Goal: Information Seeking & Learning: Learn about a topic

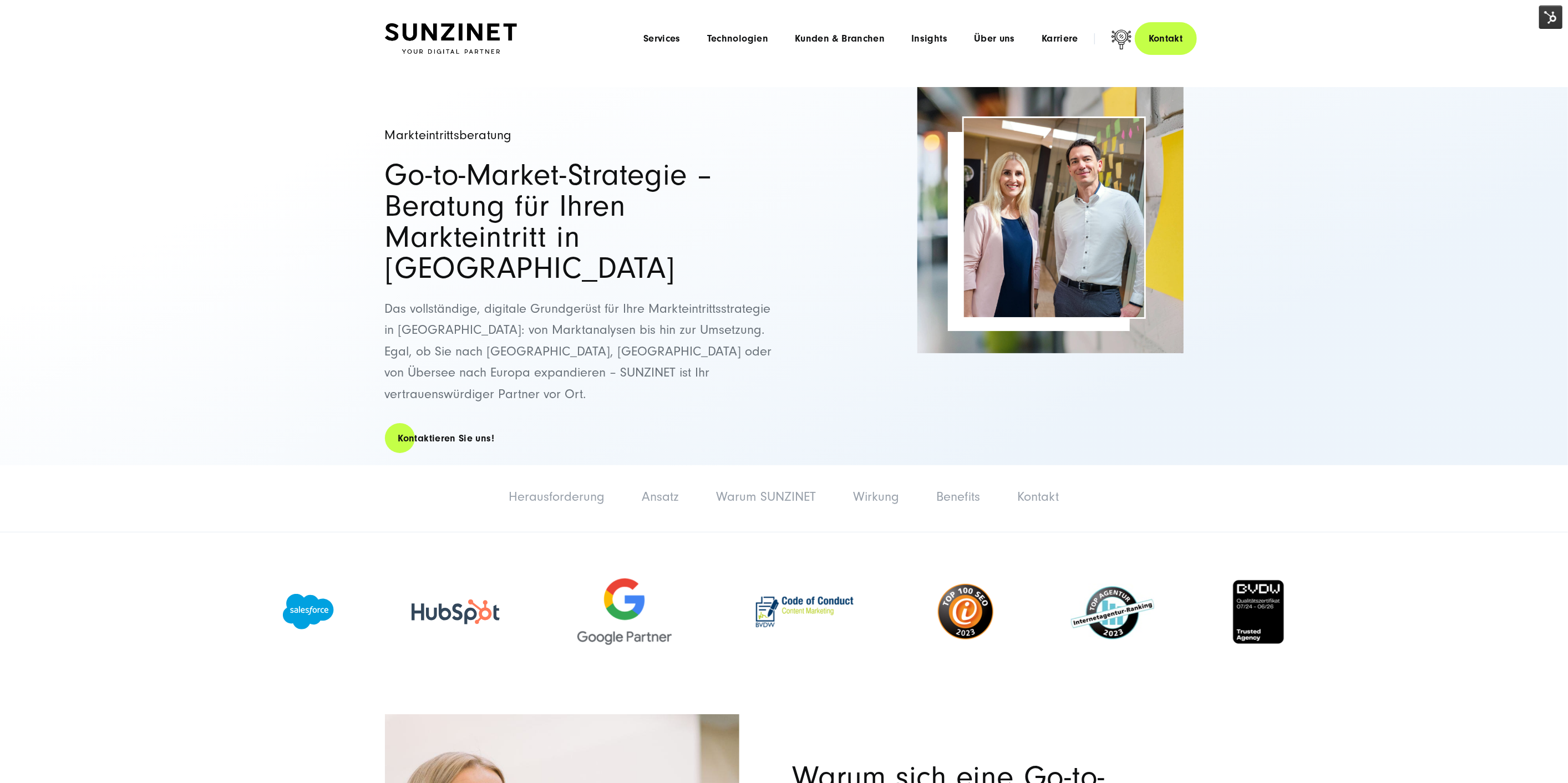
click at [1552, 15] on img at bounding box center [1551, 17] width 23 height 23
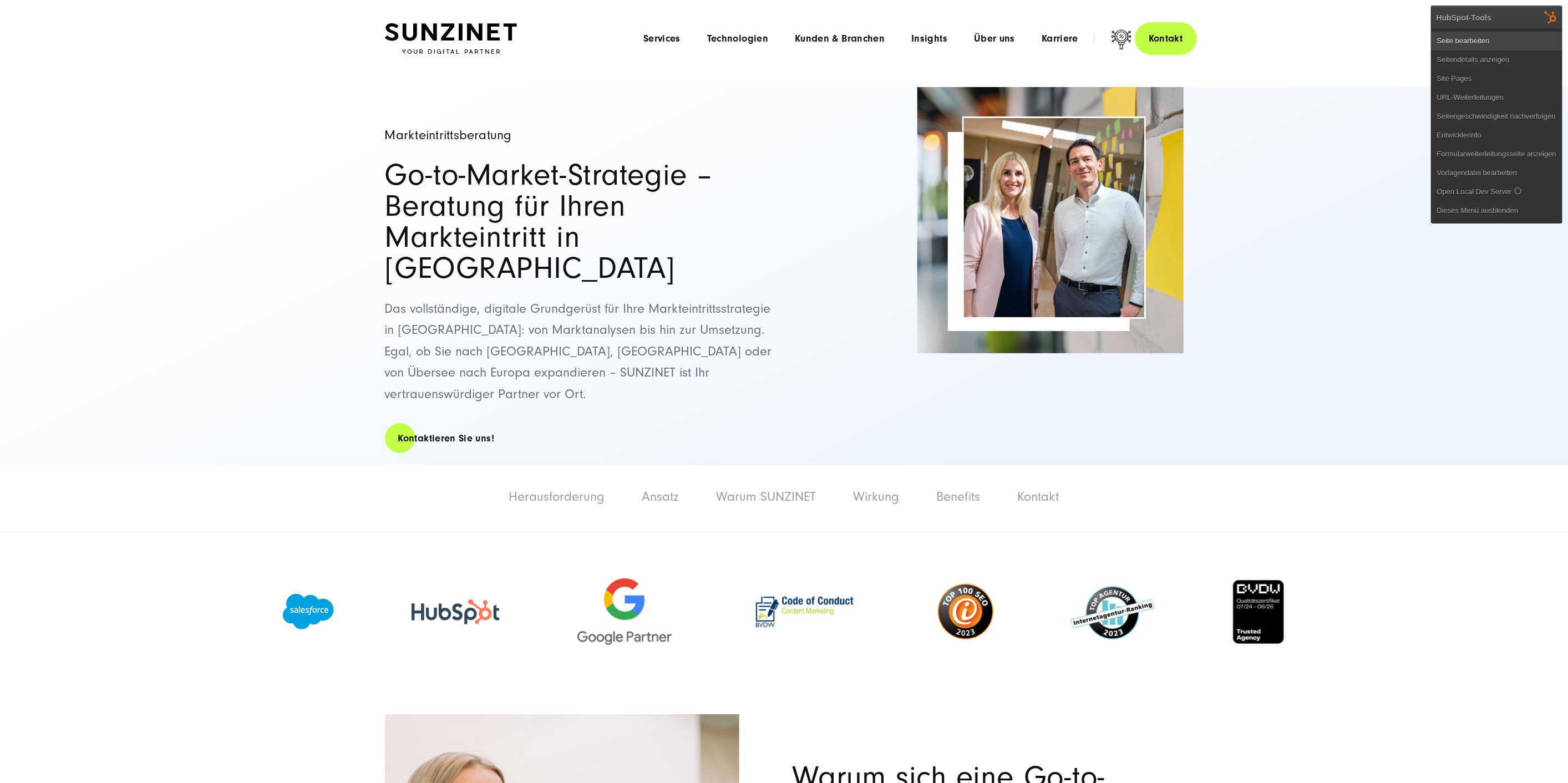
click at [1528, 35] on link "Seite bearbeiten" at bounding box center [1497, 41] width 130 height 19
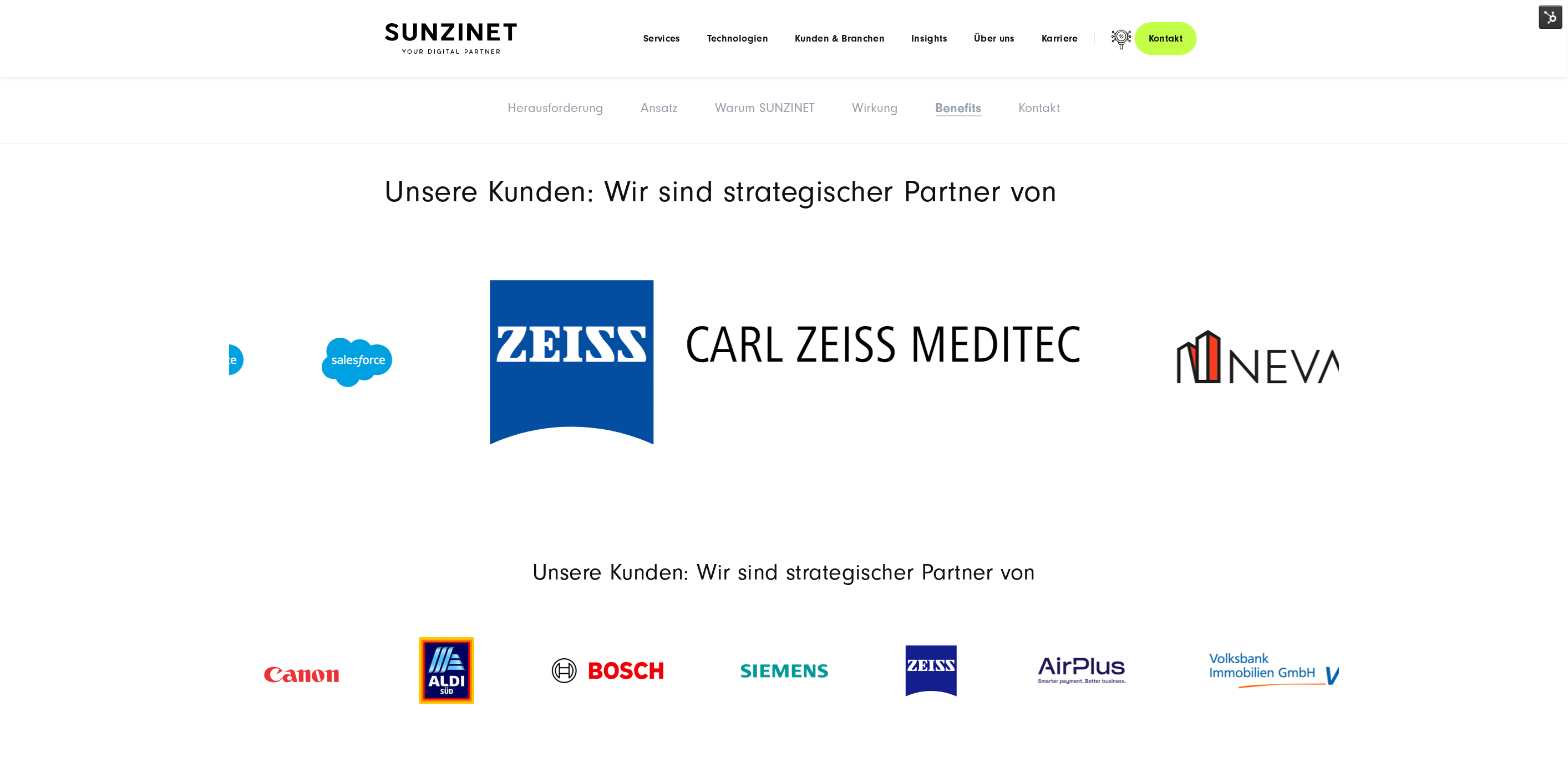
scroll to position [3634, 0]
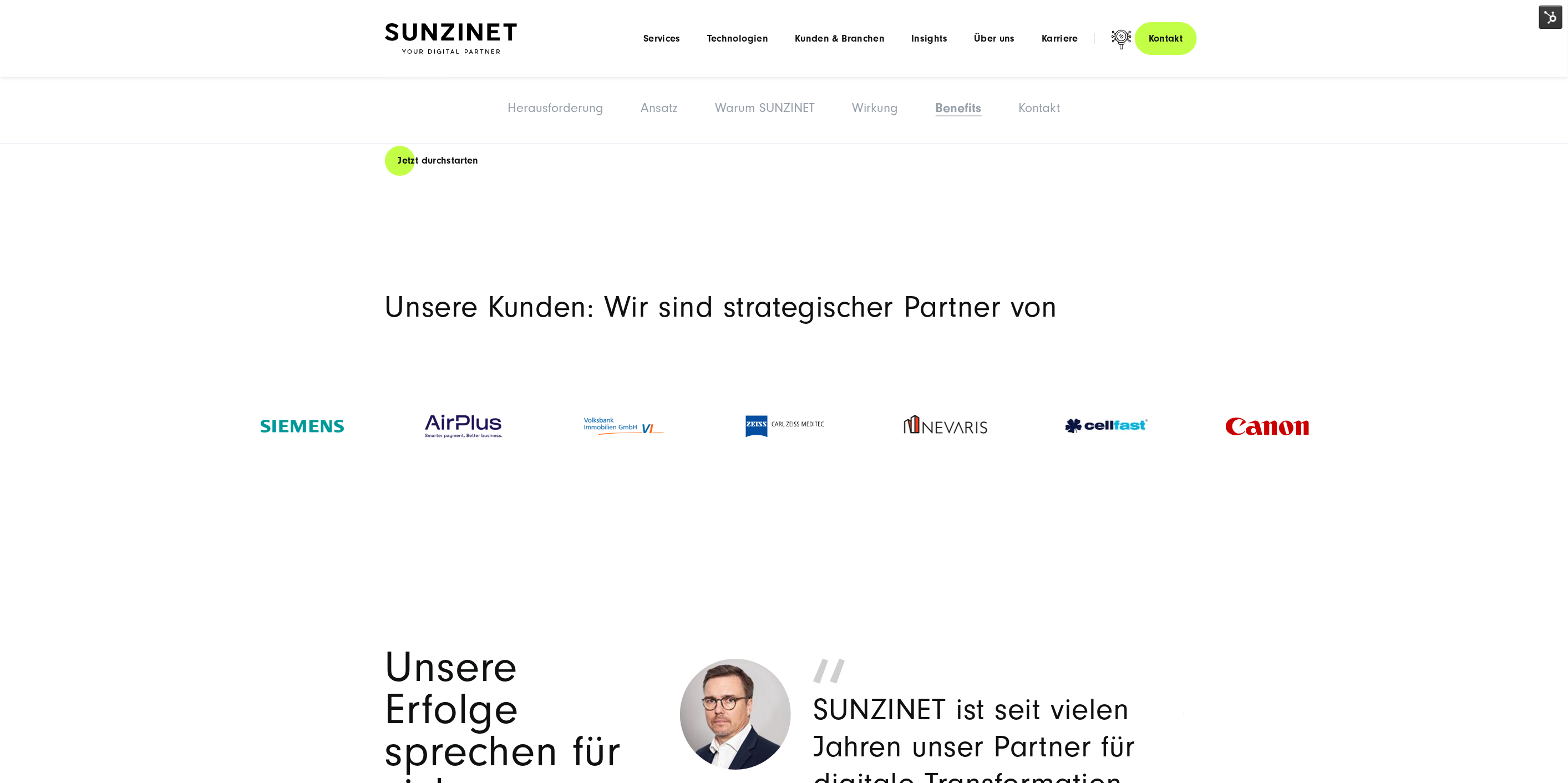
scroll to position [3450, 0]
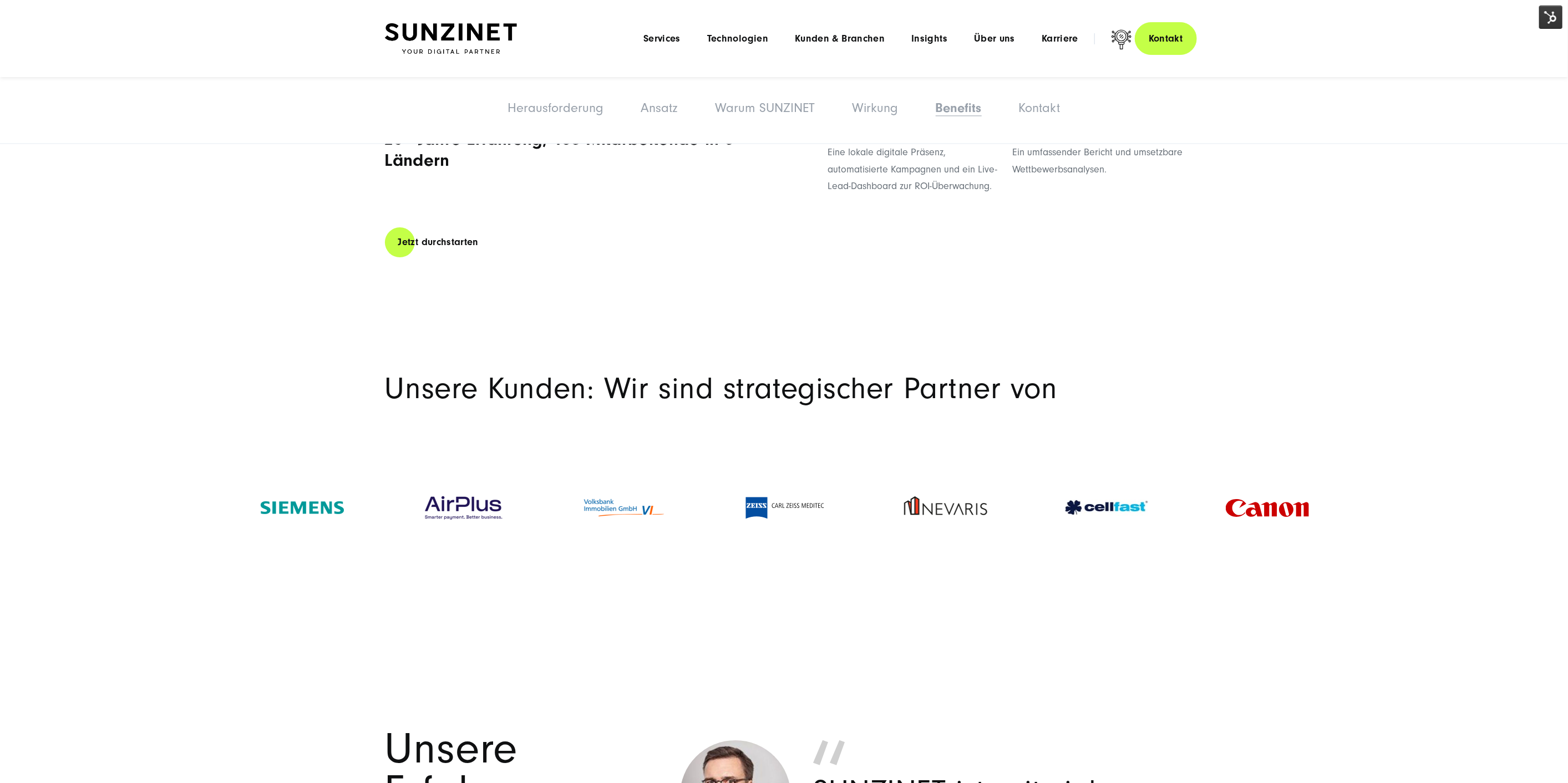
click at [492, 45] on img at bounding box center [450, 38] width 132 height 31
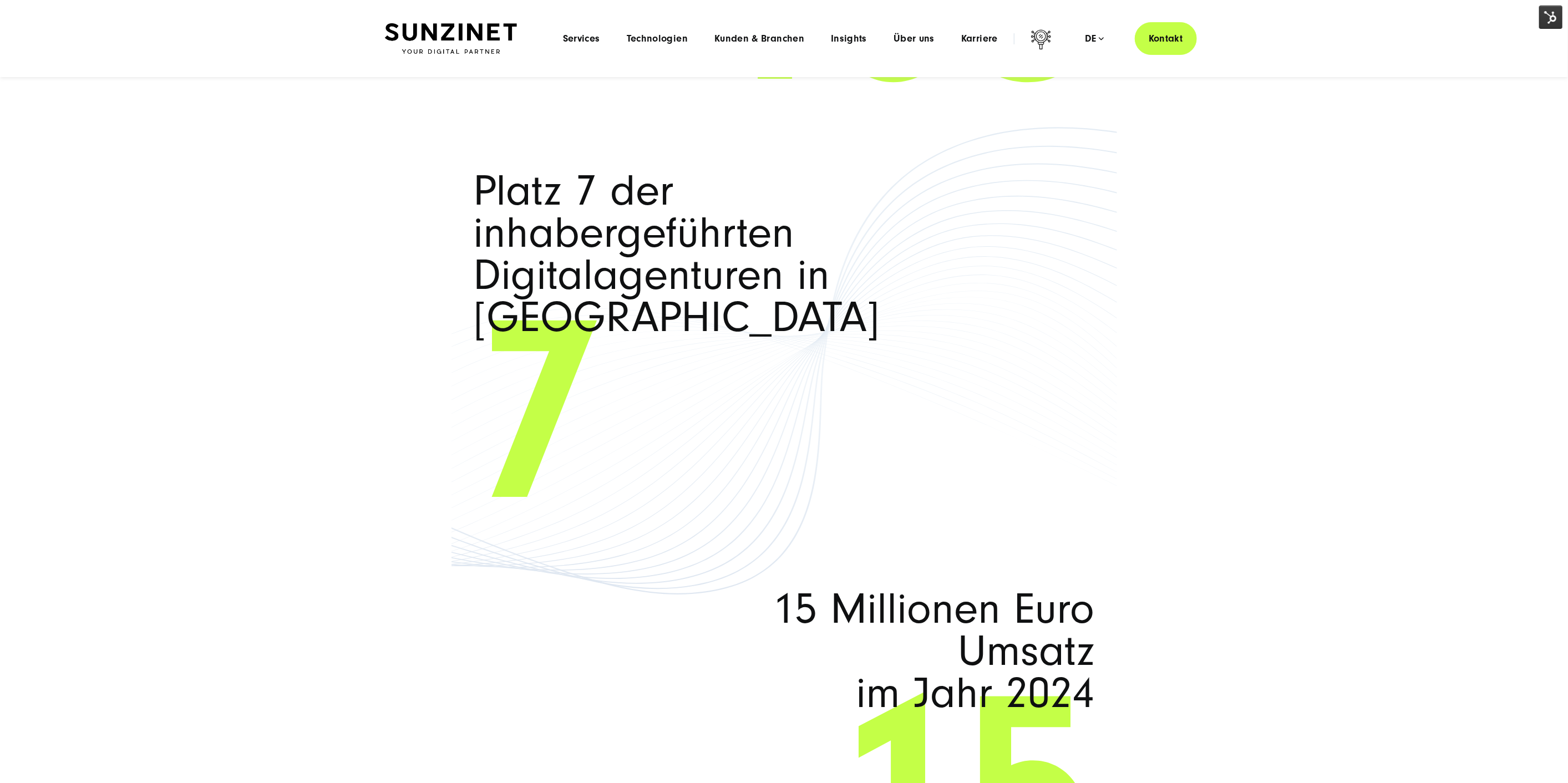
scroll to position [7391, 0]
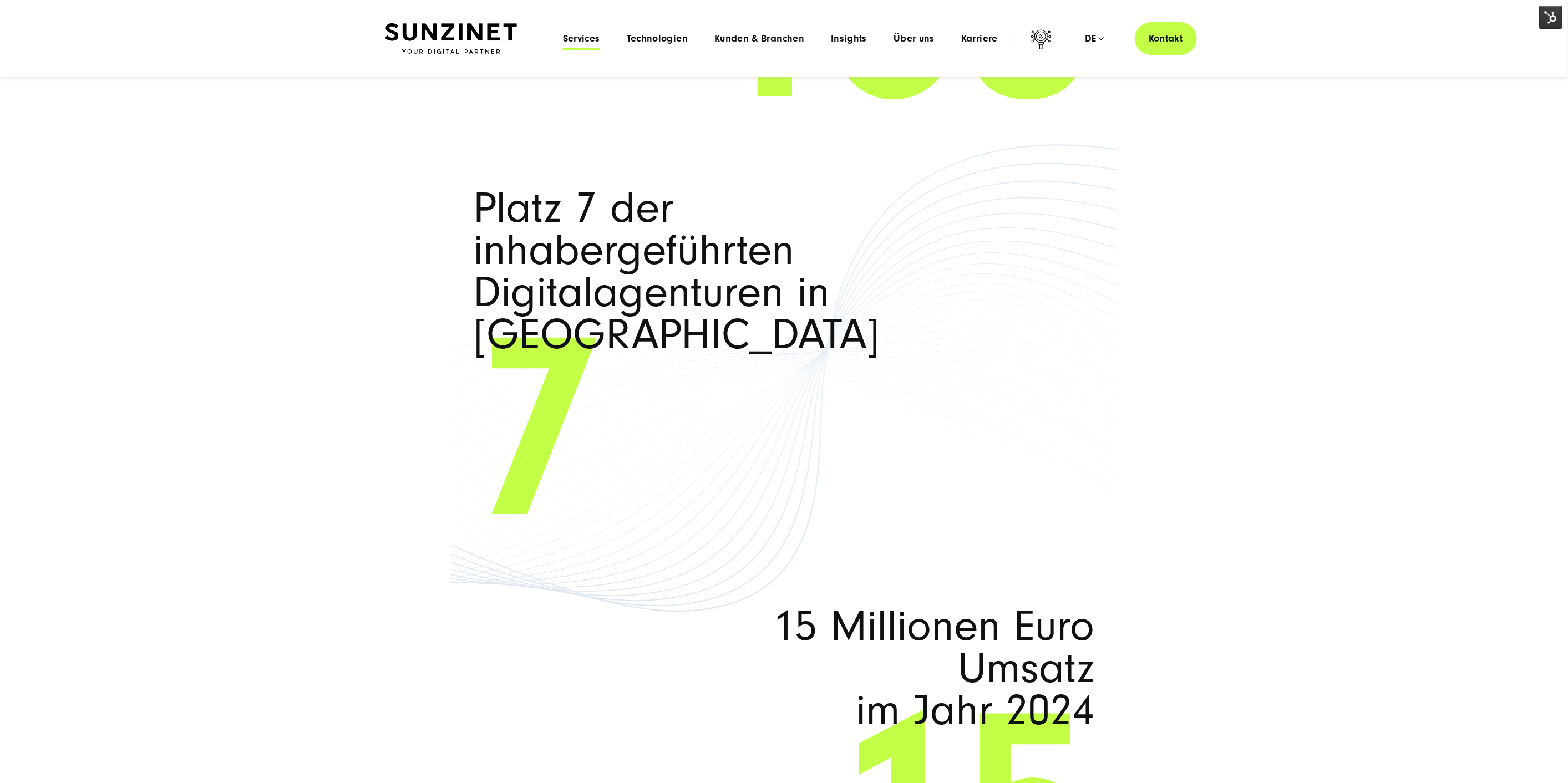
click at [591, 43] on span "Services" at bounding box center [581, 39] width 37 height 11
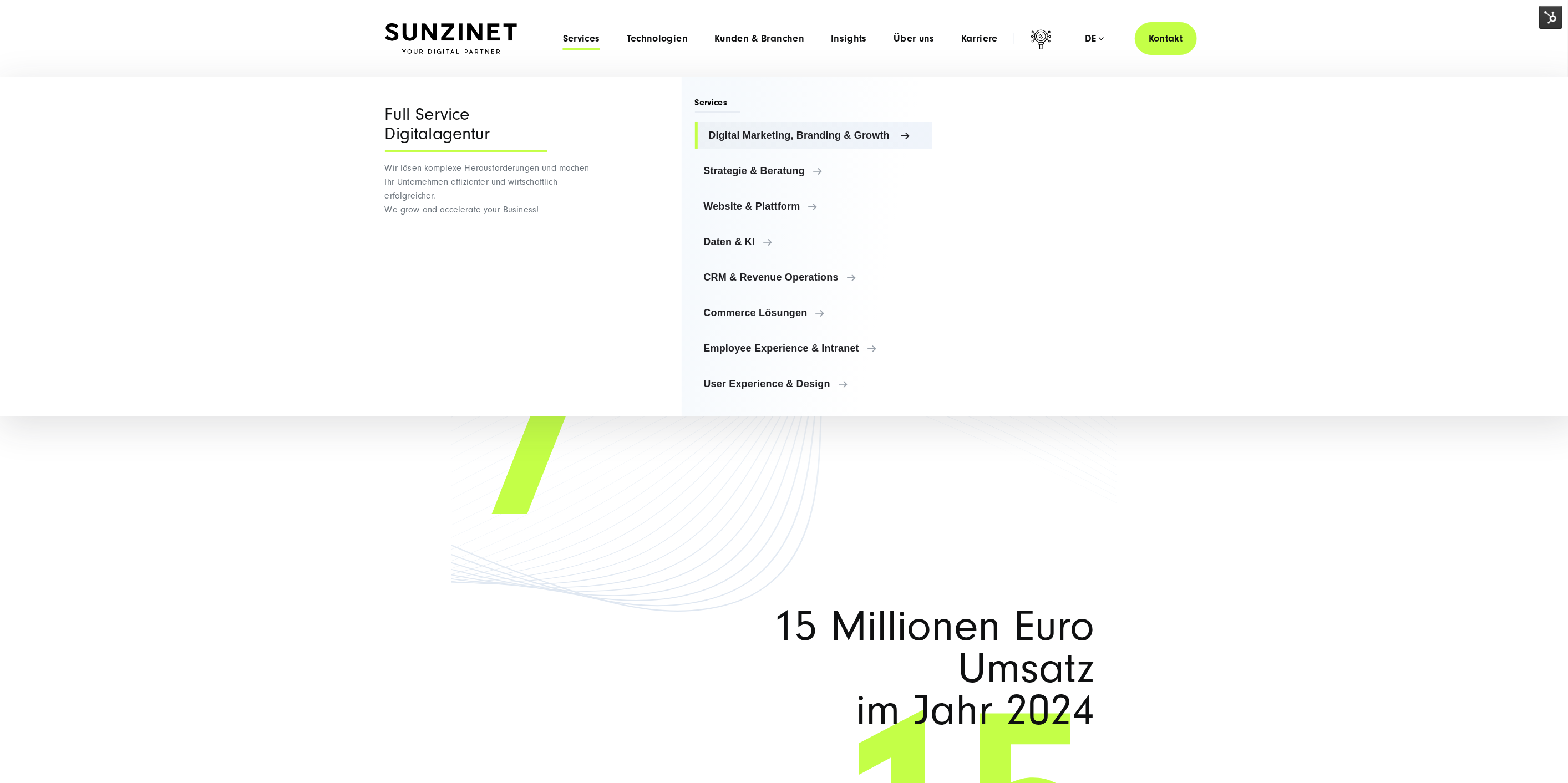
drag, startPoint x: 777, startPoint y: 133, endPoint x: 874, endPoint y: 132, distance: 97.0
click at [777, 133] on span "Digital Marketing, Branding & Growth" at bounding box center [817, 135] width 215 height 11
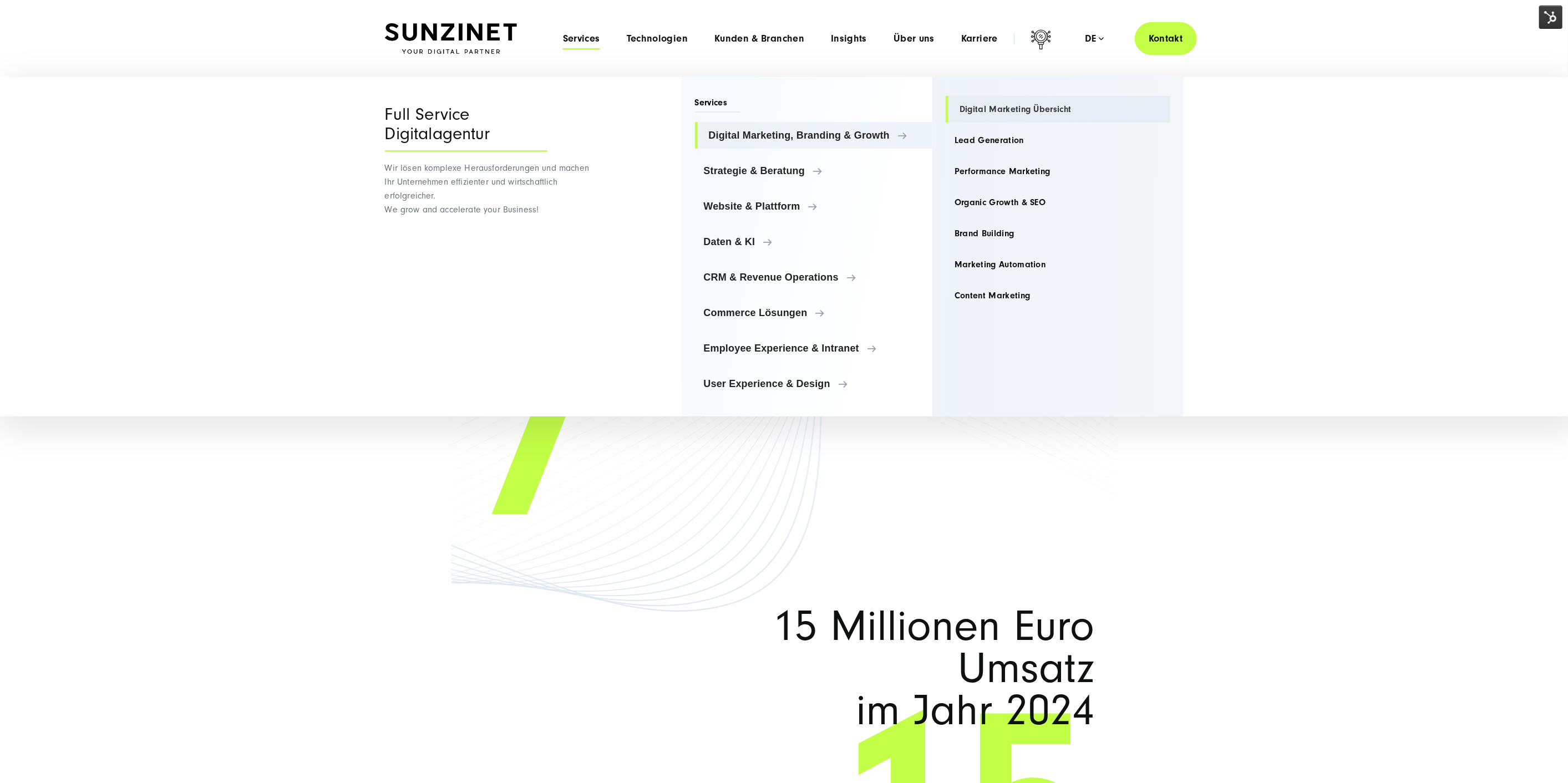
click at [1034, 109] on link "Digital Marketing Übersicht" at bounding box center [1058, 110] width 225 height 27
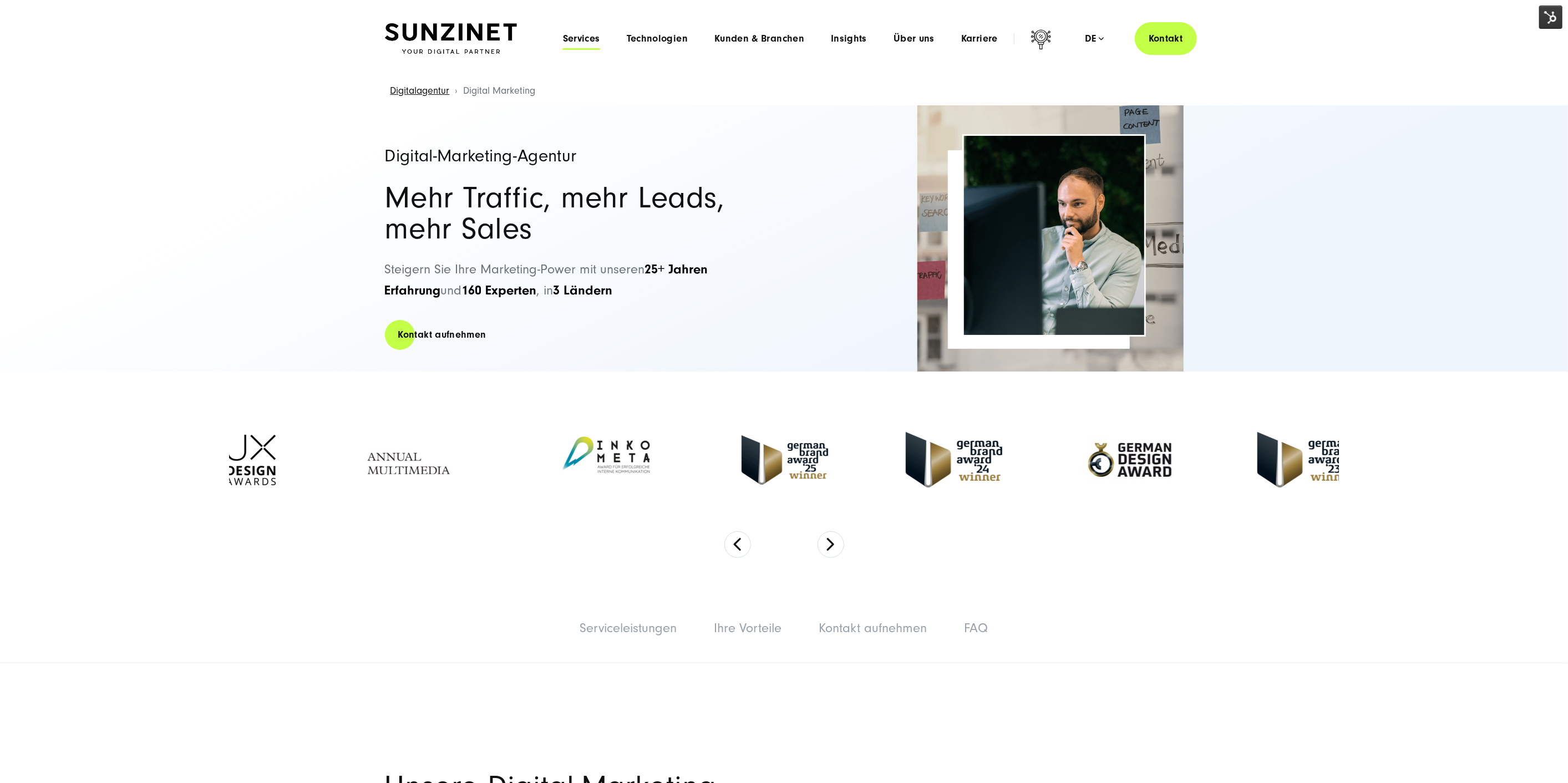
click at [590, 44] on span "Services" at bounding box center [581, 39] width 37 height 11
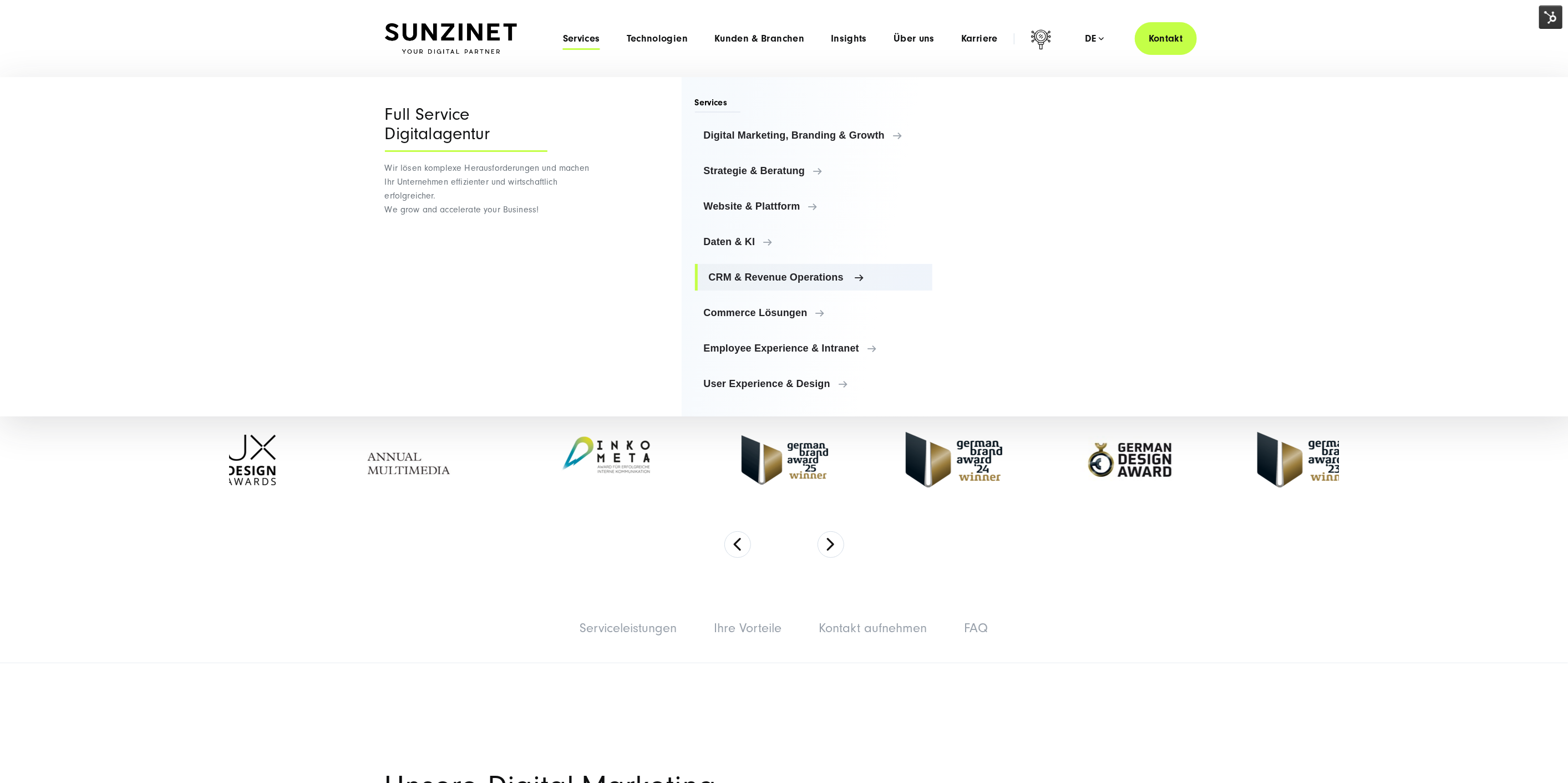
click at [763, 279] on span "CRM & Revenue Operations" at bounding box center [817, 277] width 215 height 11
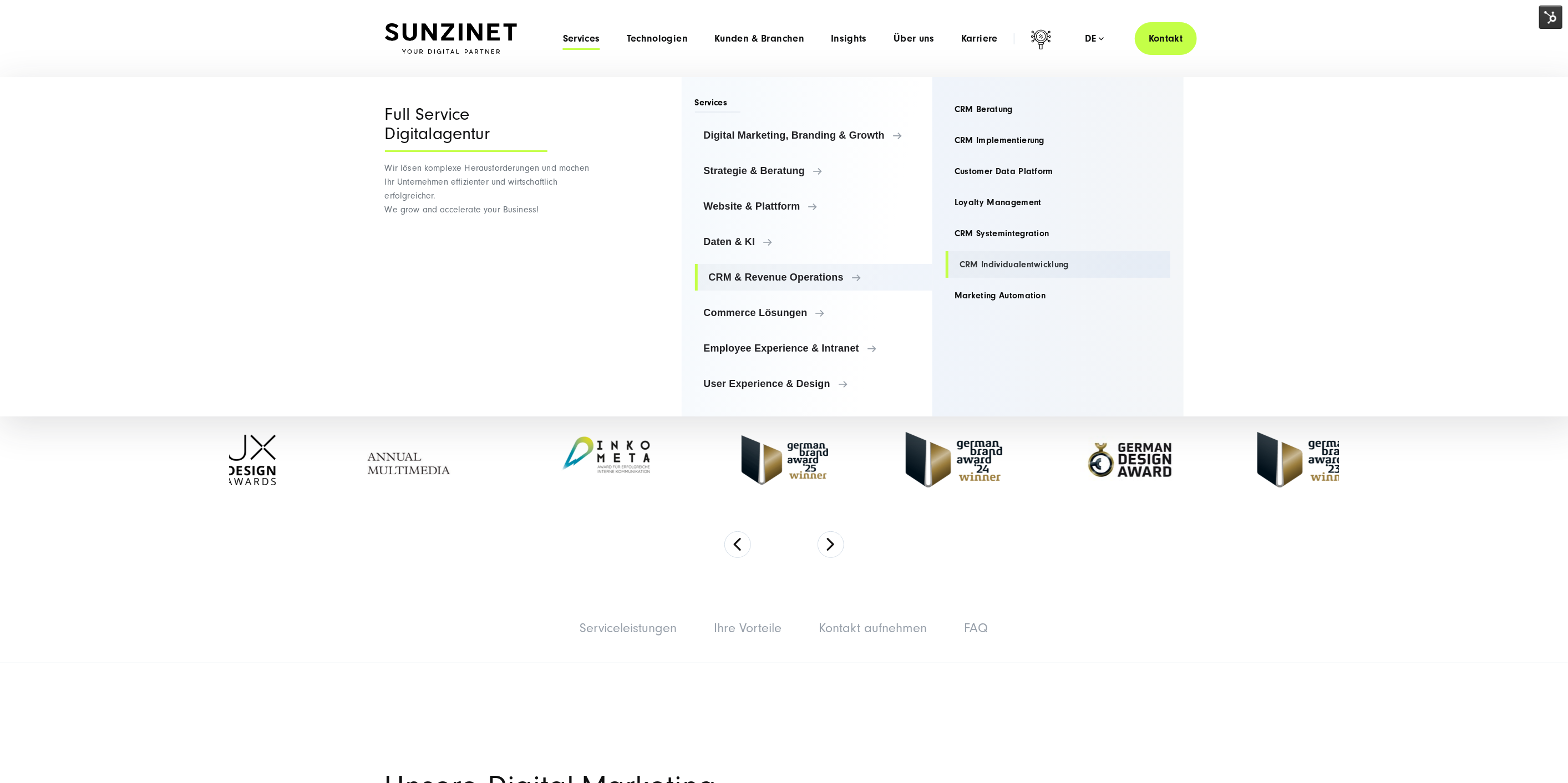
click at [998, 251] on link "CRM Individualentwicklung" at bounding box center [1058, 265] width 225 height 27
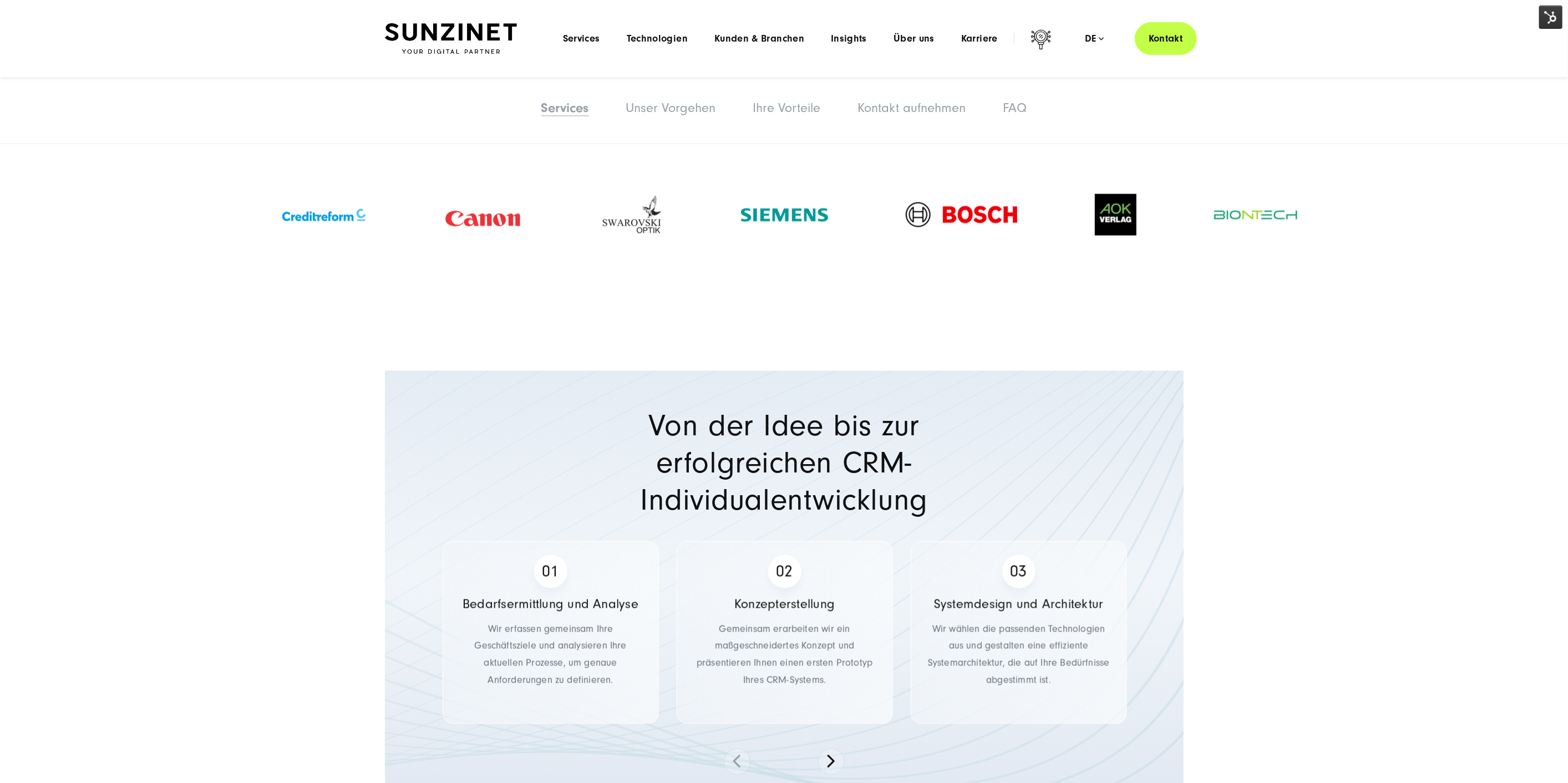
scroll to position [1601, 0]
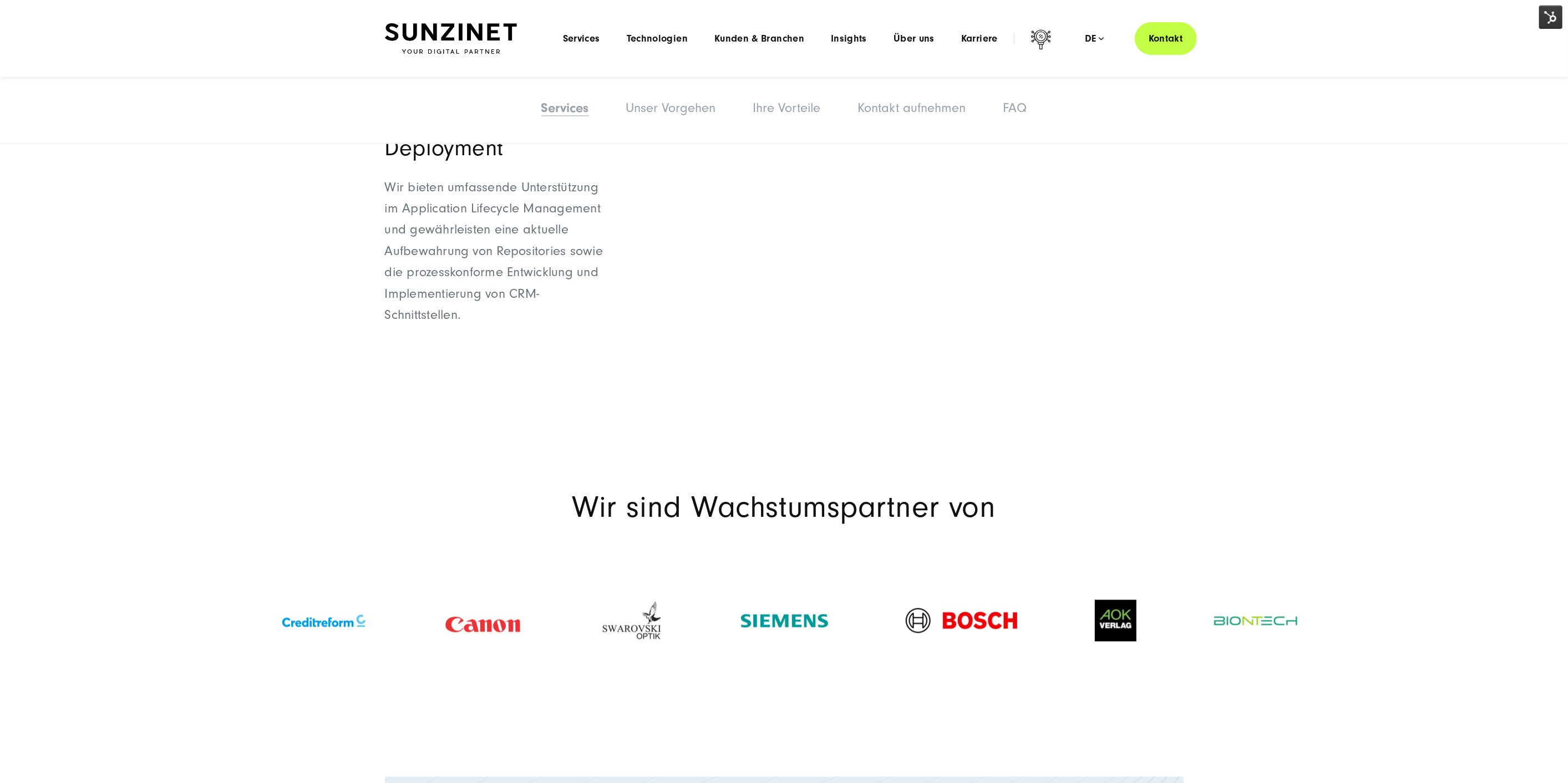
scroll to position [985, 0]
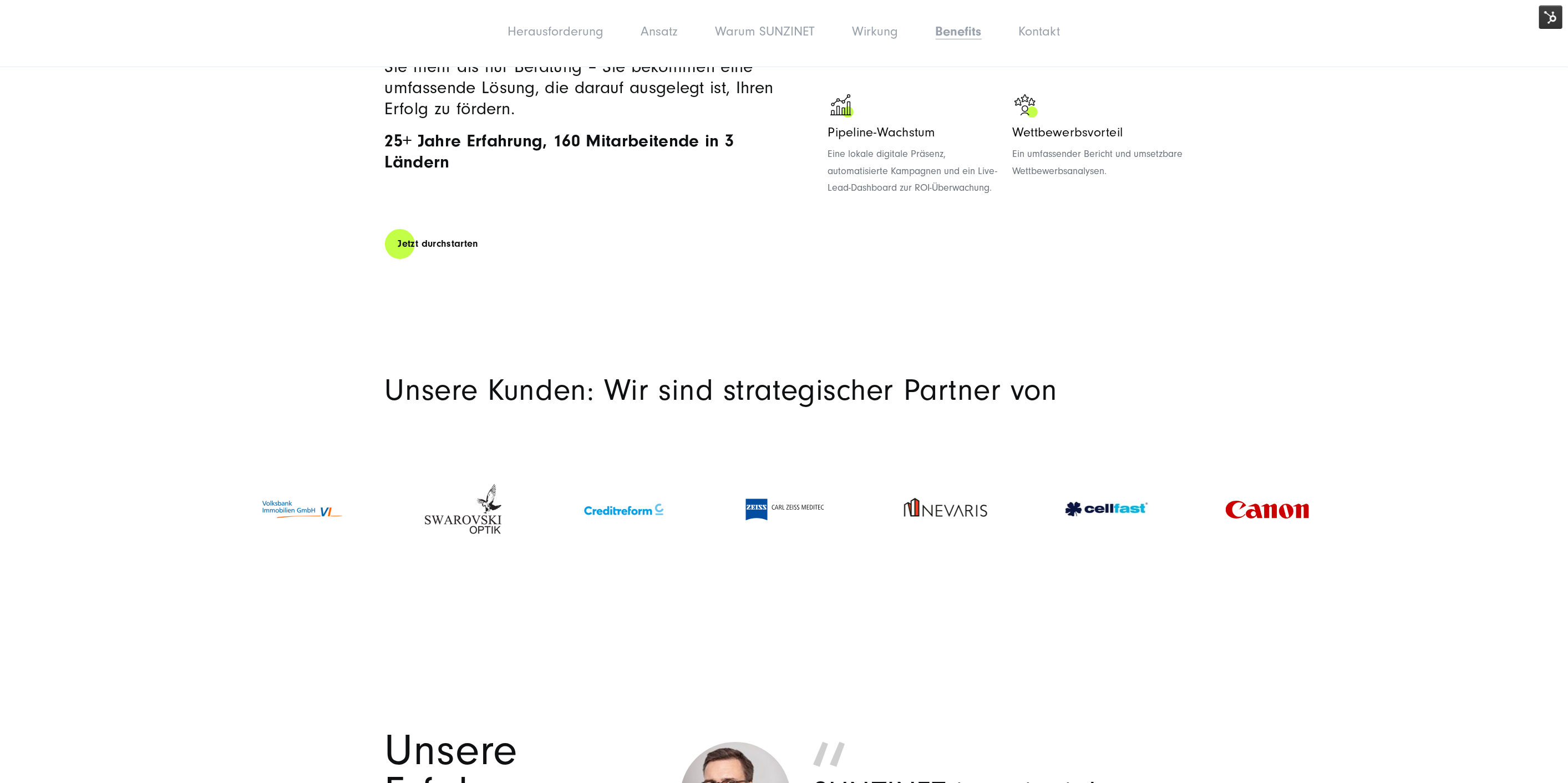
scroll to position [3572, 0]
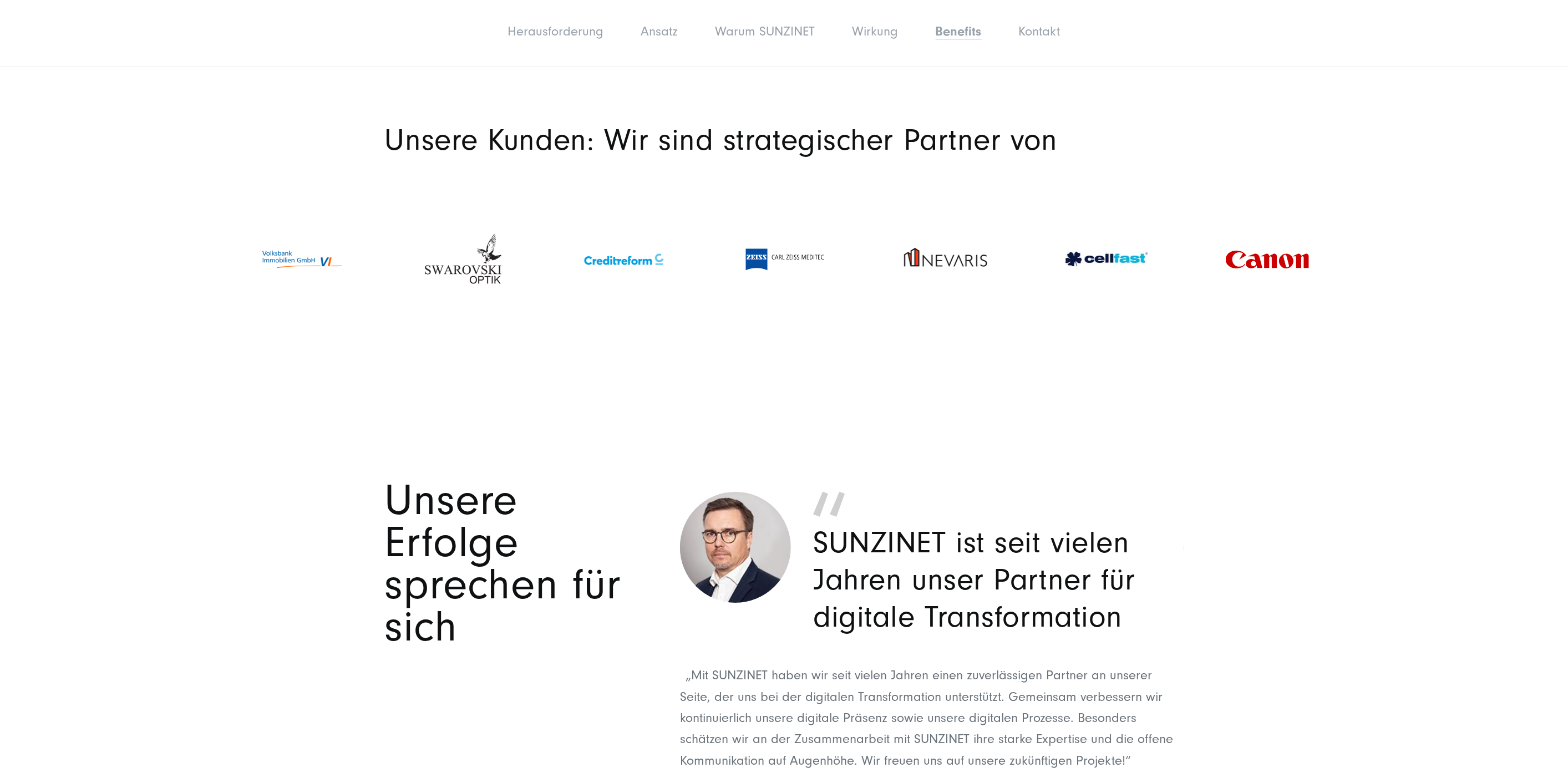
scroll to position [3701, 0]
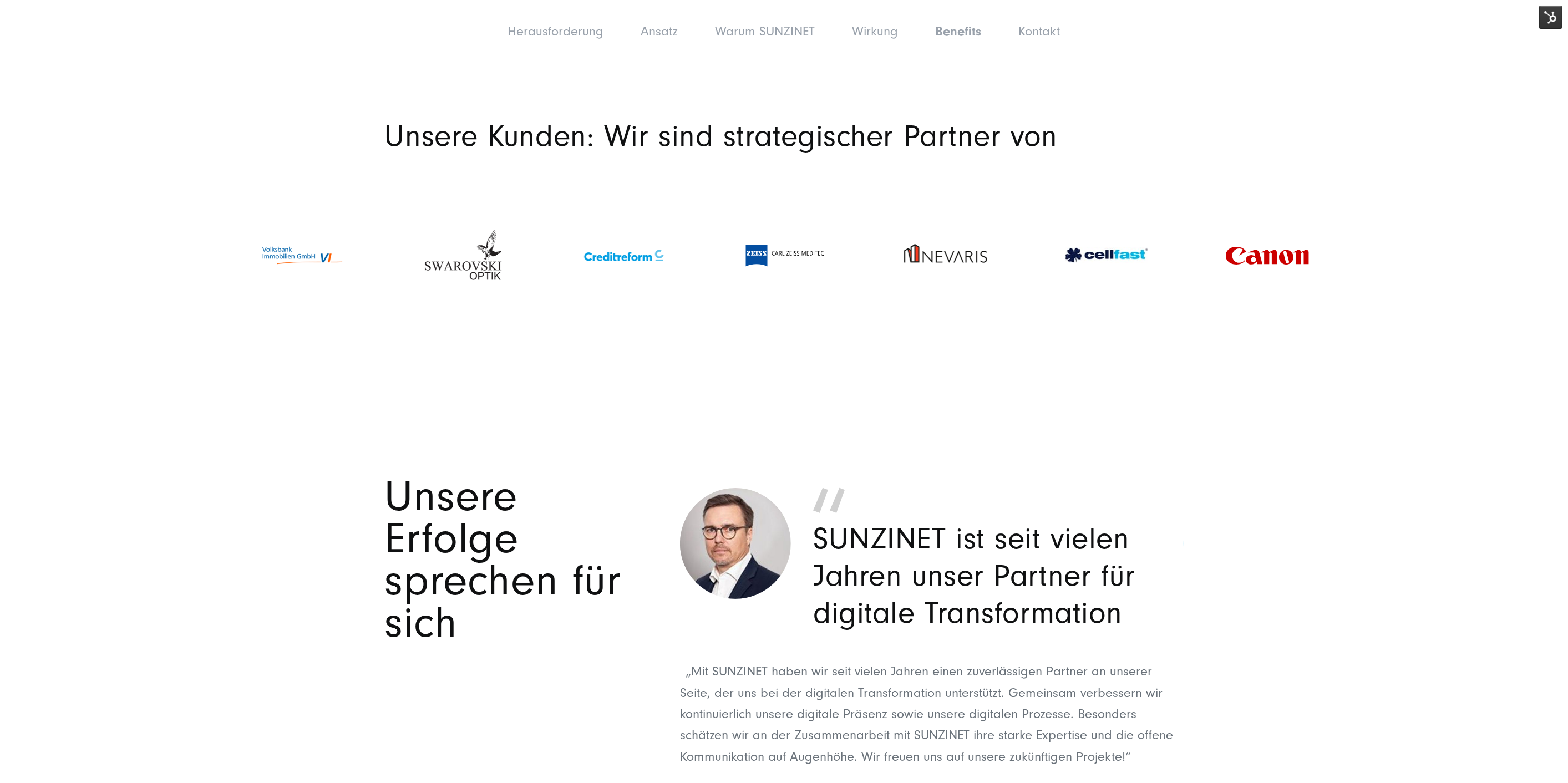
drag, startPoint x: 1275, startPoint y: 171, endPoint x: 749, endPoint y: 184, distance: 526.2
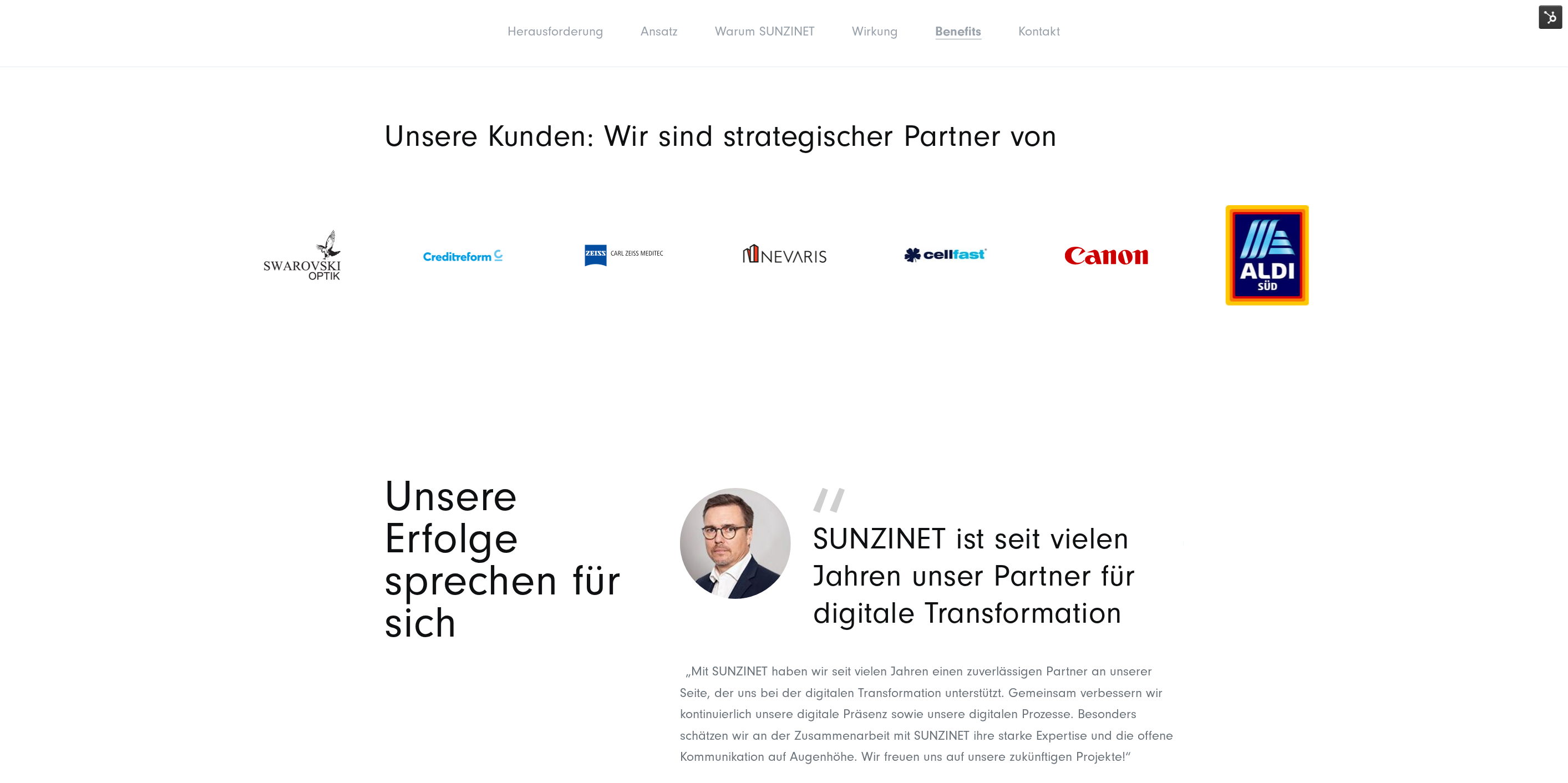
drag, startPoint x: 984, startPoint y: 178, endPoint x: 206, endPoint y: 187, distance: 778.1
click at [206, 187] on section "Unsere Kunden: Wir sind strategischer Partner von" at bounding box center [784, 231] width 1568 height 283
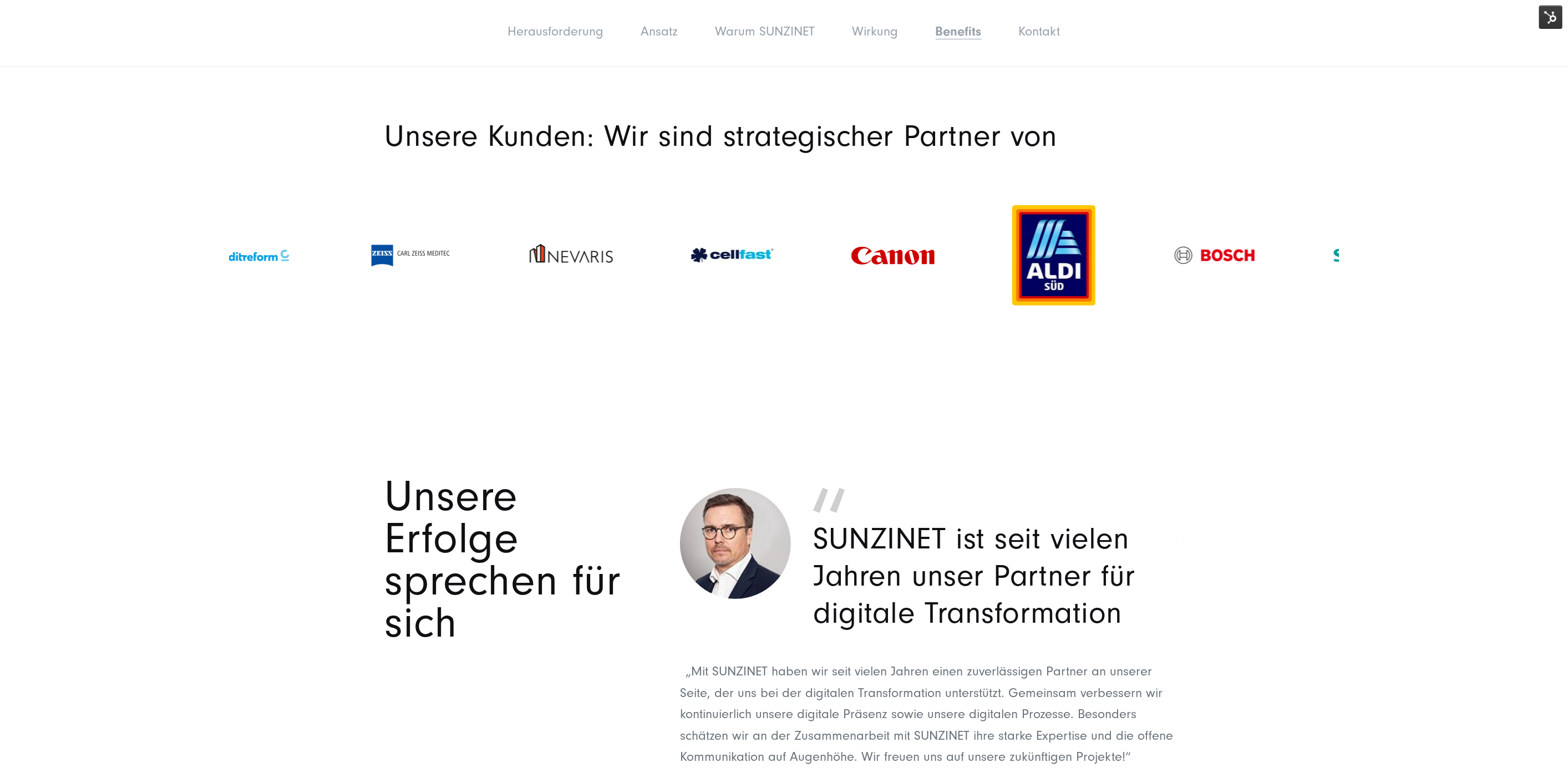
drag, startPoint x: 1285, startPoint y: 199, endPoint x: 1071, endPoint y: 208, distance: 214.2
click at [1071, 208] on img at bounding box center [1054, 255] width 83 height 100
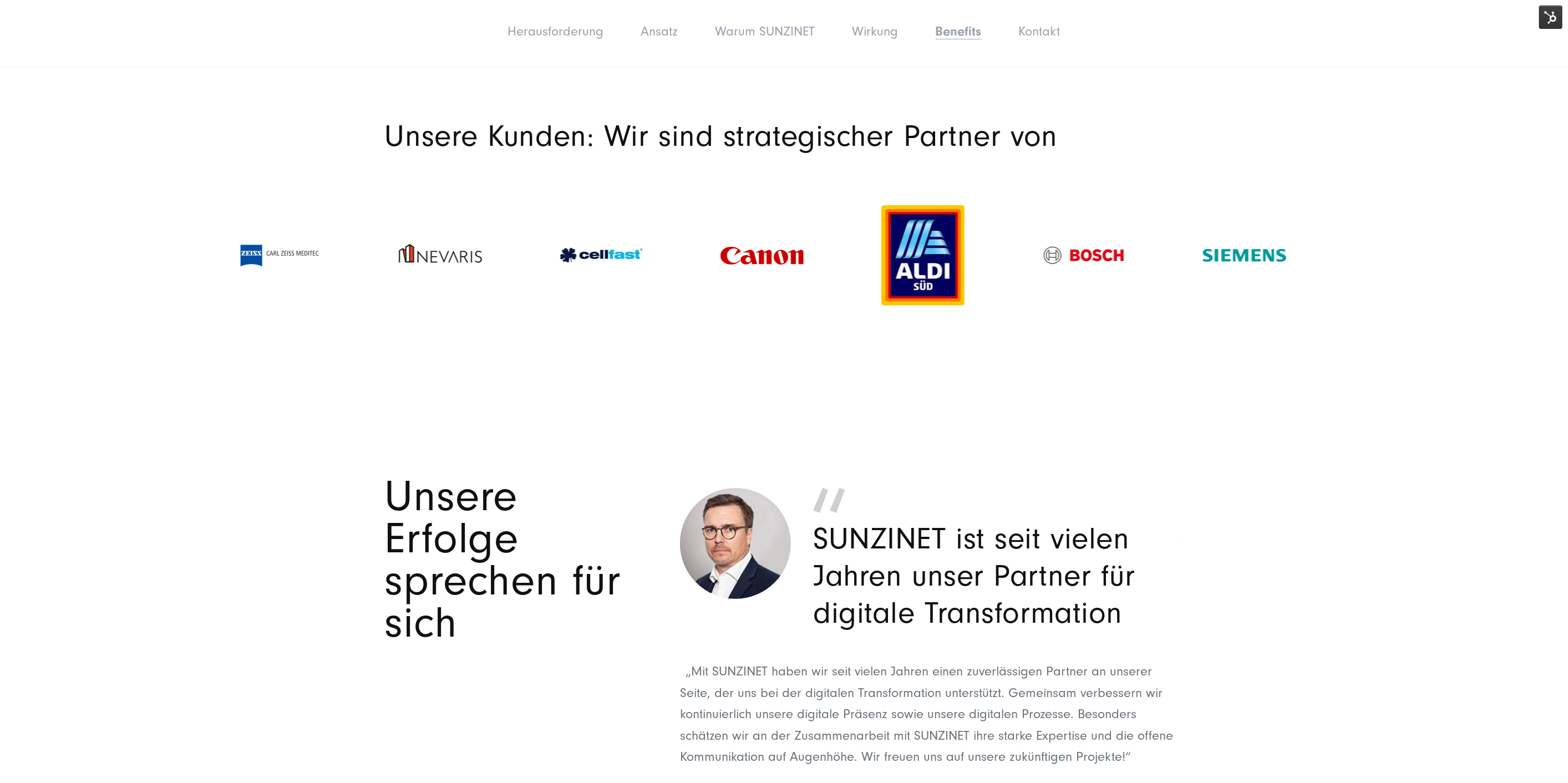
drag, startPoint x: 1263, startPoint y: 203, endPoint x: 917, endPoint y: 202, distance: 346.0
click at [917, 205] on img at bounding box center [923, 255] width 83 height 100
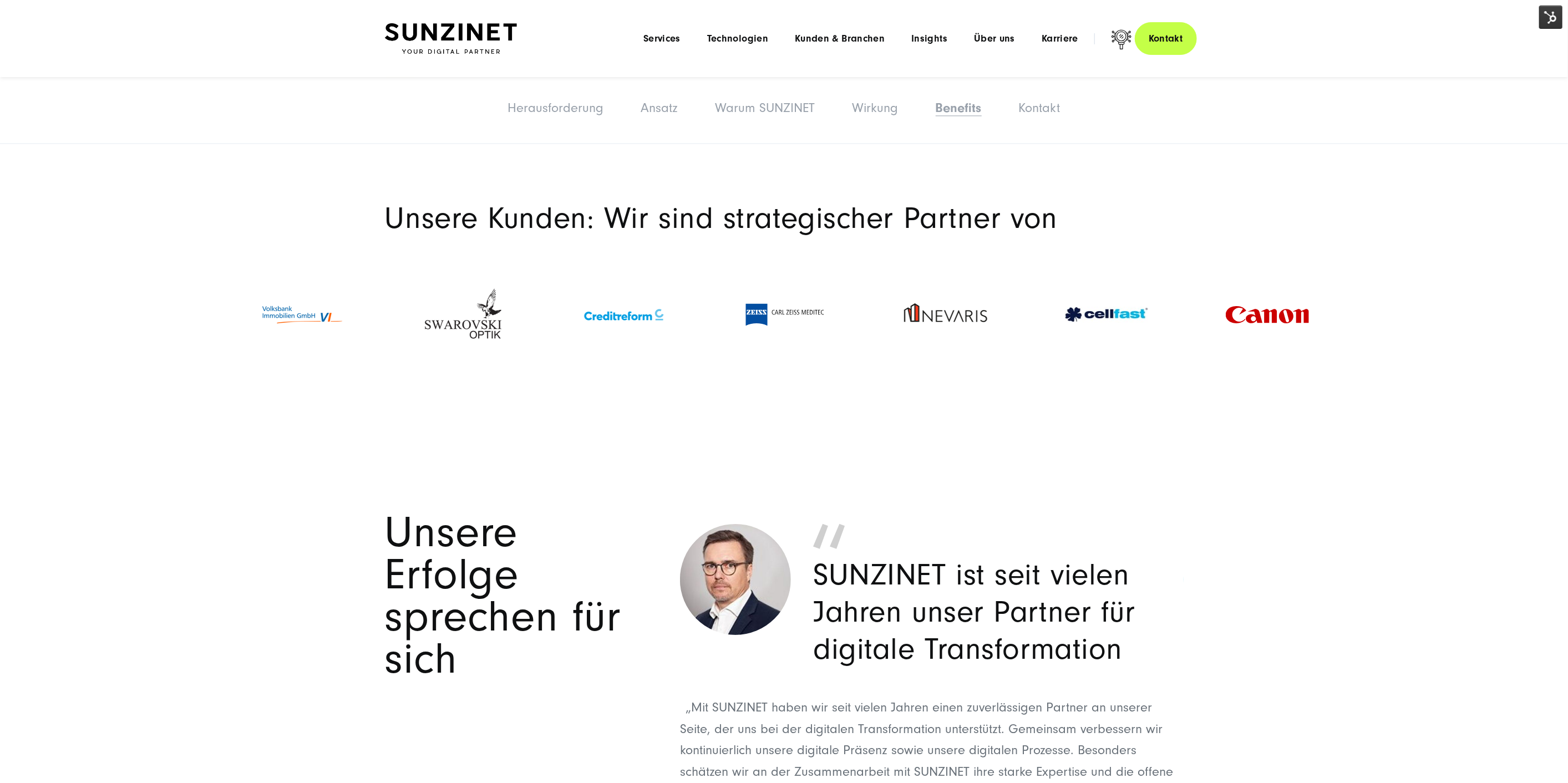
scroll to position [3459, 0]
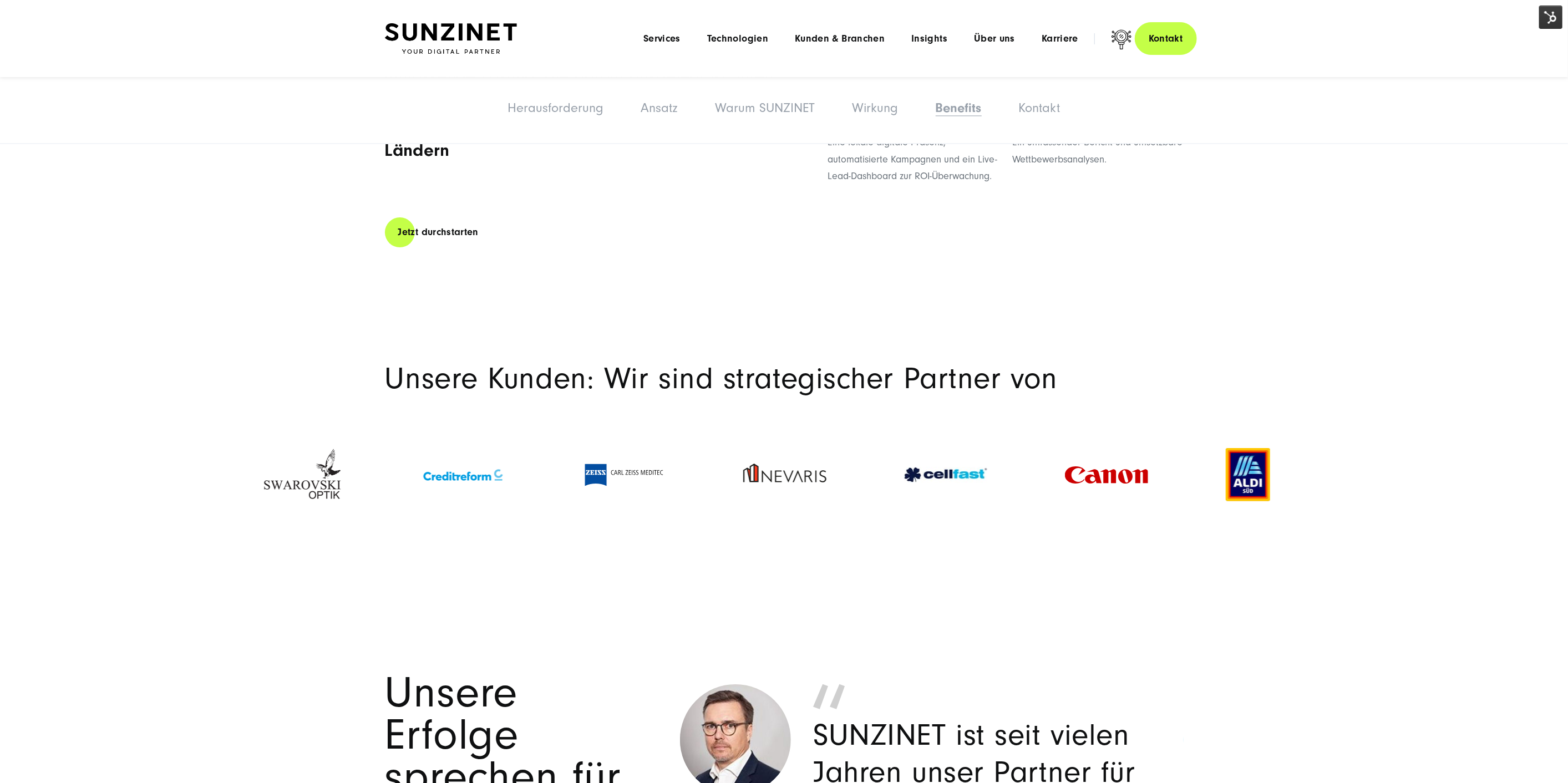
drag, startPoint x: 1203, startPoint y: 406, endPoint x: 331, endPoint y: 436, distance: 872.5
click at [331, 436] on div at bounding box center [784, 475] width 1109 height 114
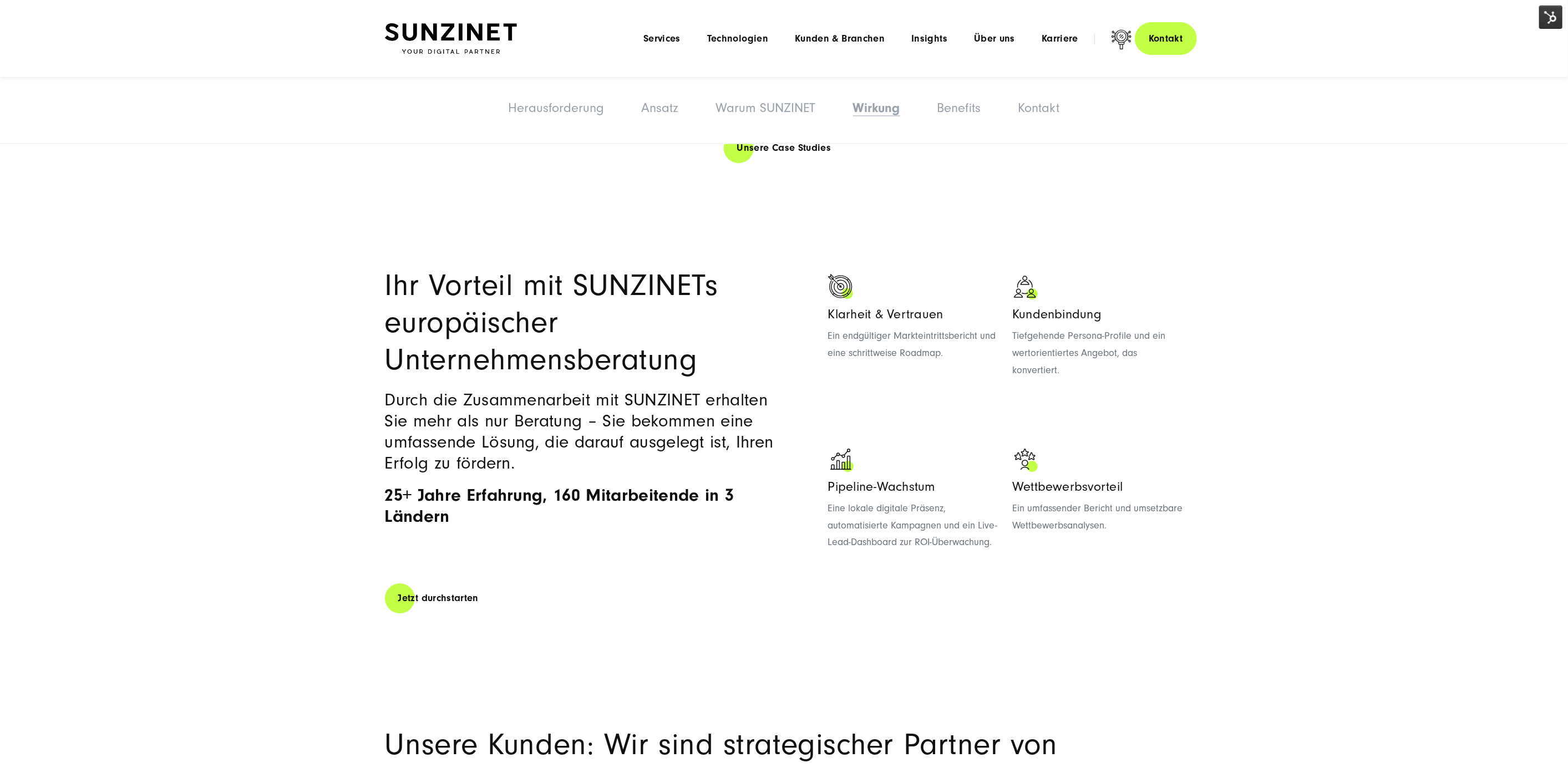
scroll to position [3007, 0]
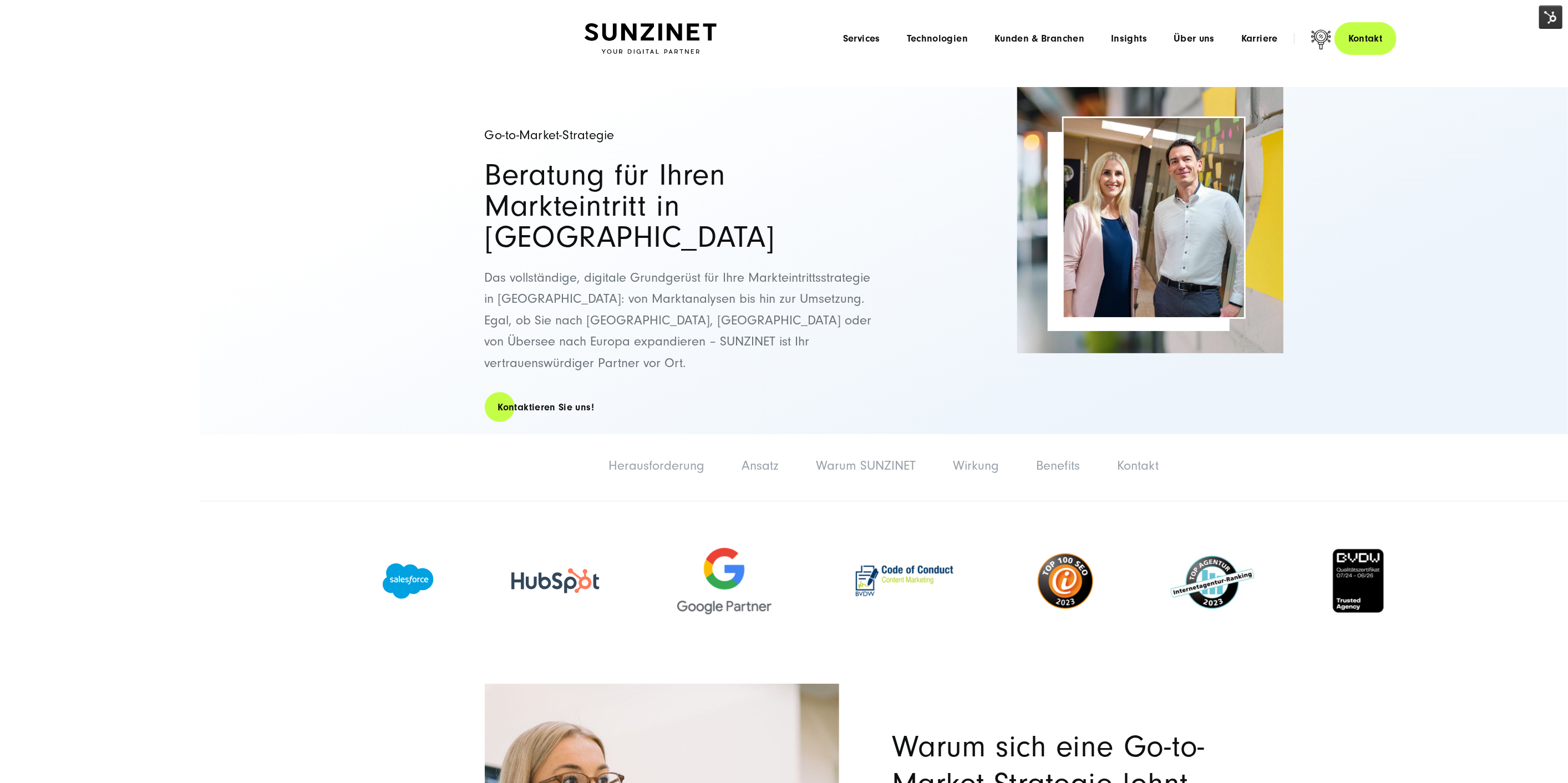
scroll to position [3161, 0]
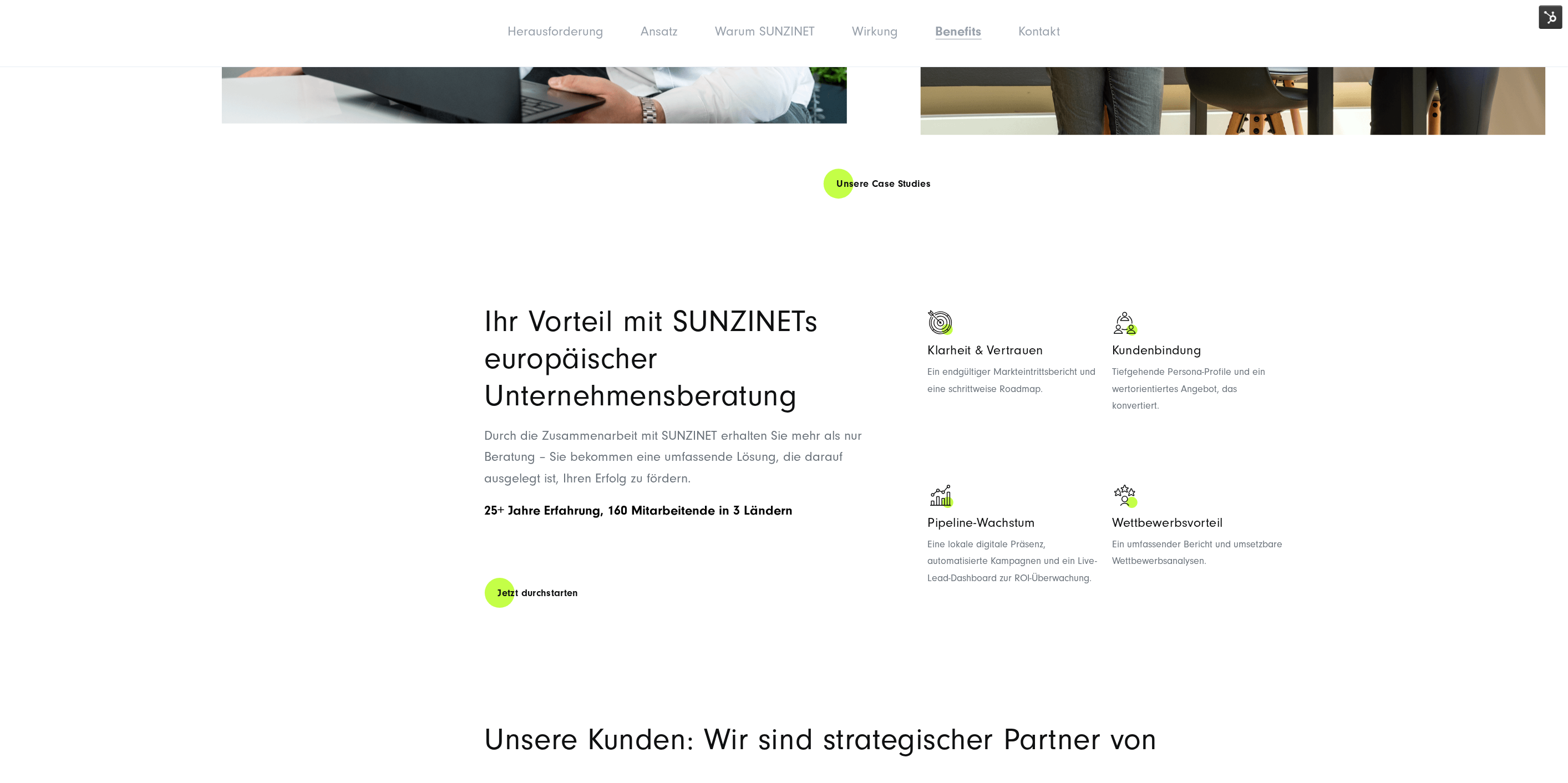
scroll to position [2792, 0]
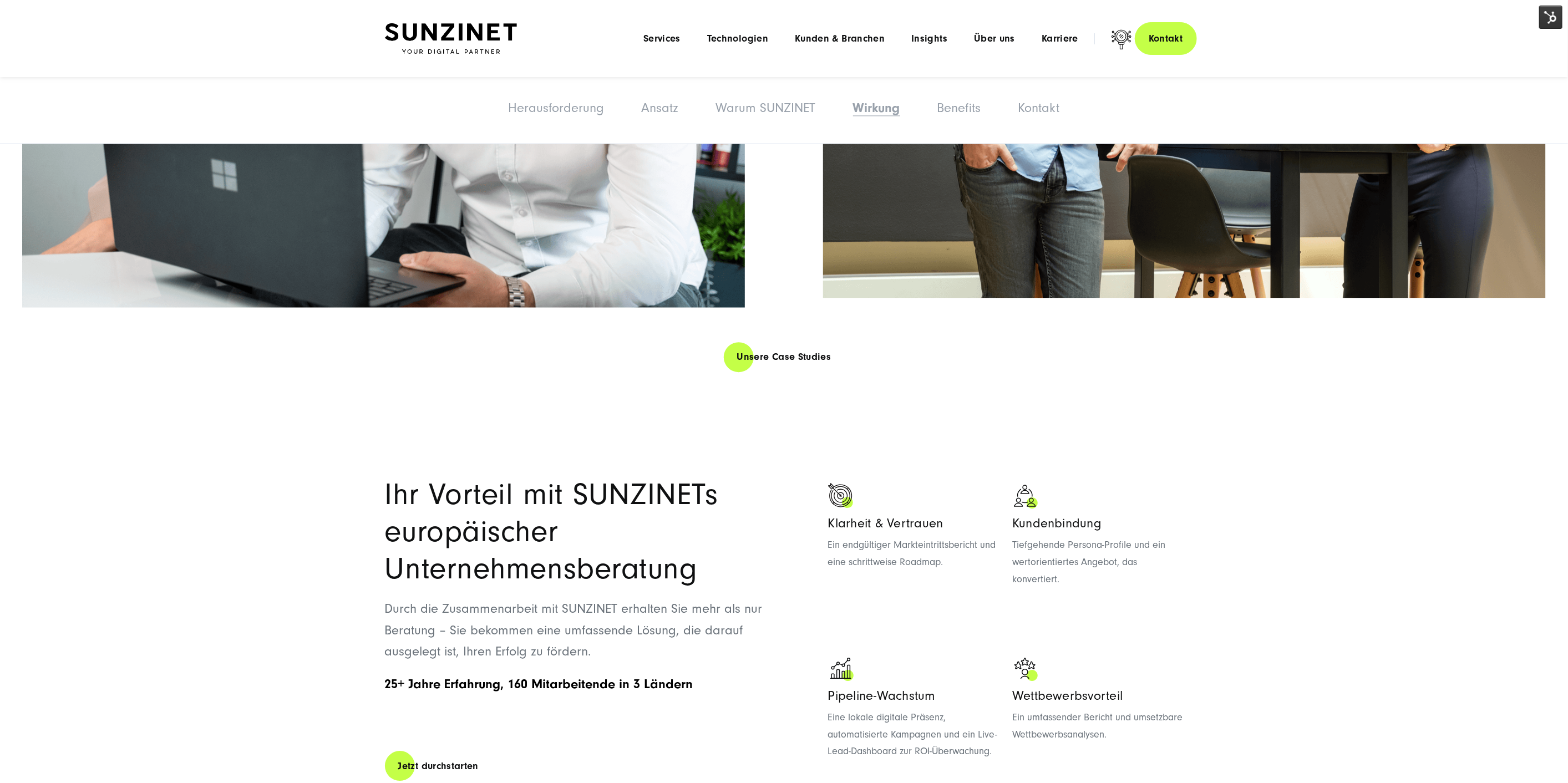
scroll to position [3100, 0]
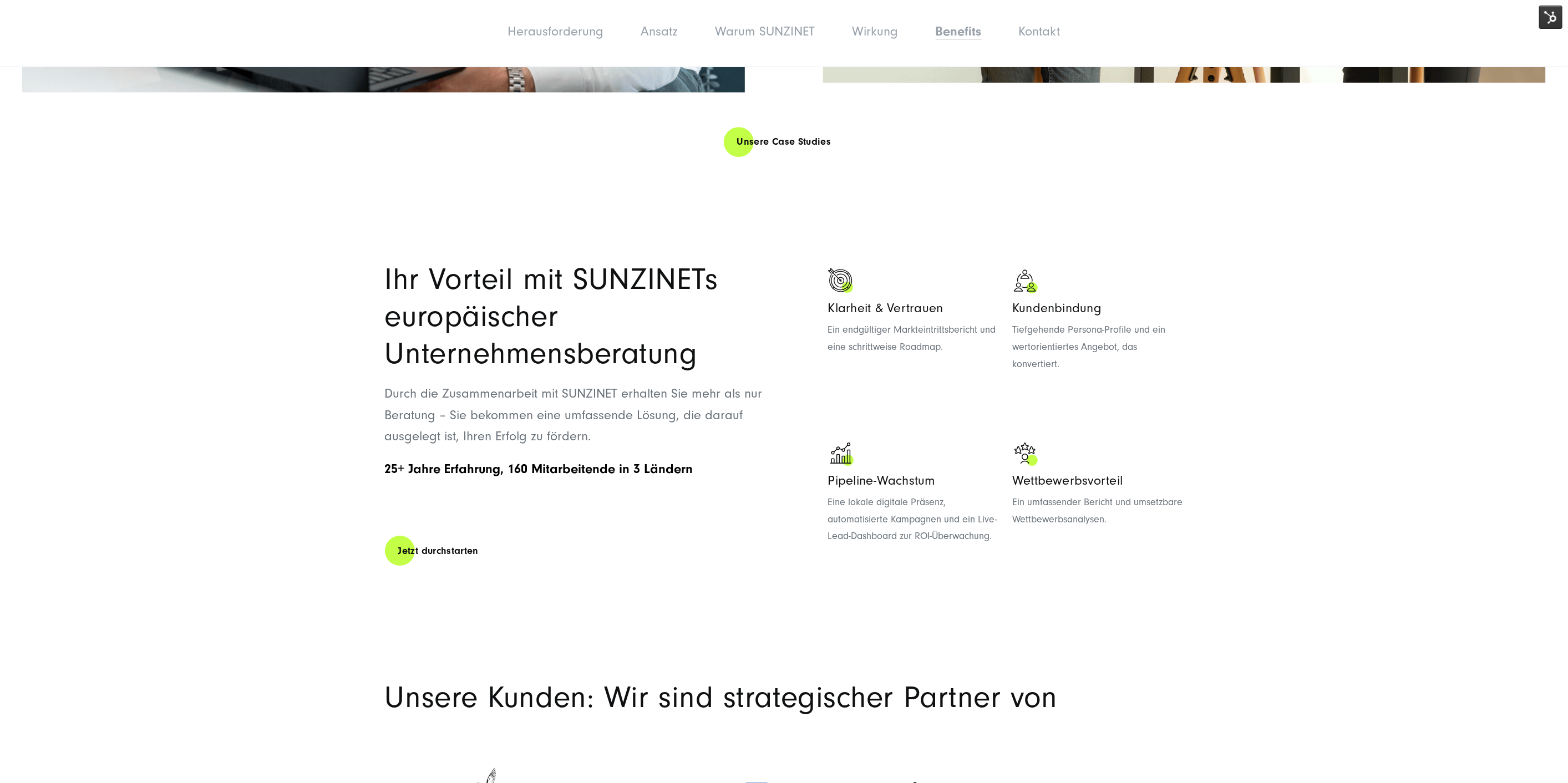
click at [909, 357] on ul "Klarheit & Vertrauen Ein endgültiger Markteintrittsbericht und eine schrittweis…" at bounding box center [1006, 412] width 355 height 288
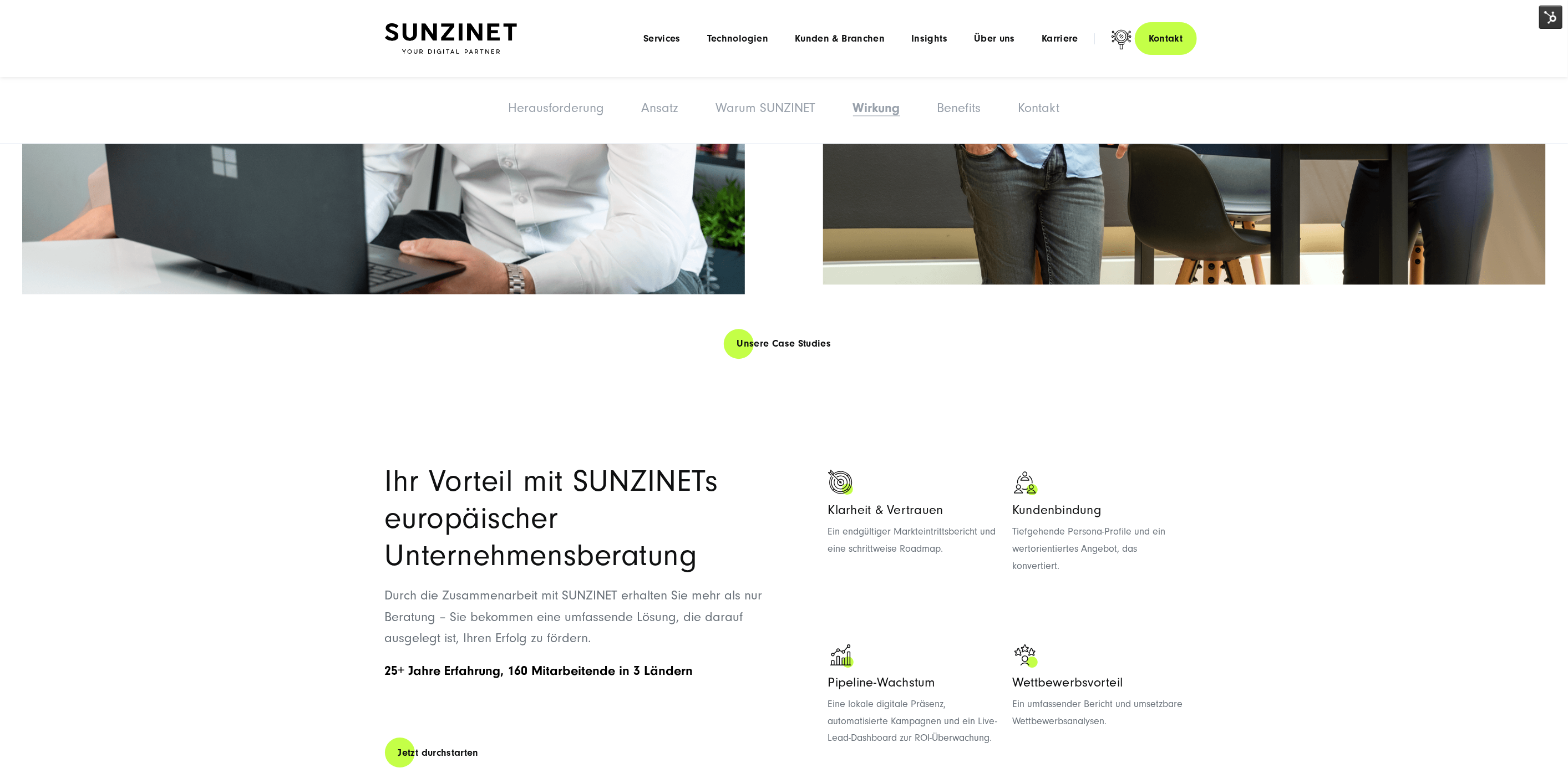
scroll to position [2730, 0]
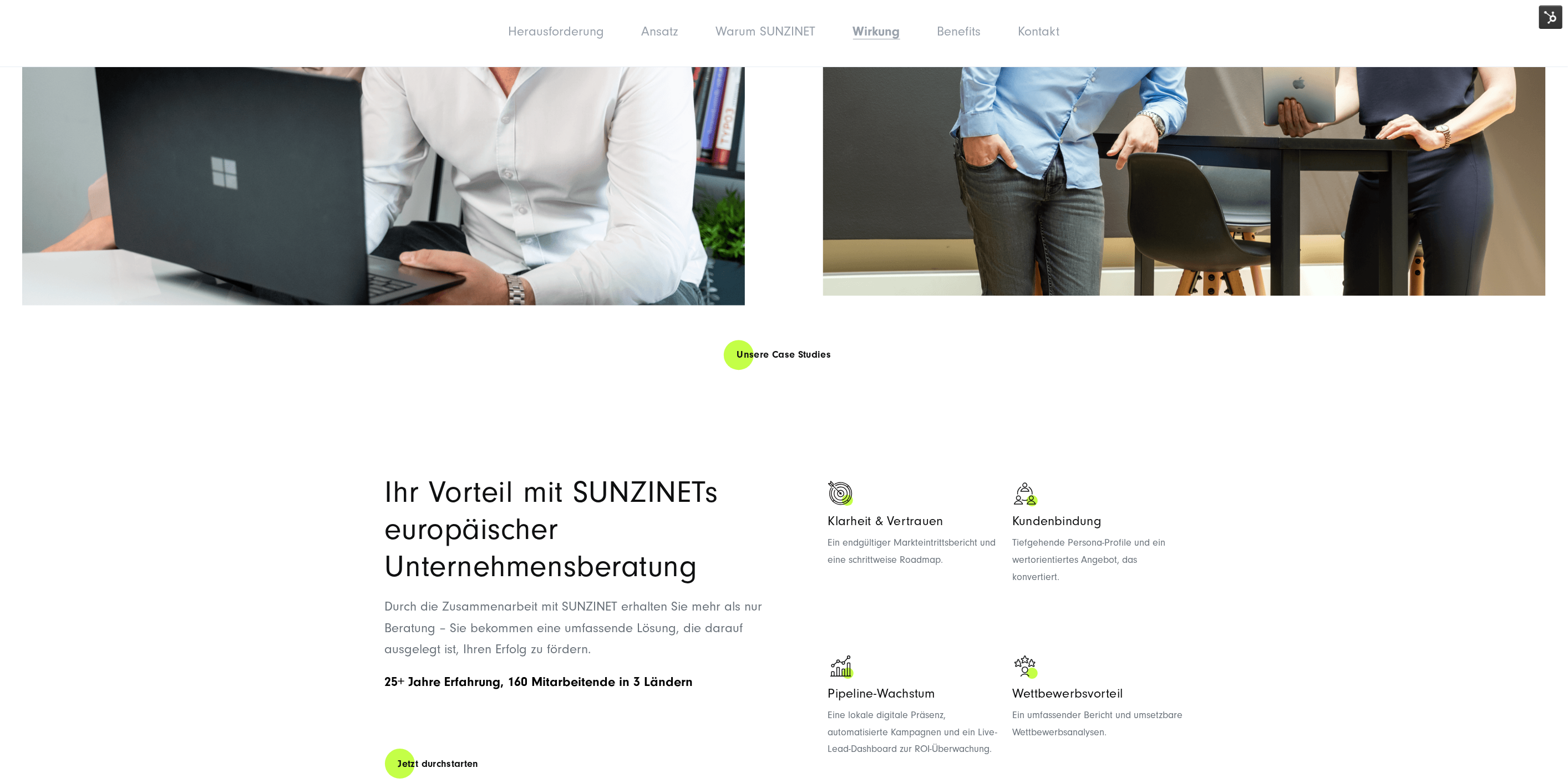
scroll to position [2948, 0]
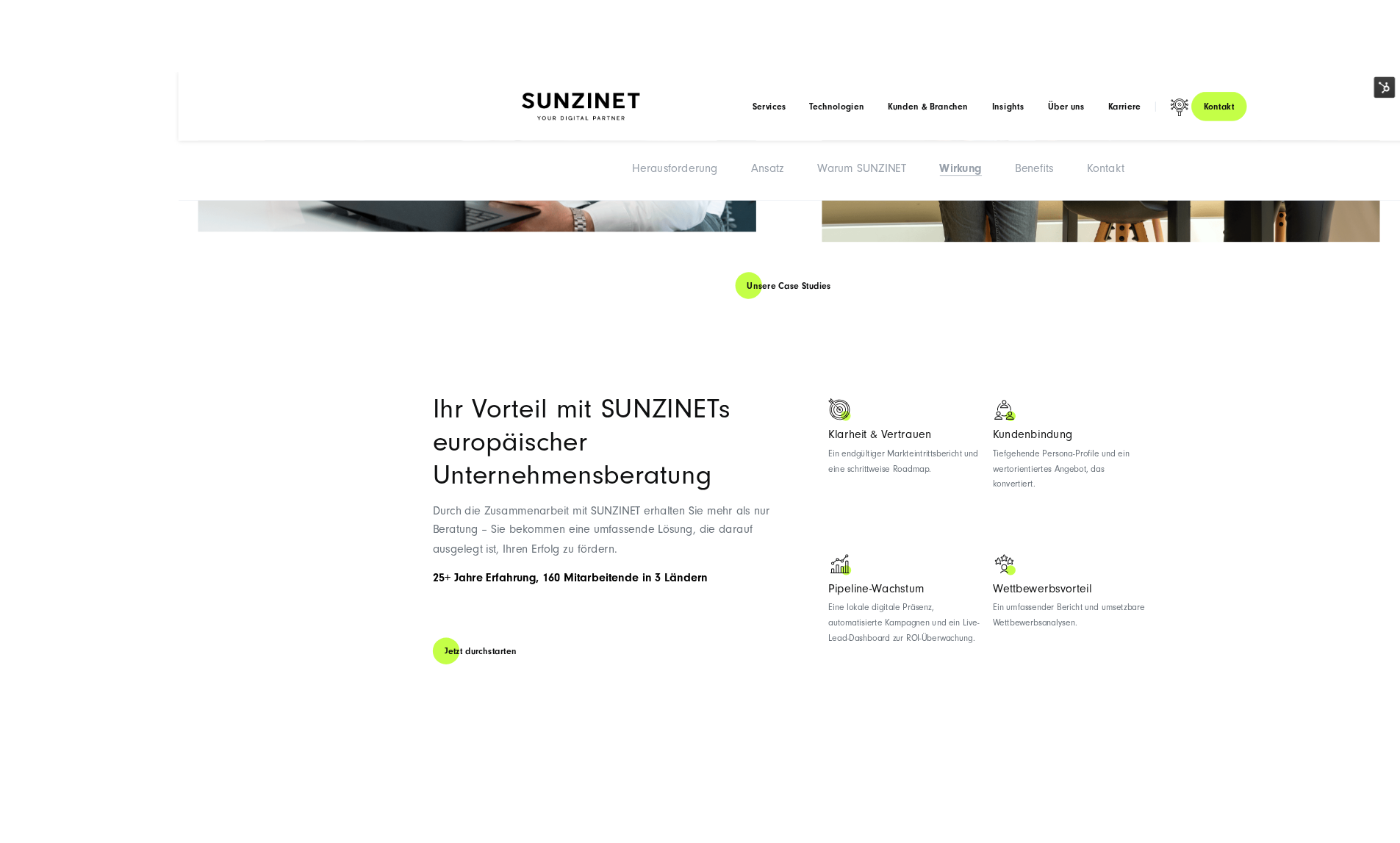
scroll to position [3973, 0]
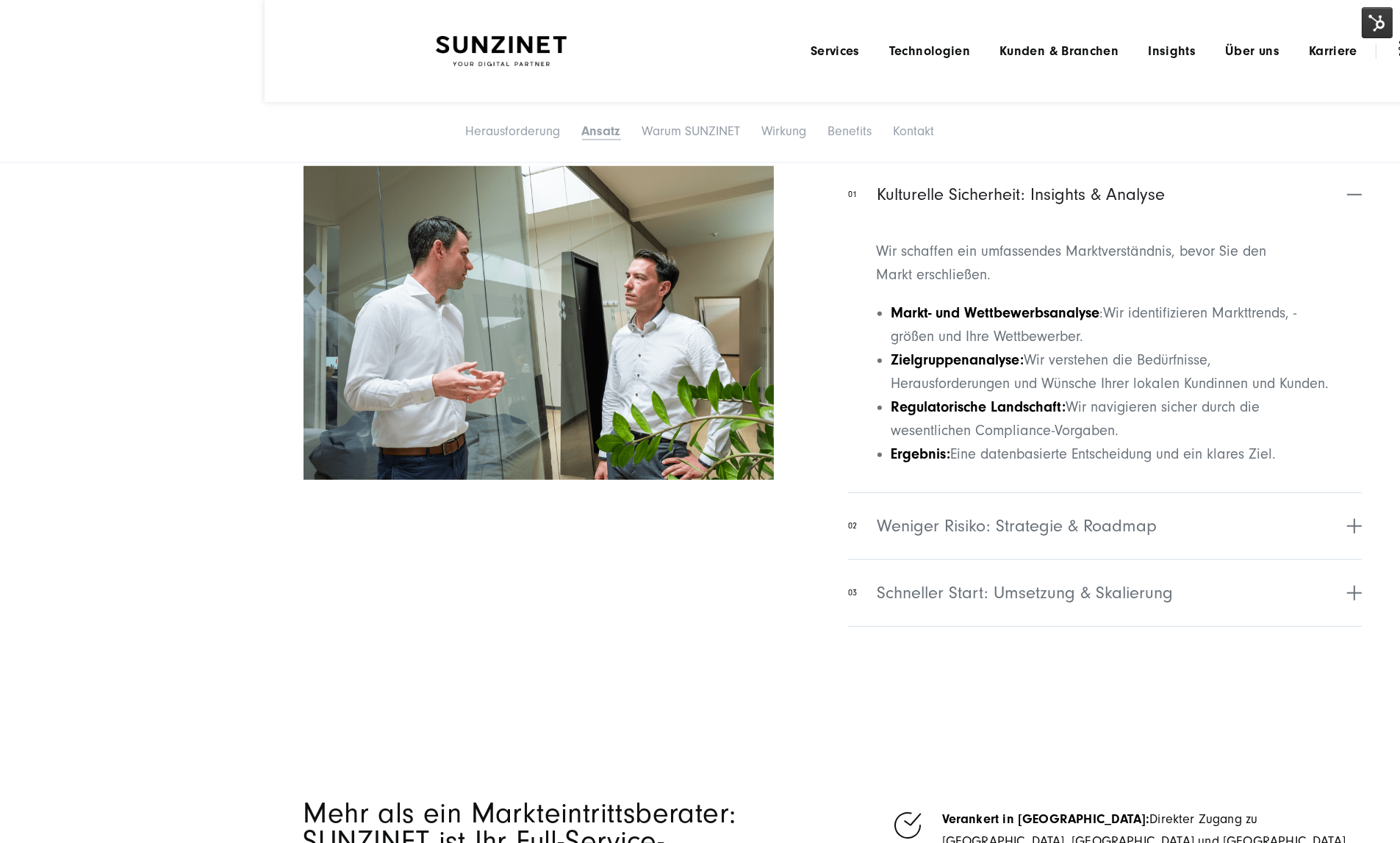
drag, startPoint x: 234, startPoint y: 7, endPoint x: 254, endPoint y: 7, distance: 20.0
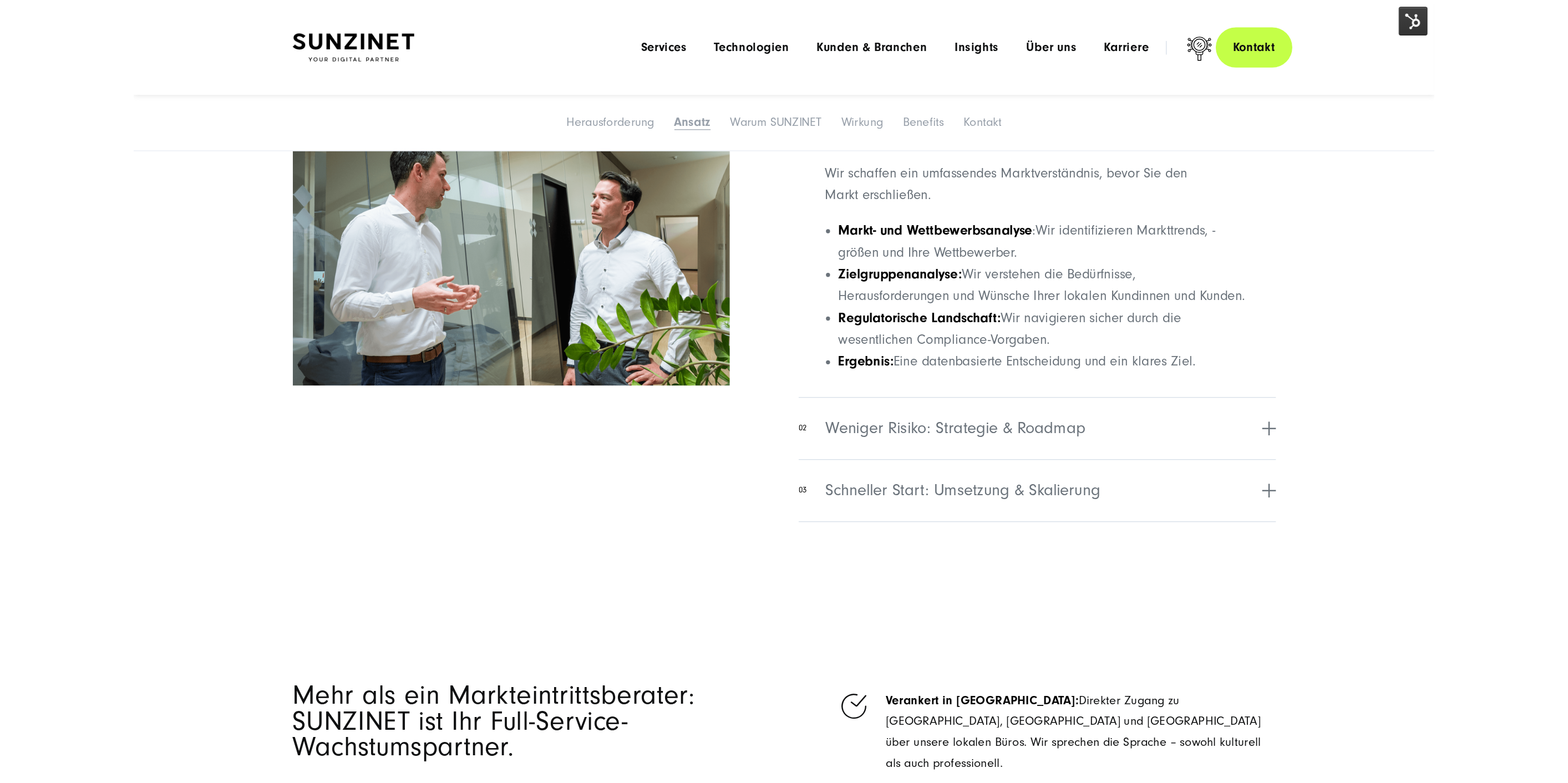
scroll to position [1223, 0]
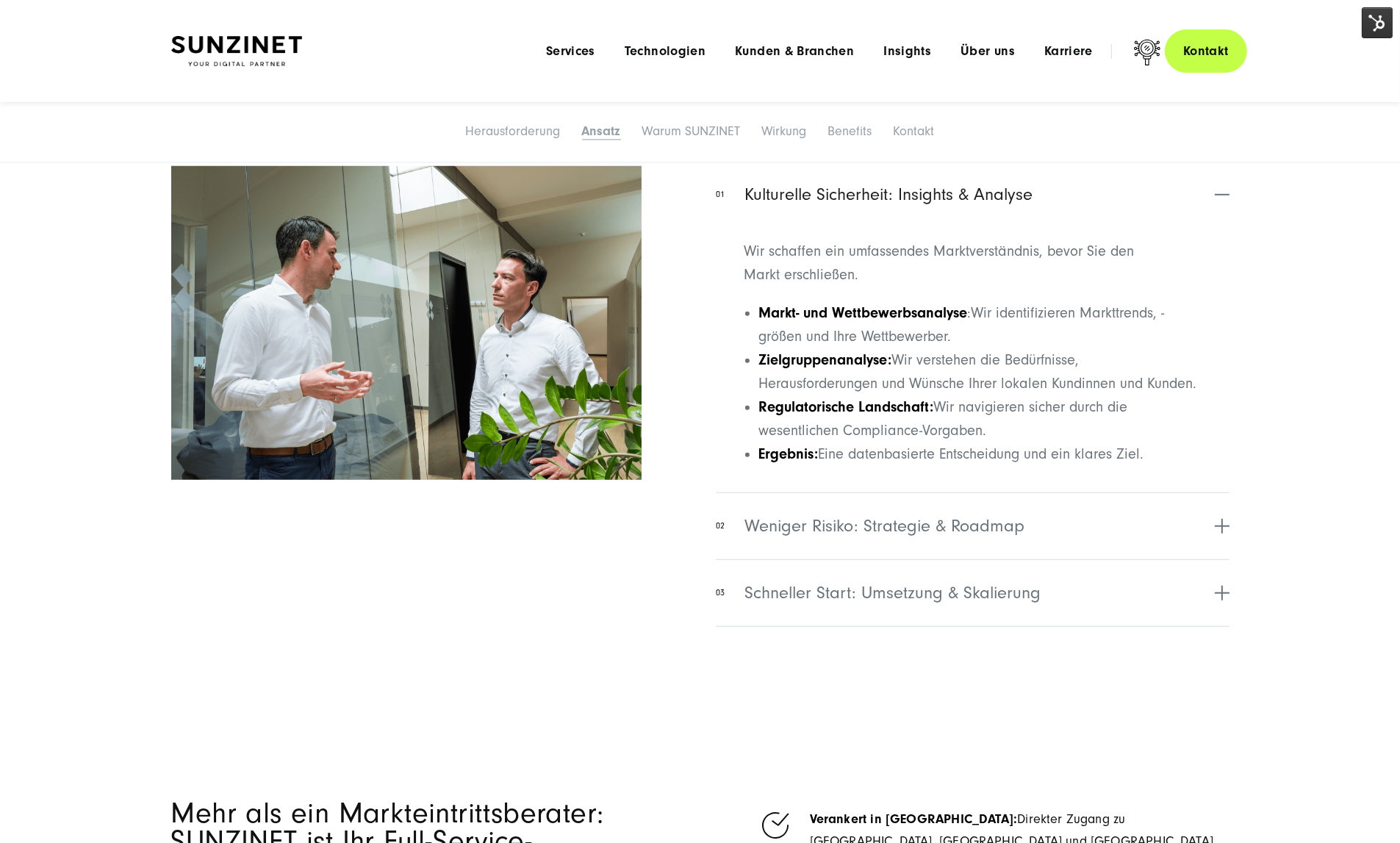
click at [1375, 16] on img at bounding box center [1377, 23] width 31 height 31
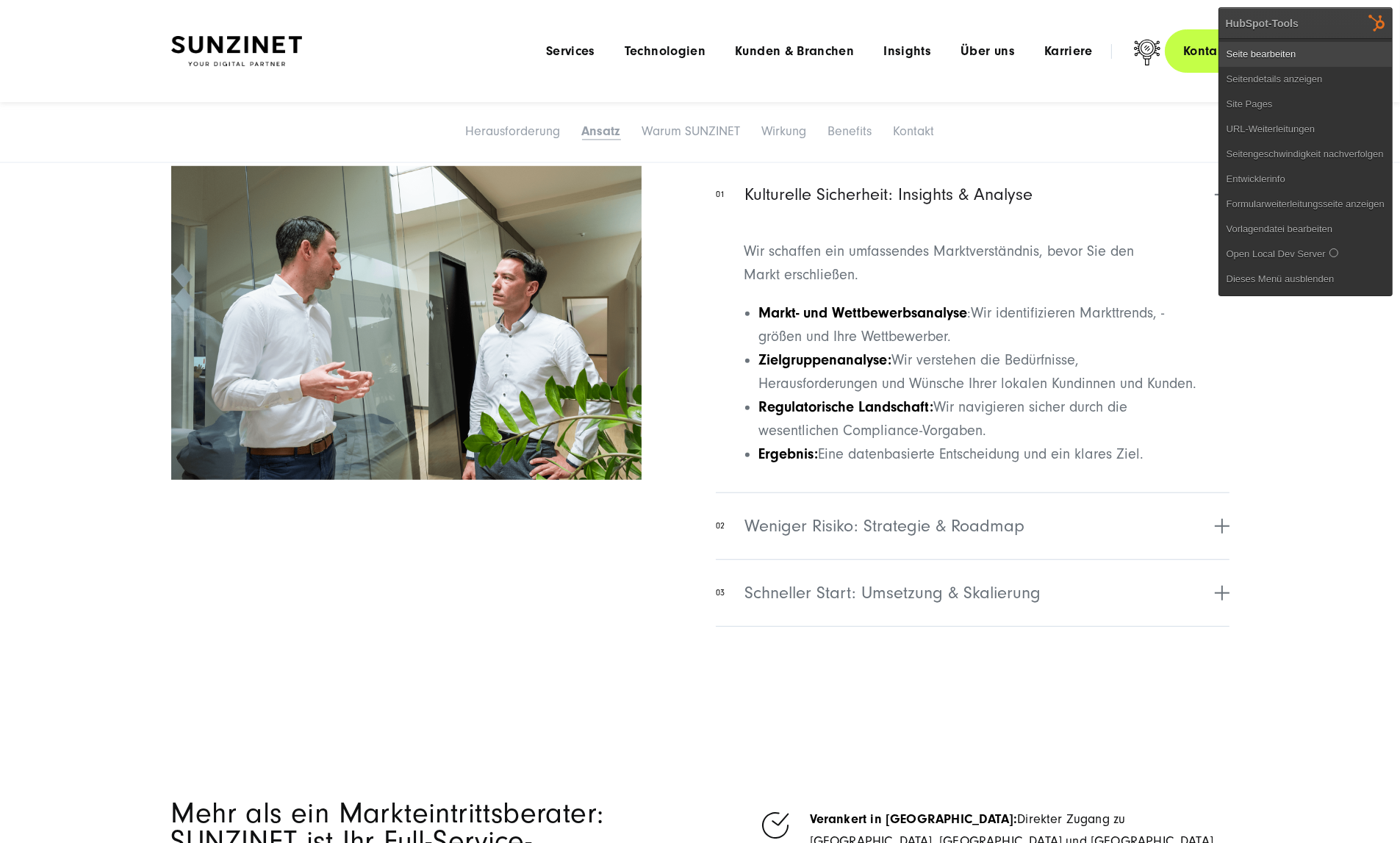
click at [1323, 43] on link "Seite bearbeiten" at bounding box center [1306, 54] width 173 height 25
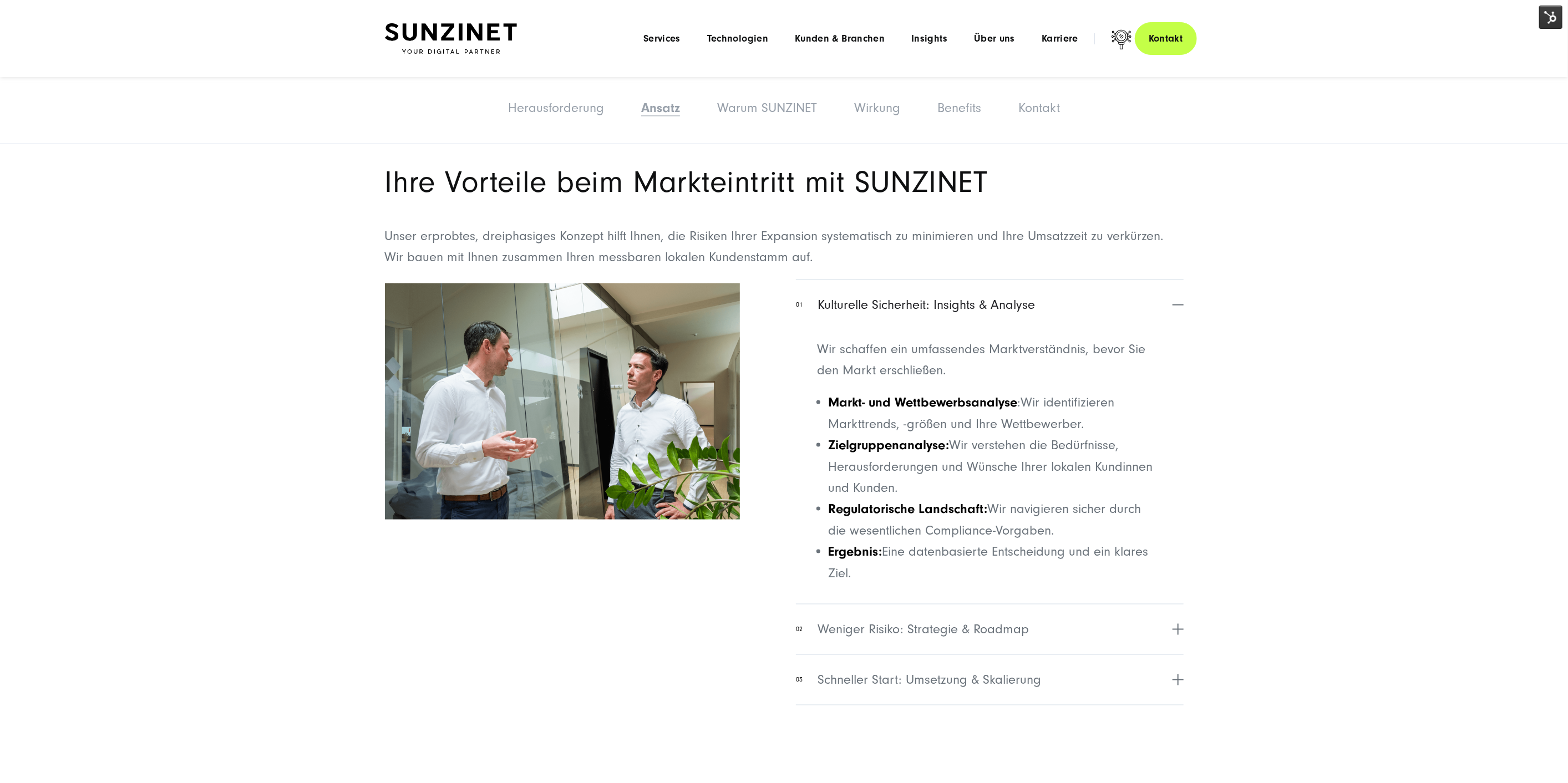
drag, startPoint x: 1038, startPoint y: 472, endPoint x: 1030, endPoint y: 465, distance: 10.6
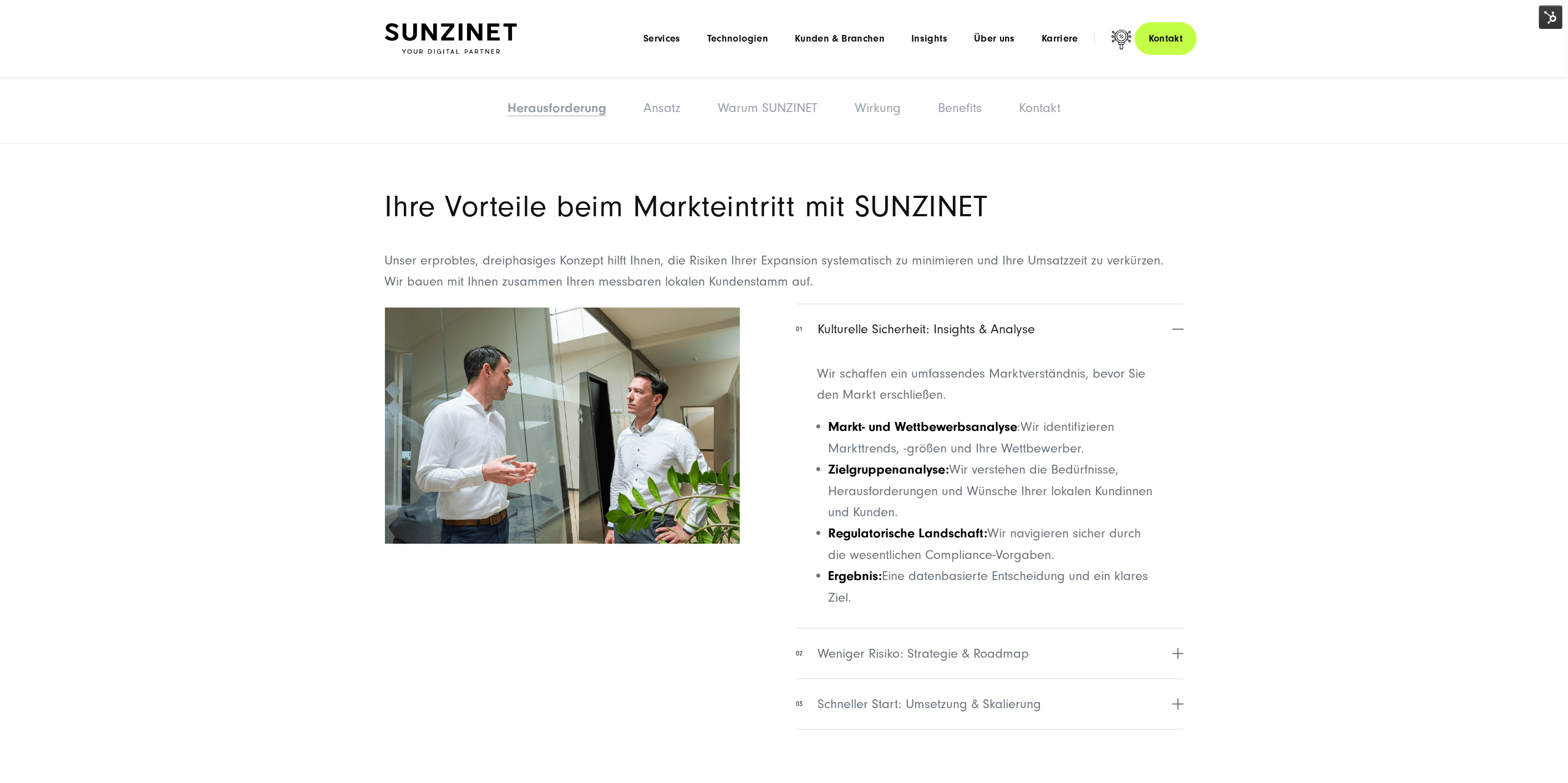
scroll to position [0, 0]
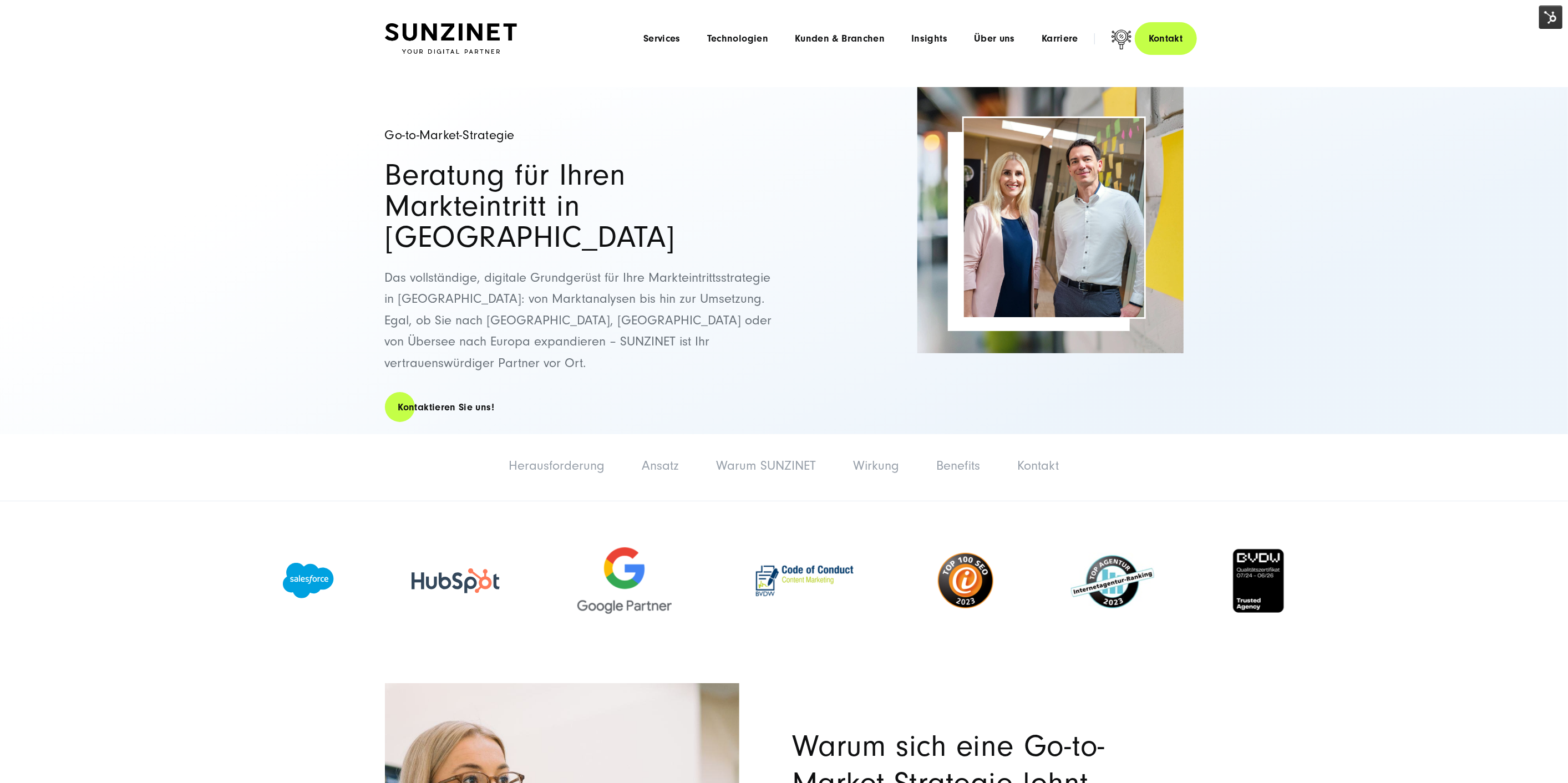
click at [494, 43] on img at bounding box center [450, 38] width 132 height 31
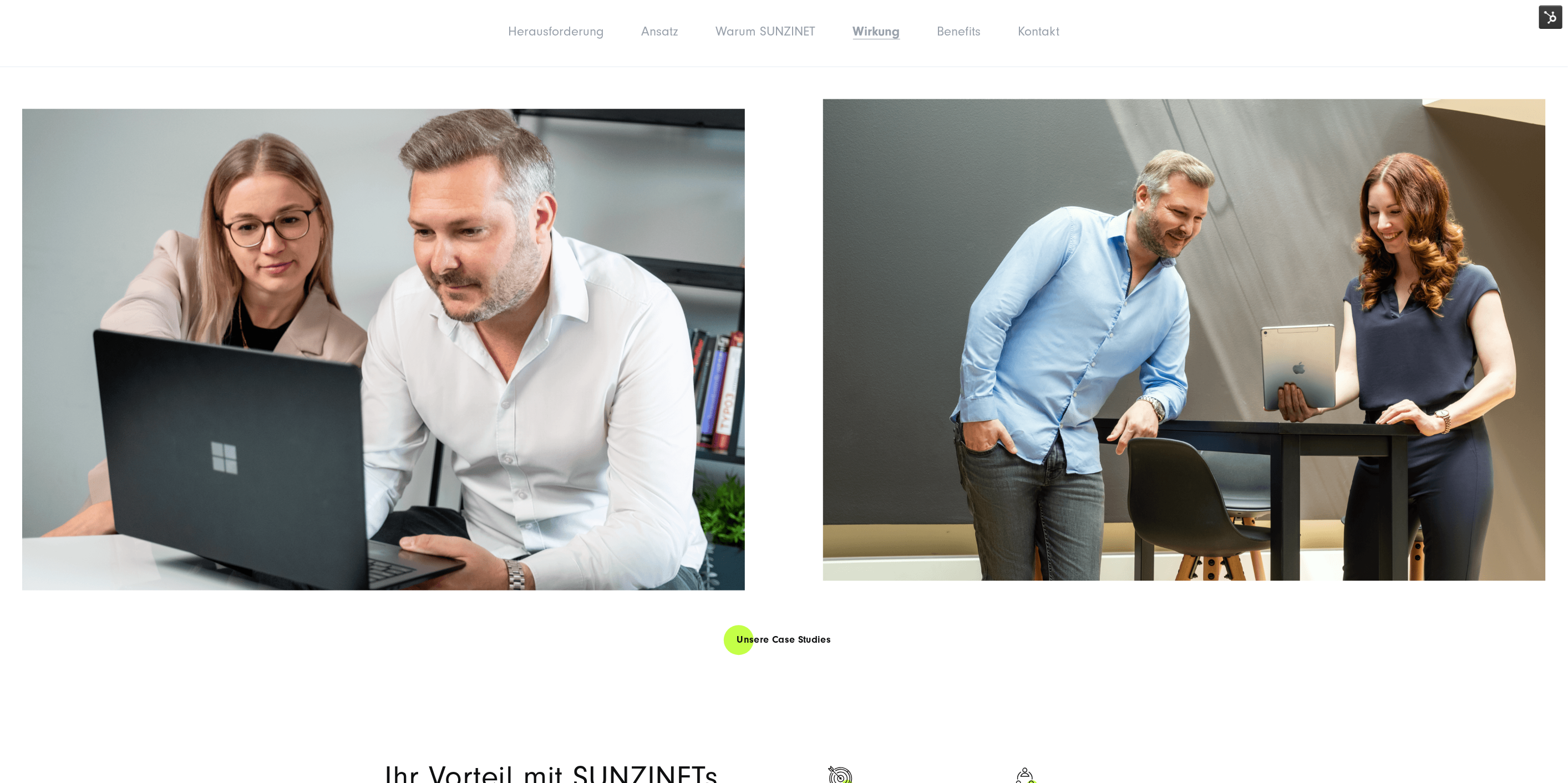
scroll to position [2710, 0]
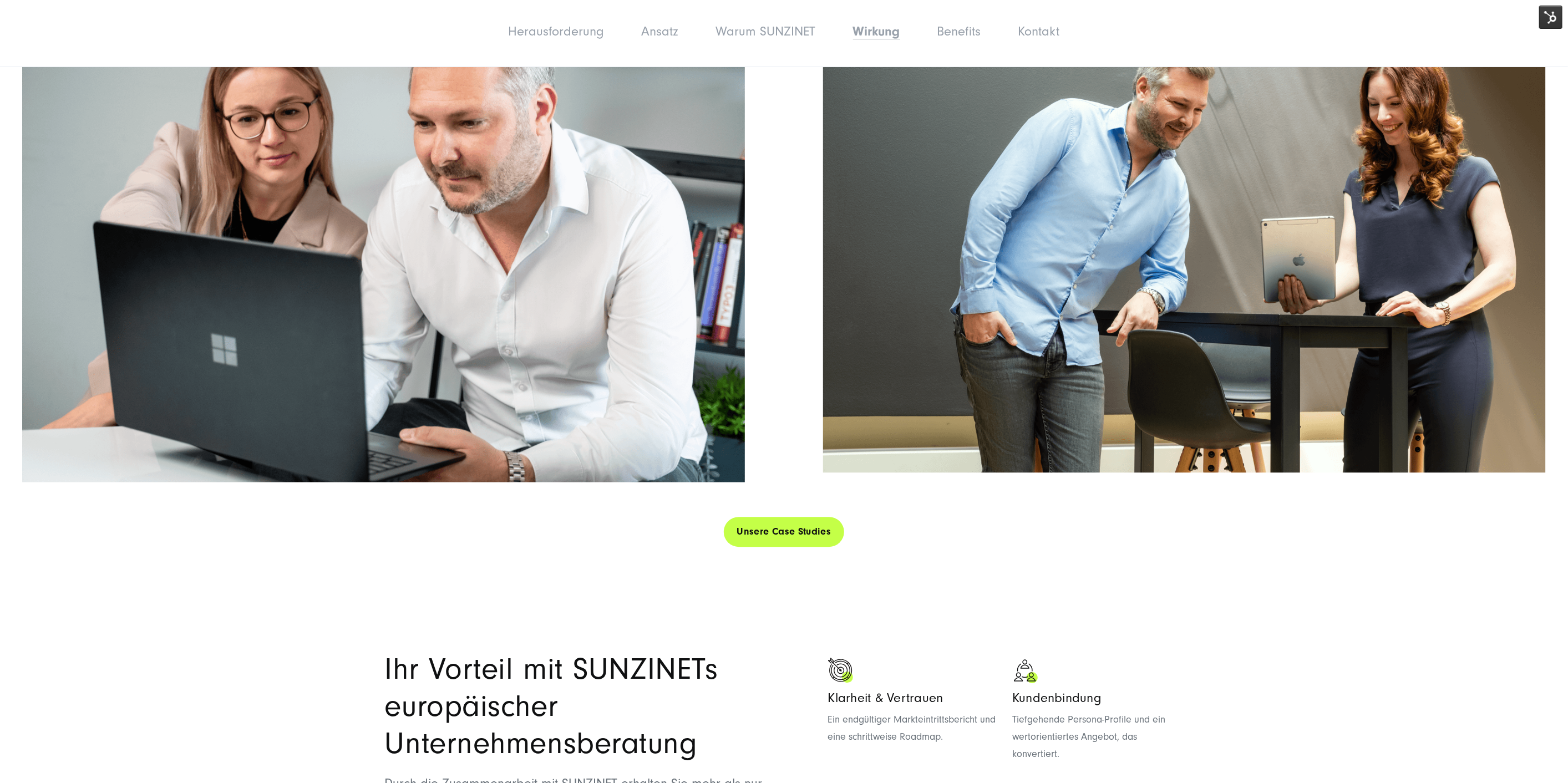
click at [794, 515] on link "Unsere Case Studies" at bounding box center [784, 531] width 121 height 32
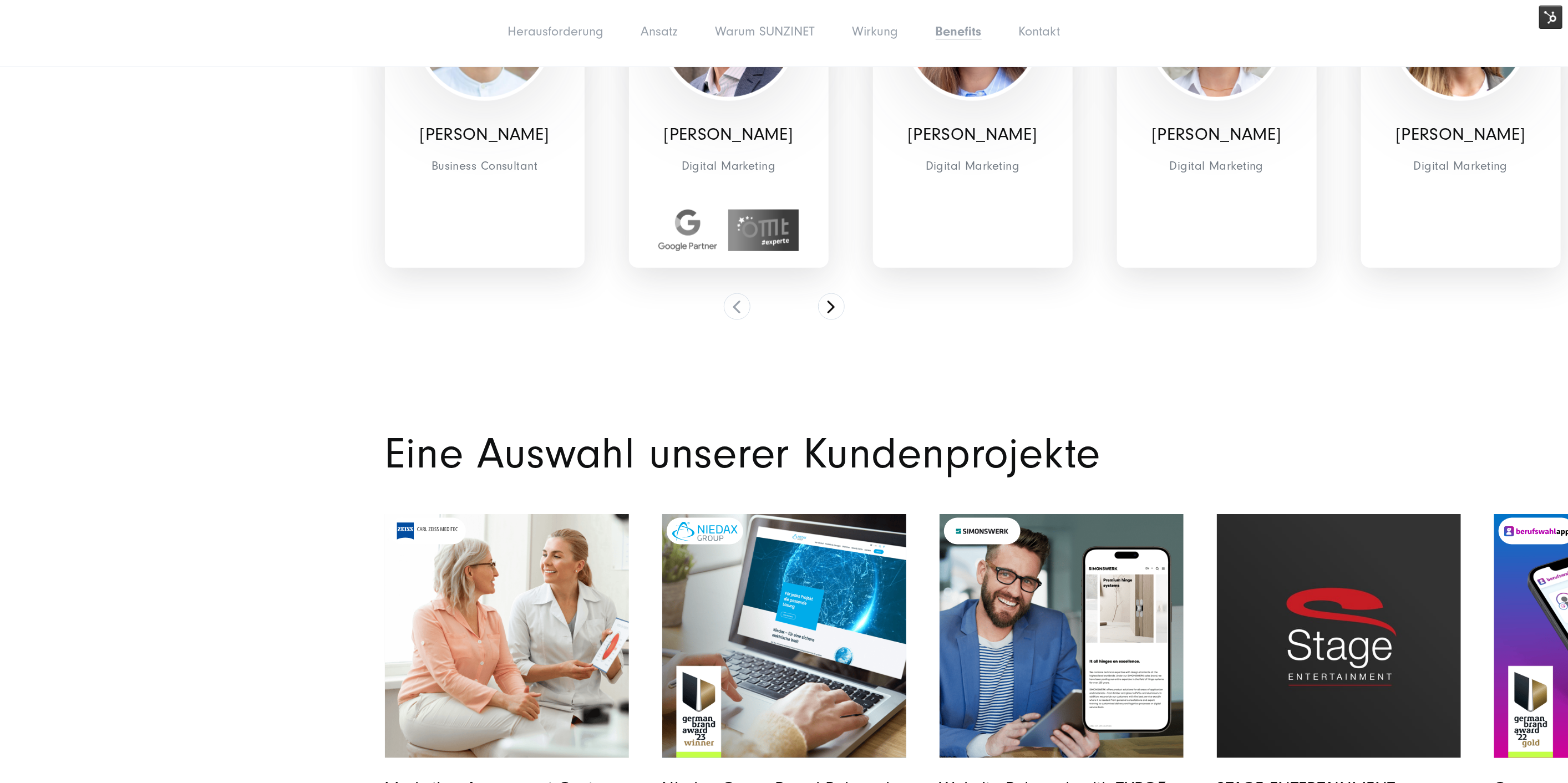
scroll to position [5420, 0]
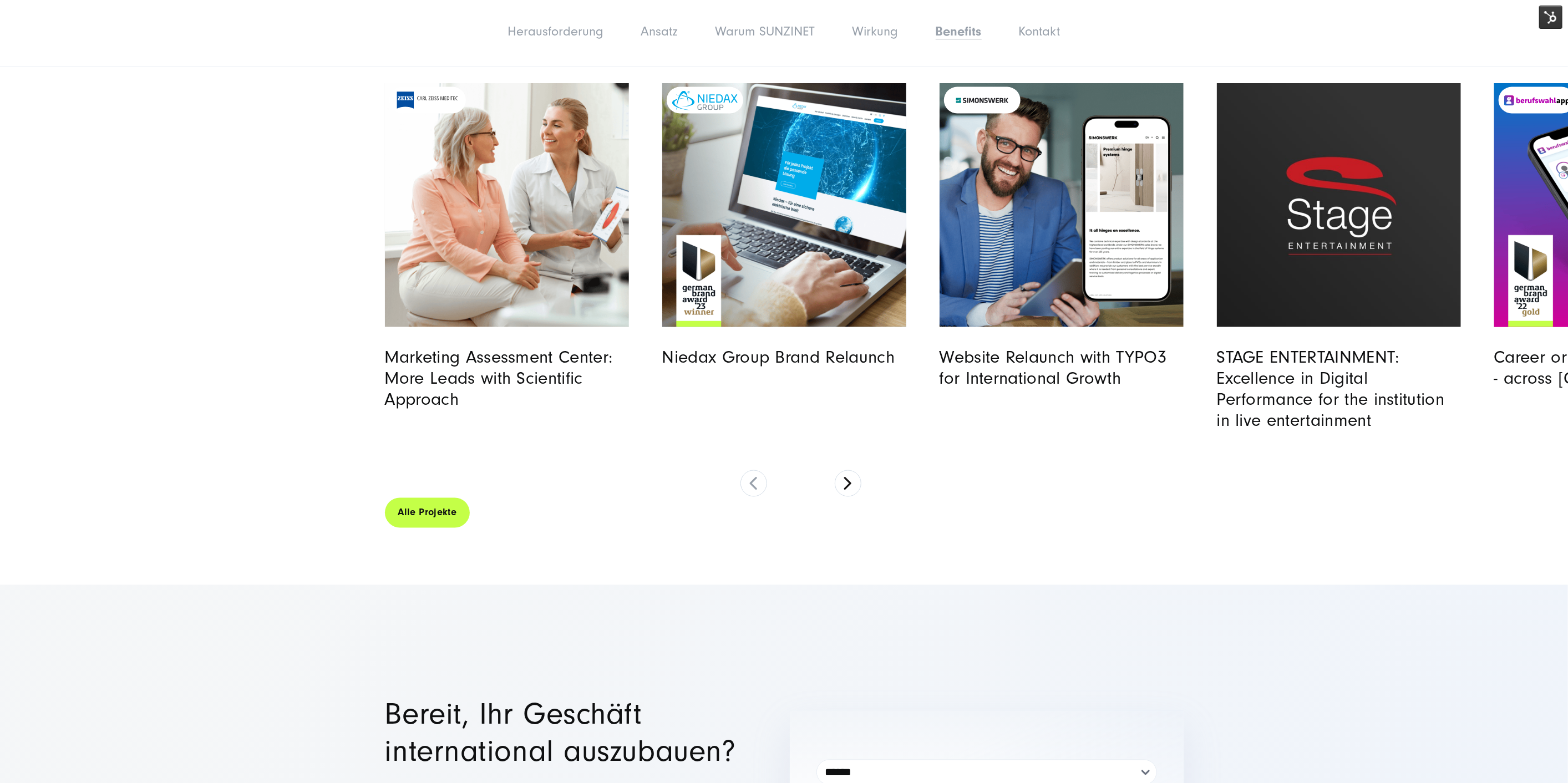
click at [441, 496] on link "Alle Projekte" at bounding box center [427, 512] width 85 height 32
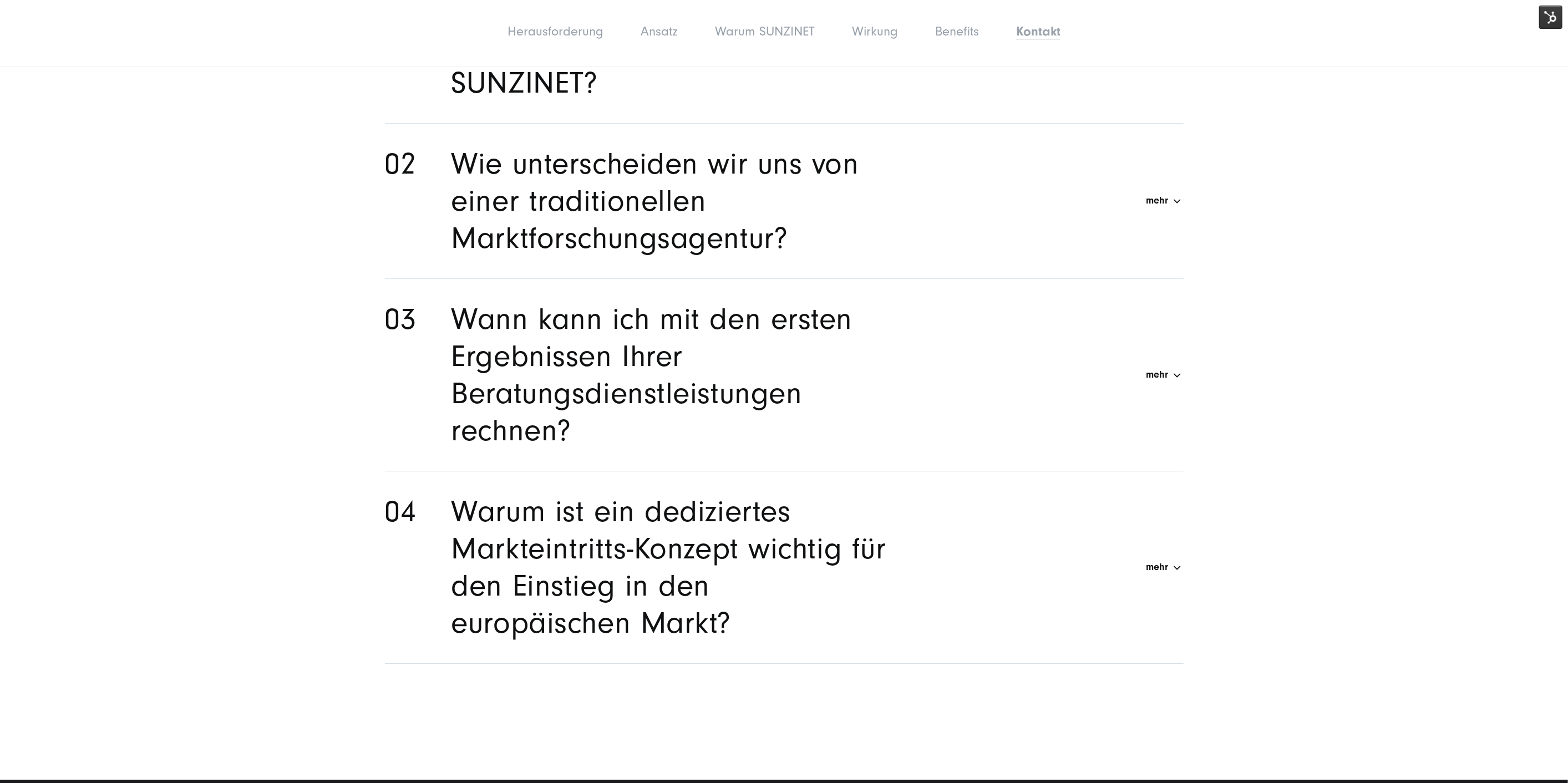
drag, startPoint x: 282, startPoint y: 271, endPoint x: 265, endPoint y: 169, distance: 103.4
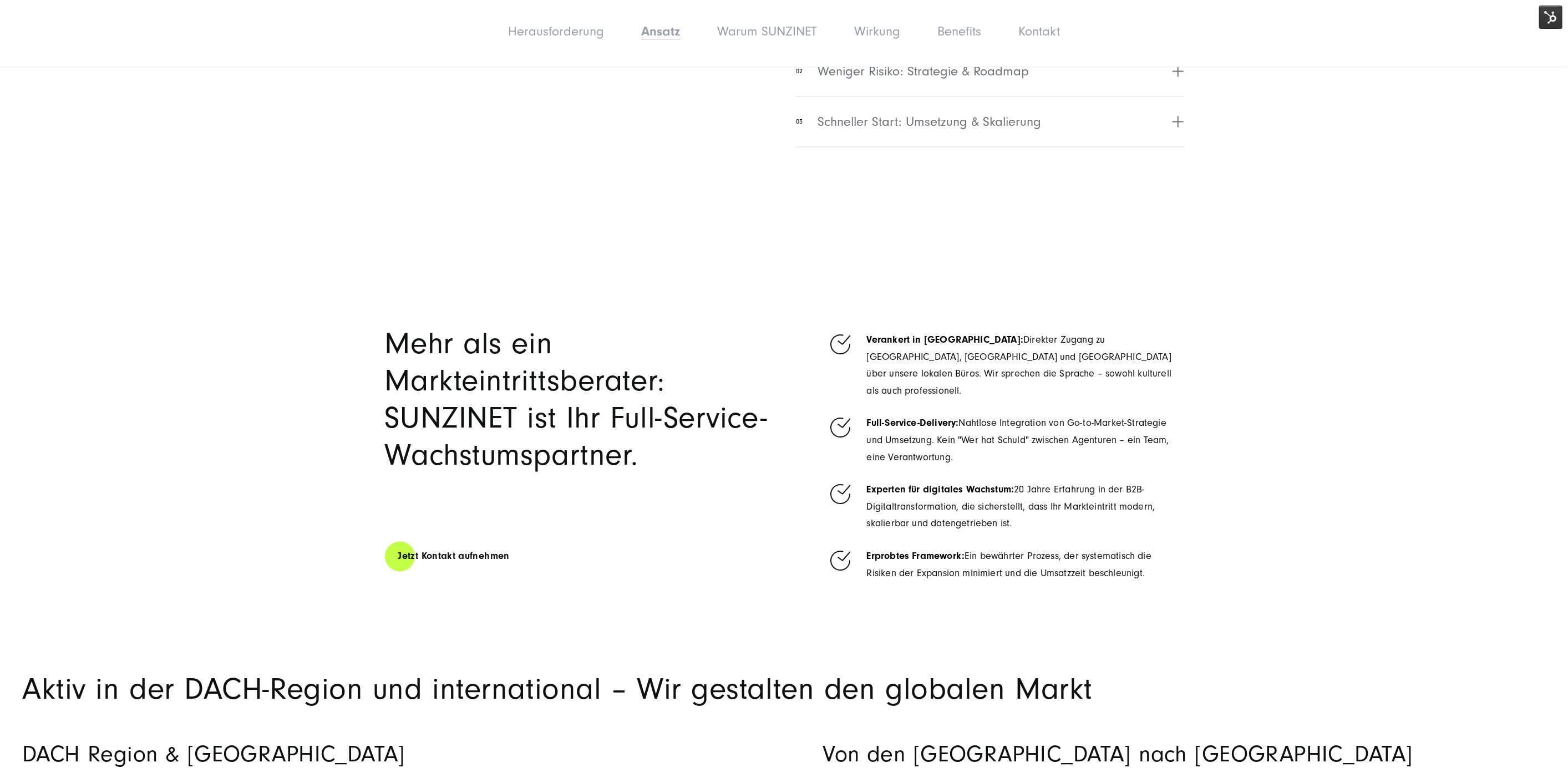
scroll to position [1786, 0]
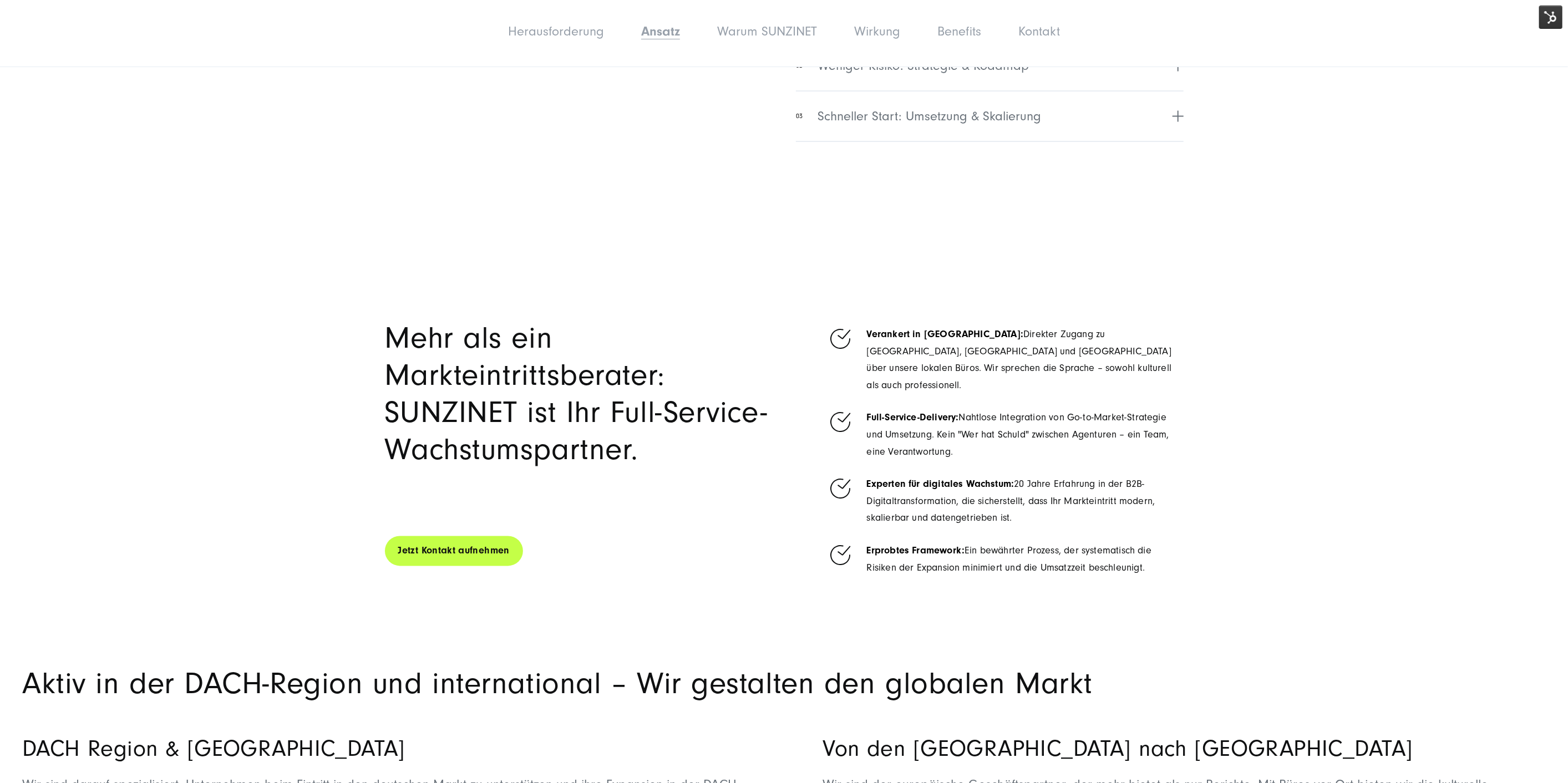
click at [495, 535] on link "Jetzt Kontakt aufnehmen" at bounding box center [453, 551] width 138 height 32
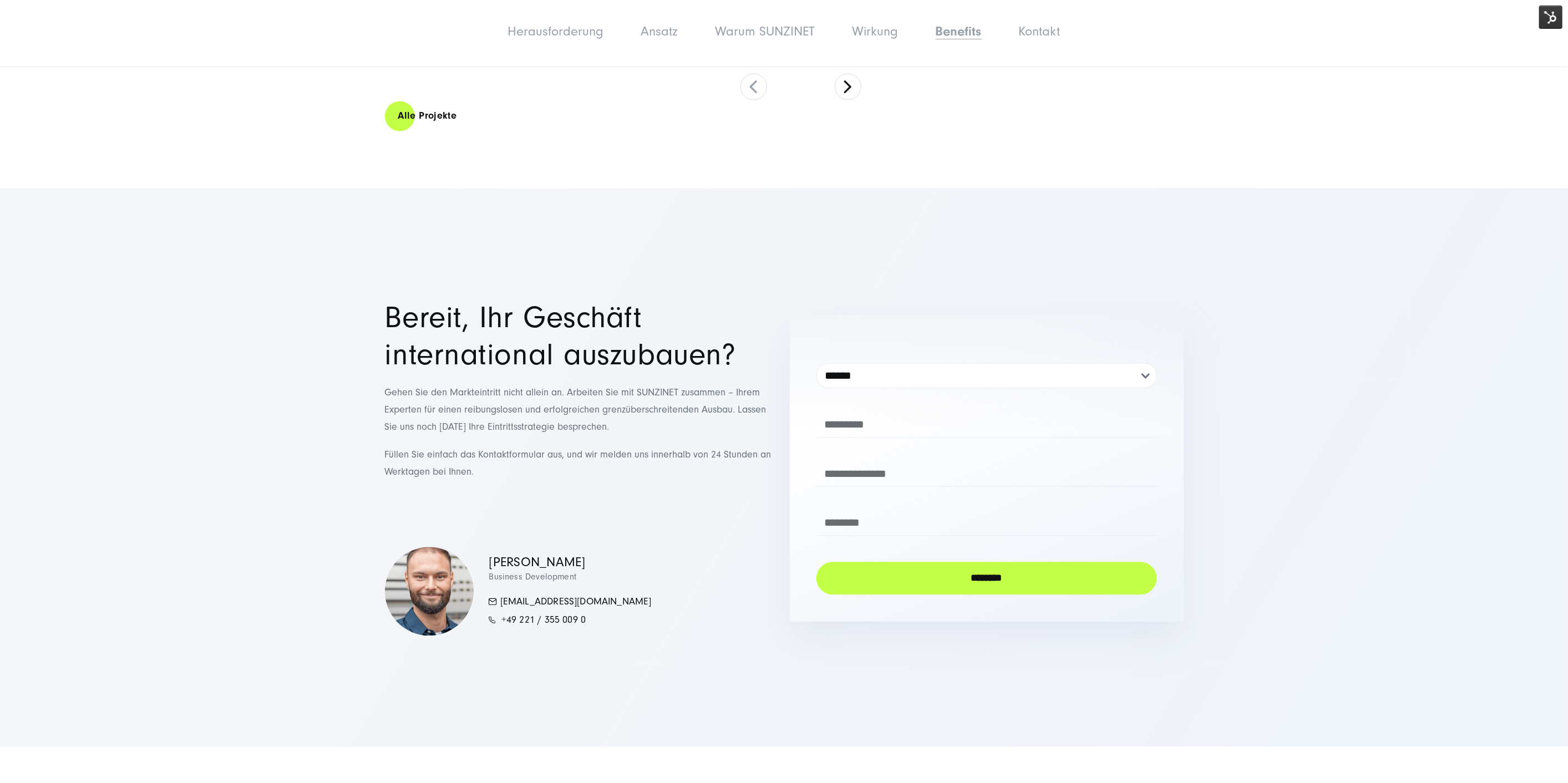
scroll to position [5823, 0]
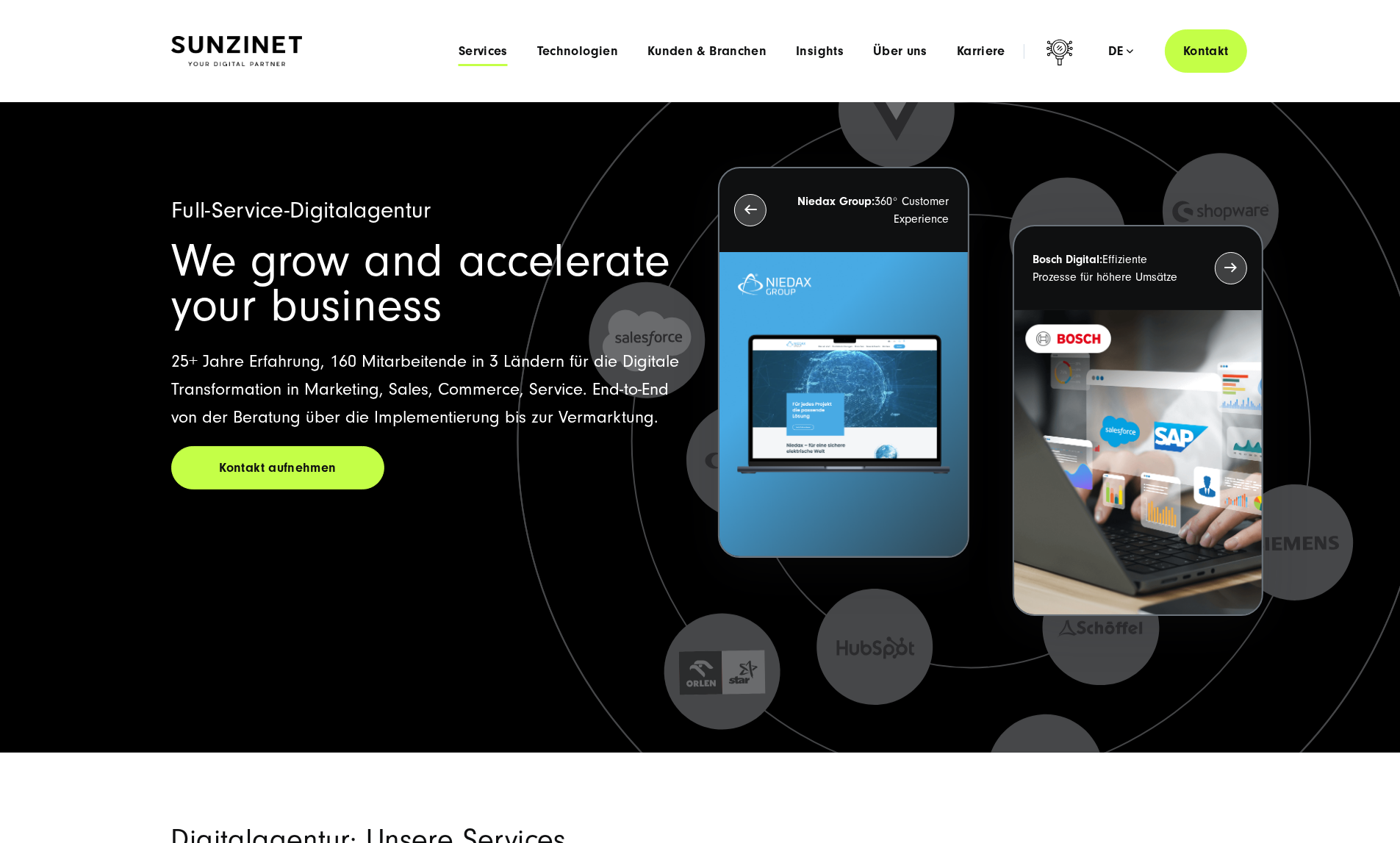
drag, startPoint x: 0, startPoint y: 0, endPoint x: 416, endPoint y: 46, distance: 418.5
click at [459, 46] on span "Services" at bounding box center [483, 52] width 49 height 15
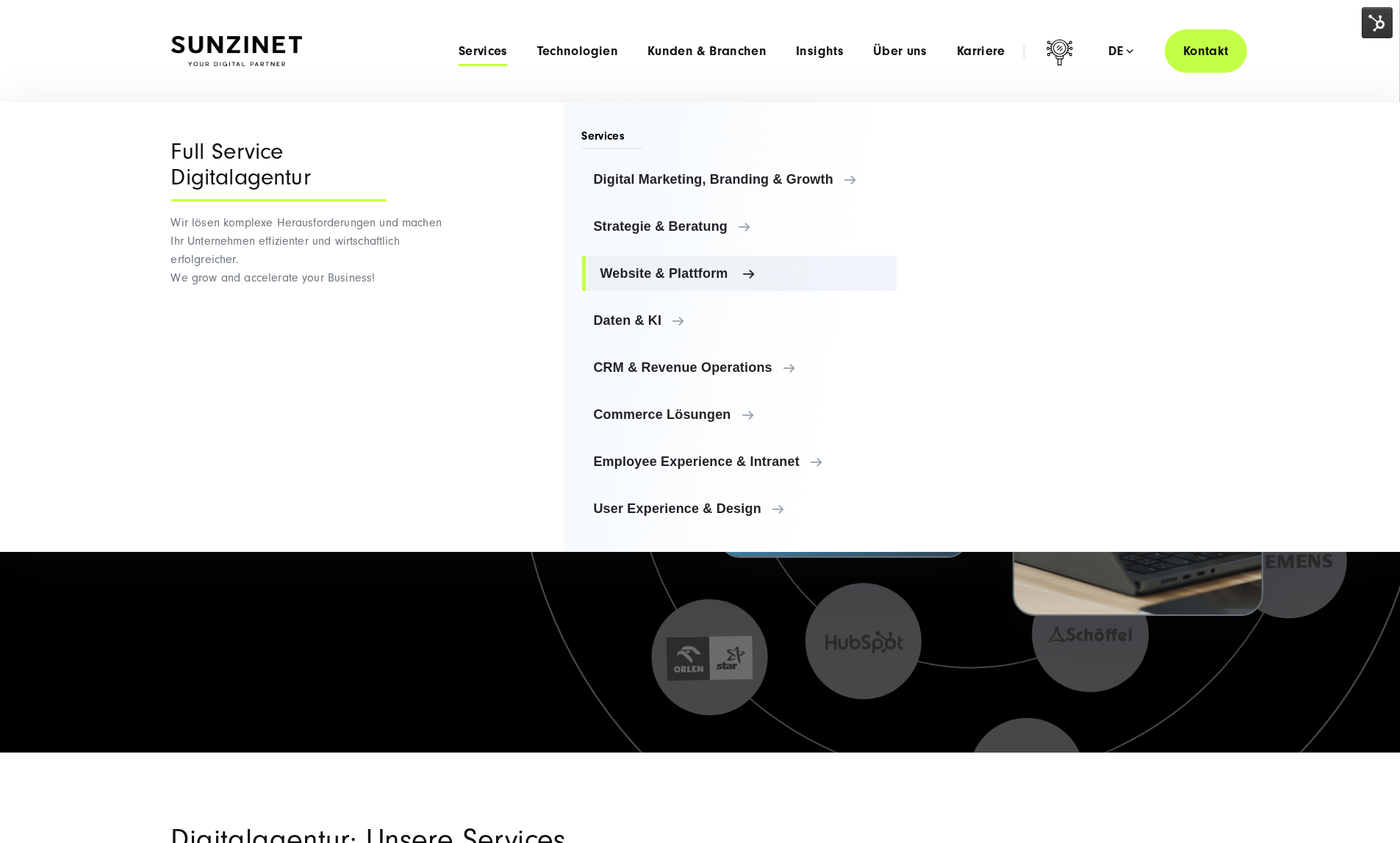
click at [646, 263] on link "Website & Plattform" at bounding box center [740, 273] width 315 height 35
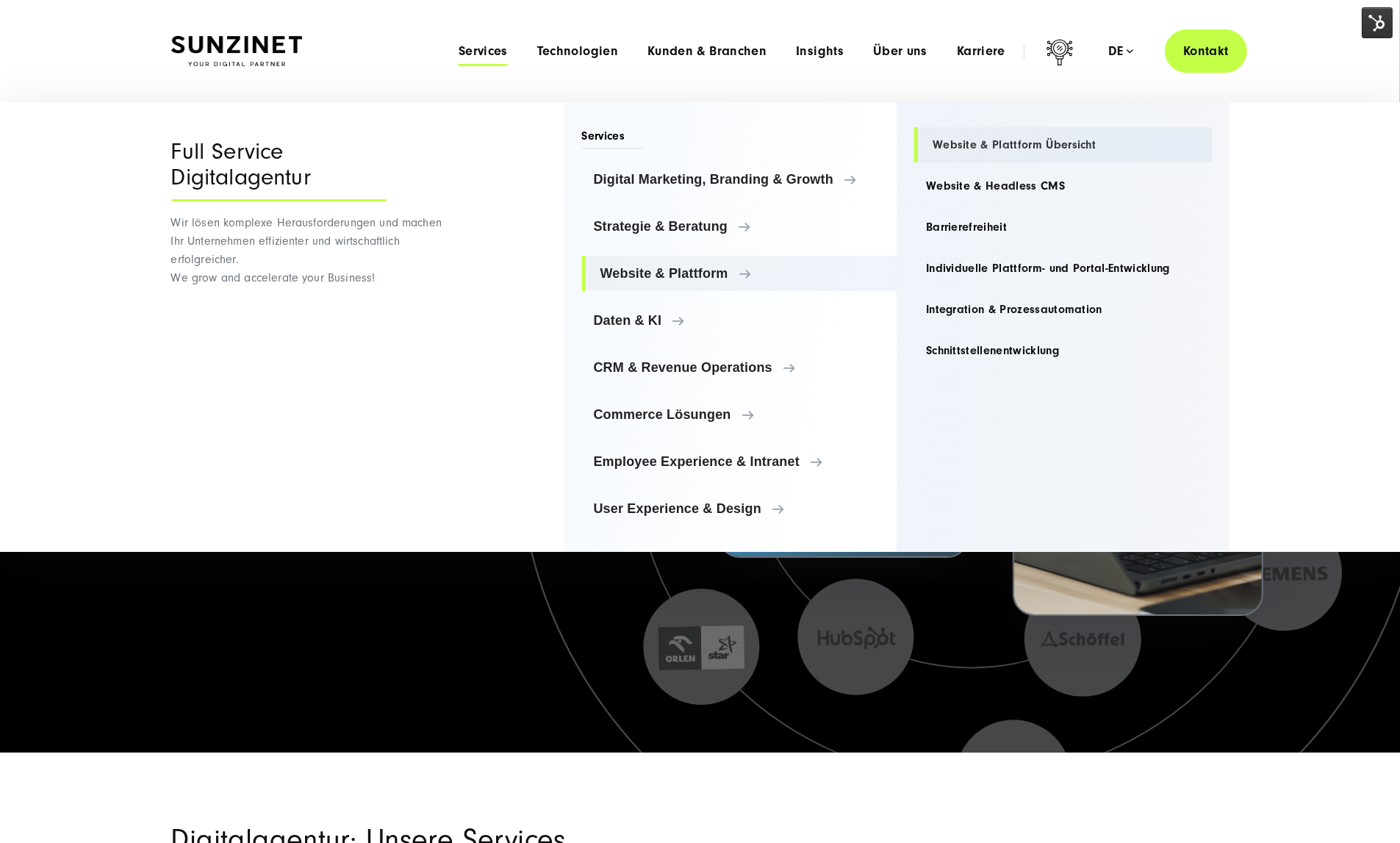
click at [948, 144] on link "Website & Plattform Übersicht" at bounding box center [1063, 145] width 298 height 35
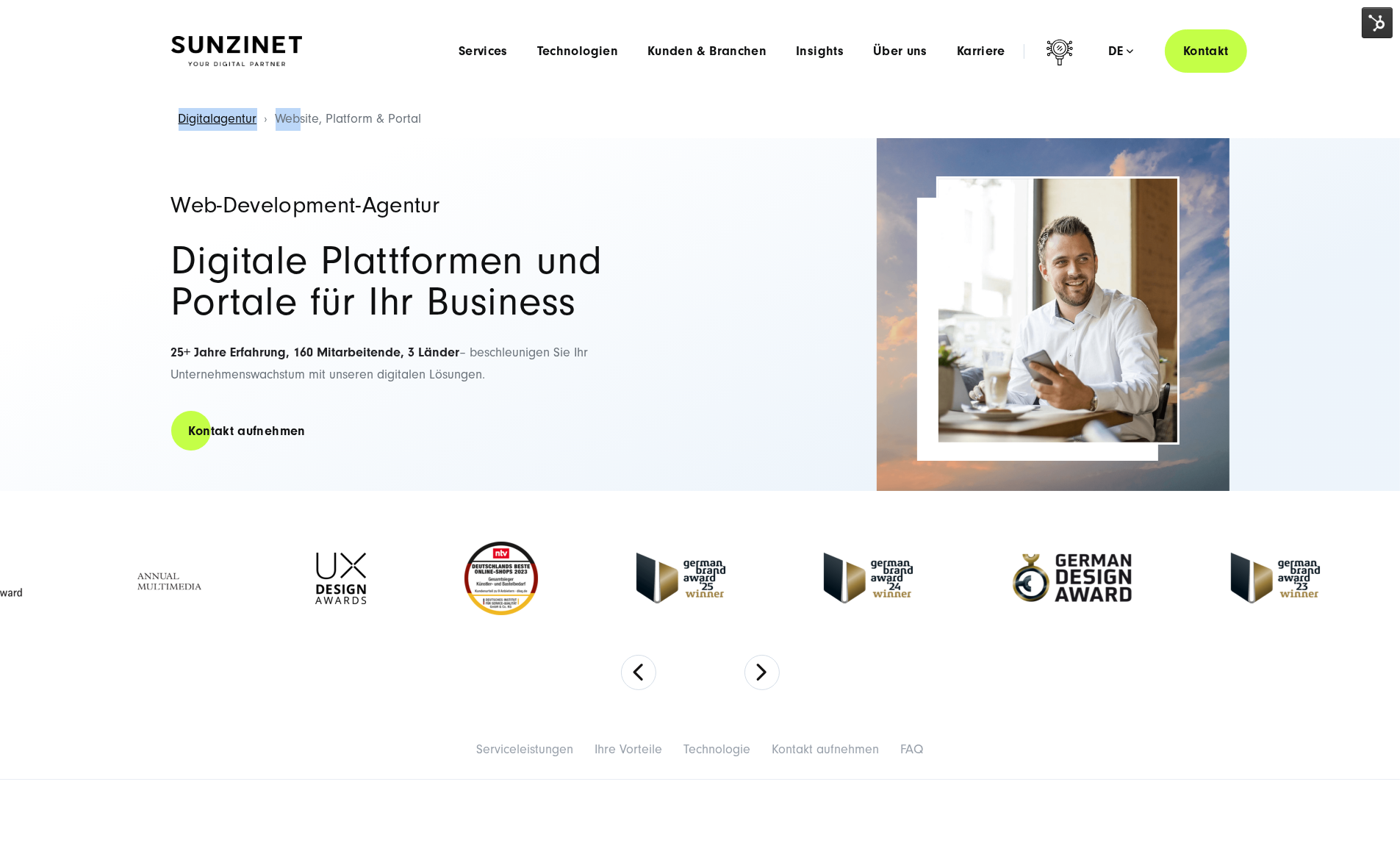
drag, startPoint x: 424, startPoint y: 114, endPoint x: 311, endPoint y: 122, distance: 113.3
click at [298, 125] on div "Digitalagentur Website, Platform & Portal" at bounding box center [699, 119] width 1341 height 37
click at [312, 122] on span "Website, Platform & Portal" at bounding box center [348, 119] width 146 height 15
drag, startPoint x: 279, startPoint y: 117, endPoint x: 411, endPoint y: 108, distance: 132.3
click at [411, 108] on li "Website, Platform & Portal" at bounding box center [345, 119] width 153 height 37
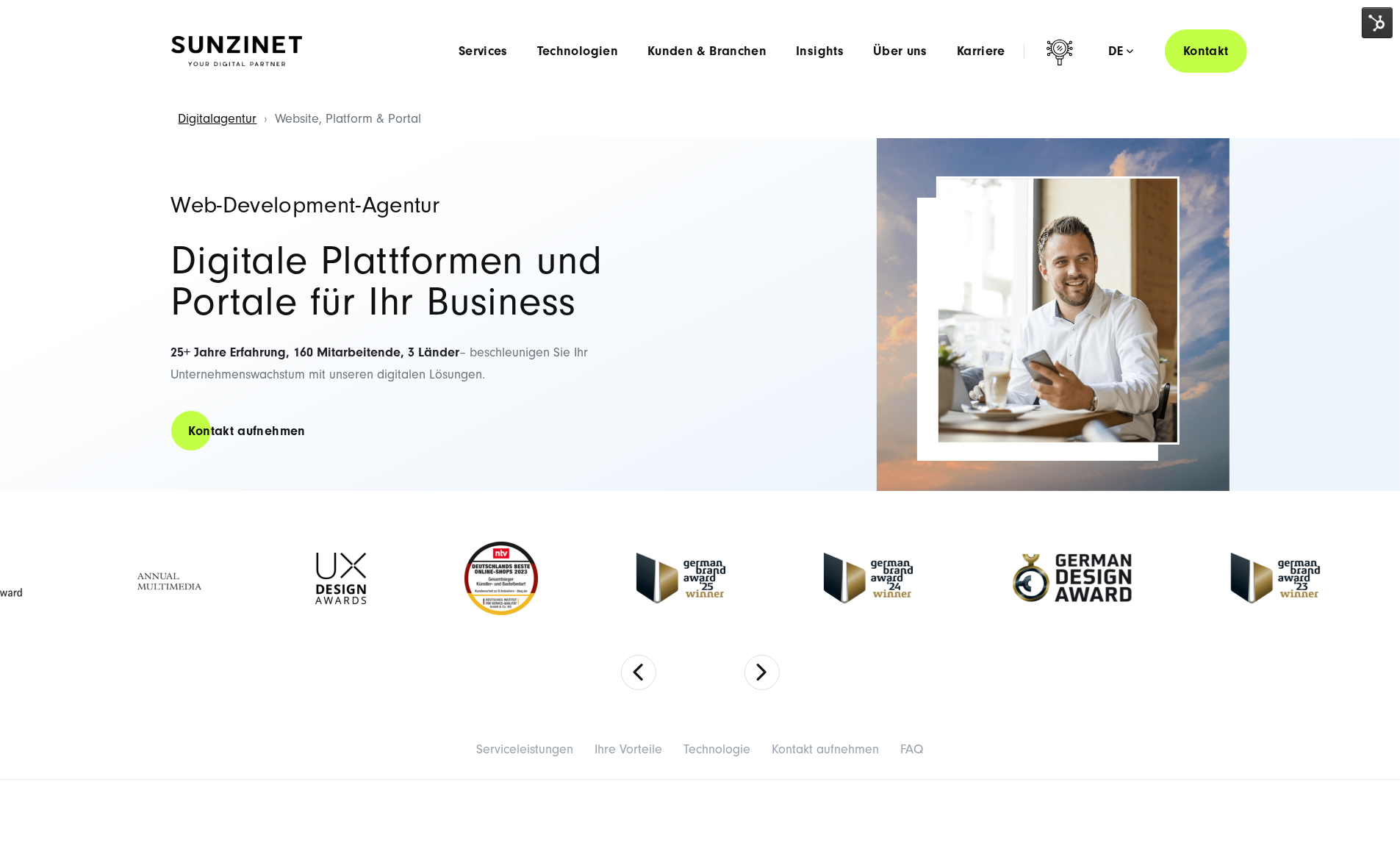
click at [439, 119] on div "Digitalagentur Website, Platform & Portal" at bounding box center [699, 119] width 1341 height 37
drag, startPoint x: 439, startPoint y: 119, endPoint x: 354, endPoint y: 122, distance: 85.1
click at [354, 122] on div "Digitalagentur Website, Platform & Portal" at bounding box center [699, 119] width 1341 height 37
click at [352, 122] on span "Website, Platform & Portal" at bounding box center [348, 119] width 146 height 15
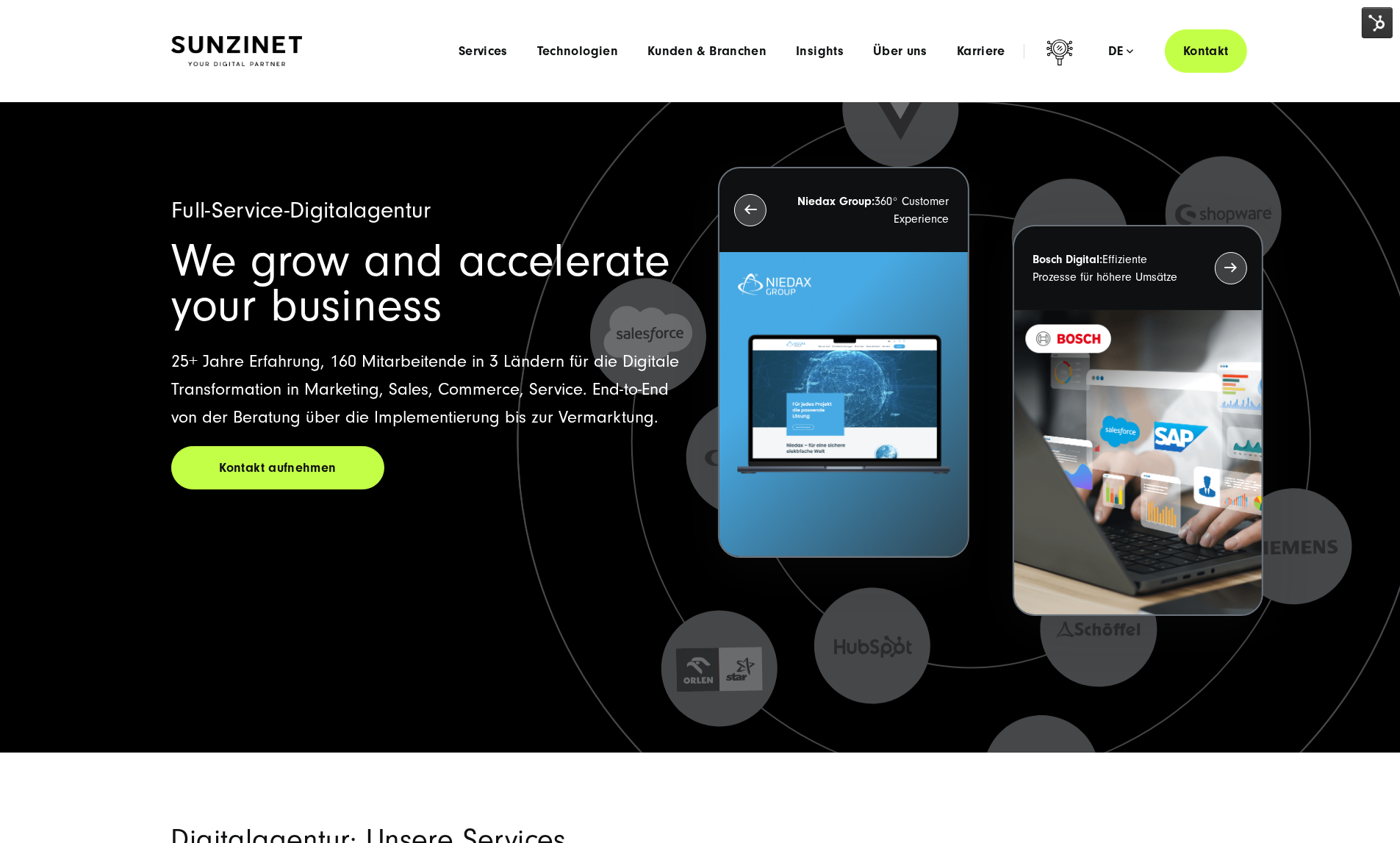
click at [444, 37] on div "Menu Services Menu Full Service Digitalagentur Wir lösen komplexe Herausforderu…" at bounding box center [845, 51] width 803 height 44
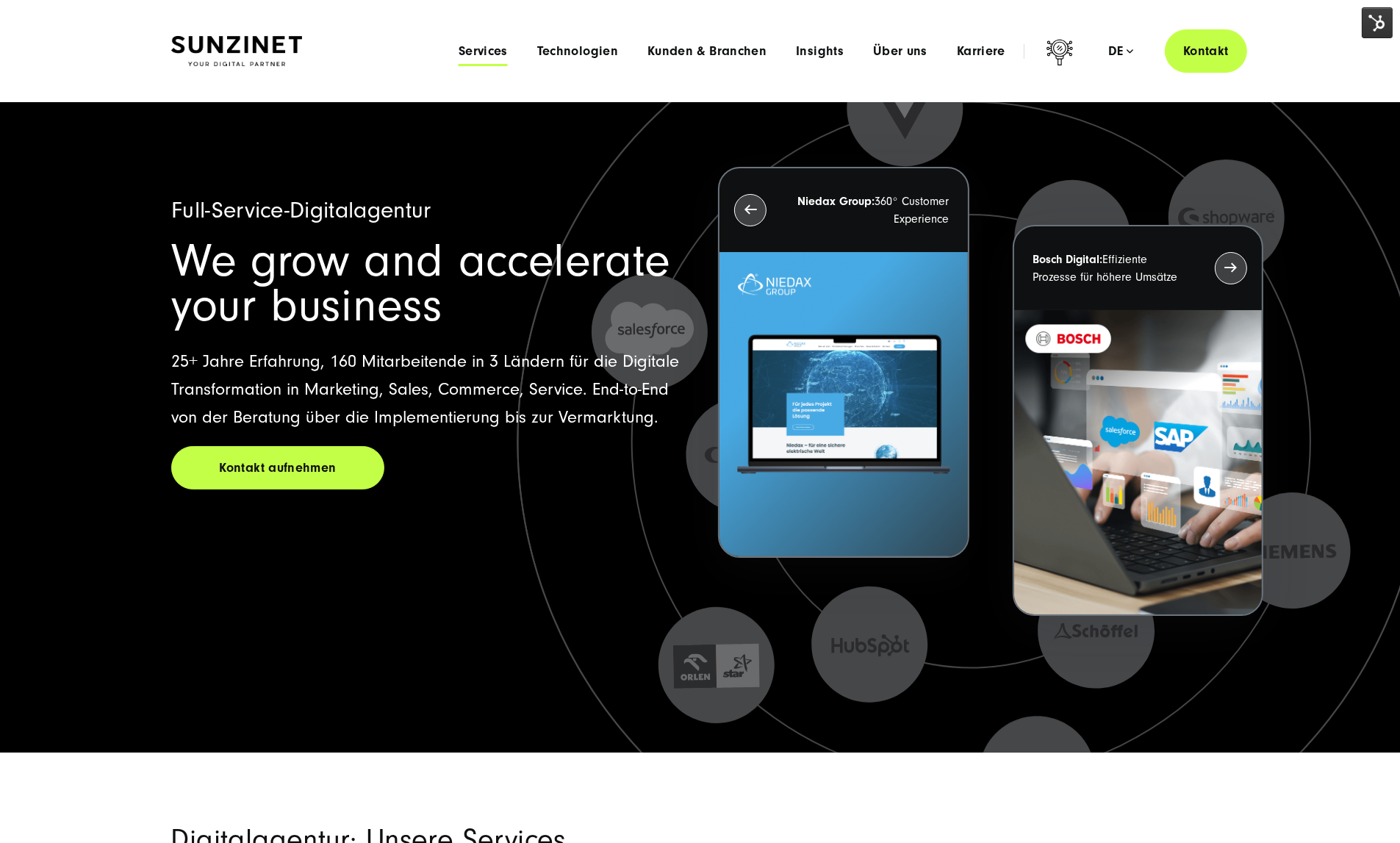
click at [459, 46] on span "Services" at bounding box center [483, 52] width 49 height 15
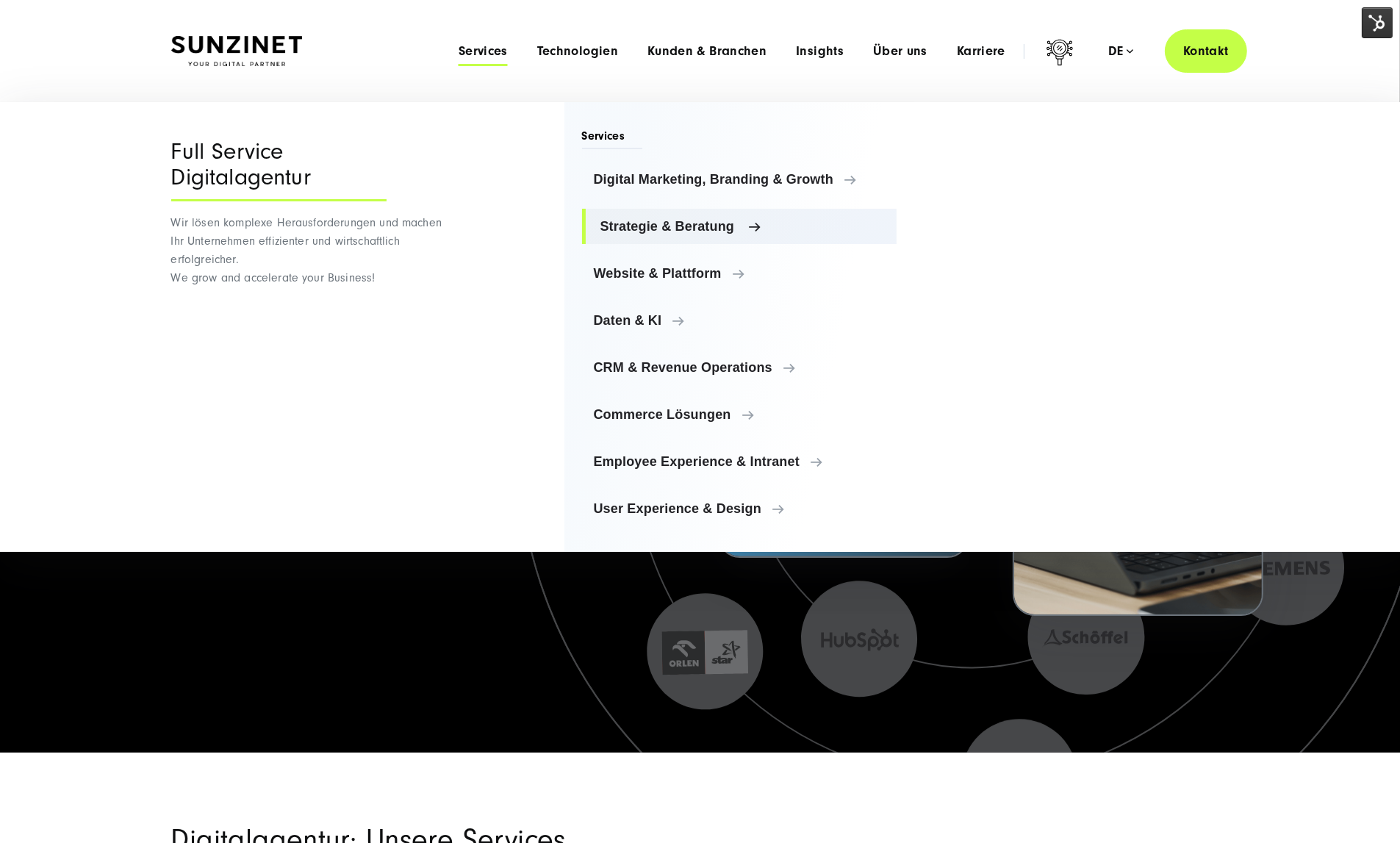
click at [706, 237] on link "Strategie & Beratung" at bounding box center [740, 227] width 315 height 35
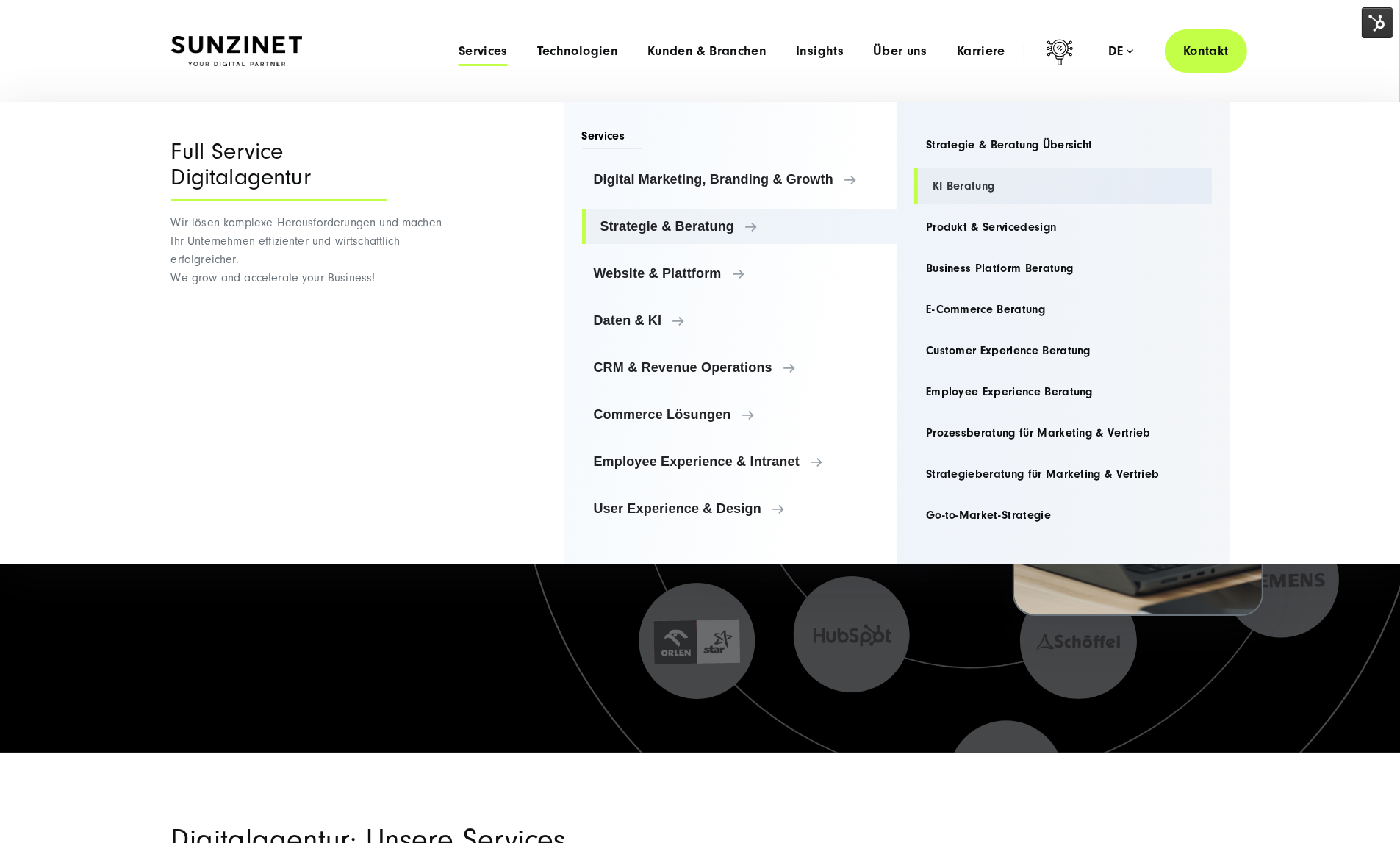
click at [948, 182] on link "KI Beratung" at bounding box center [1063, 186] width 298 height 35
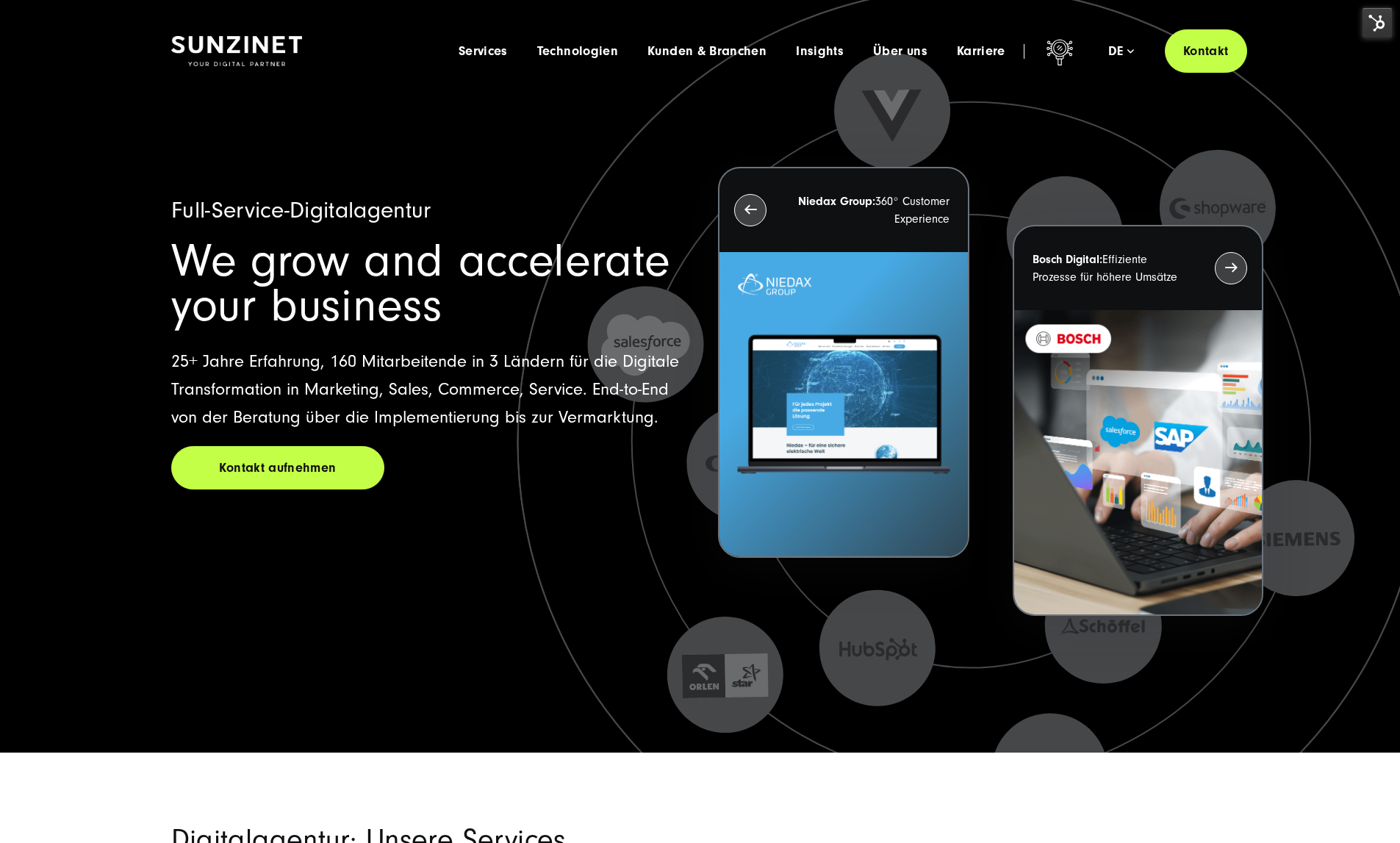
click at [459, 53] on span "Services" at bounding box center [483, 52] width 49 height 15
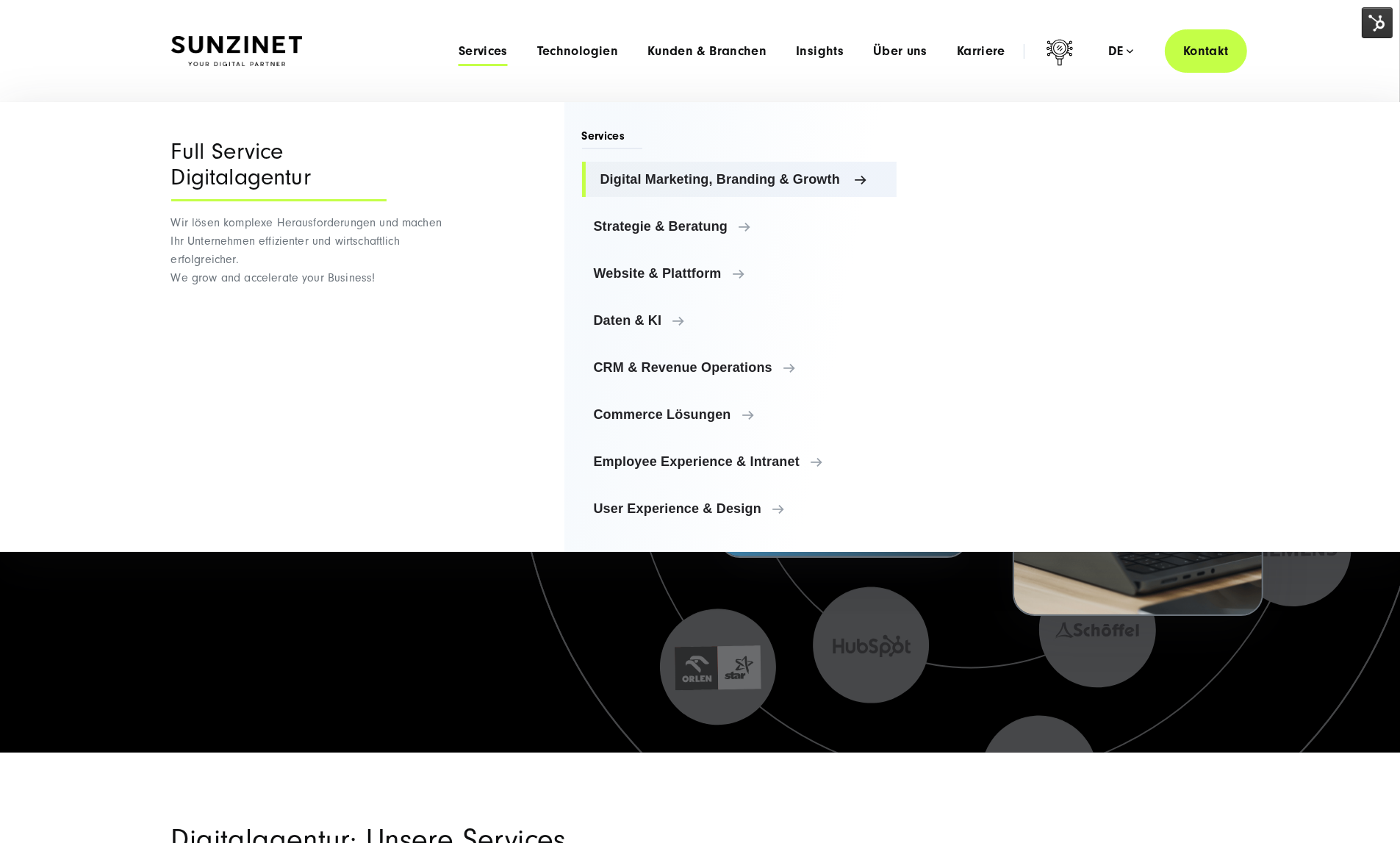
click at [666, 185] on span "Digital Marketing, Branding & Growth" at bounding box center [743, 179] width 285 height 15
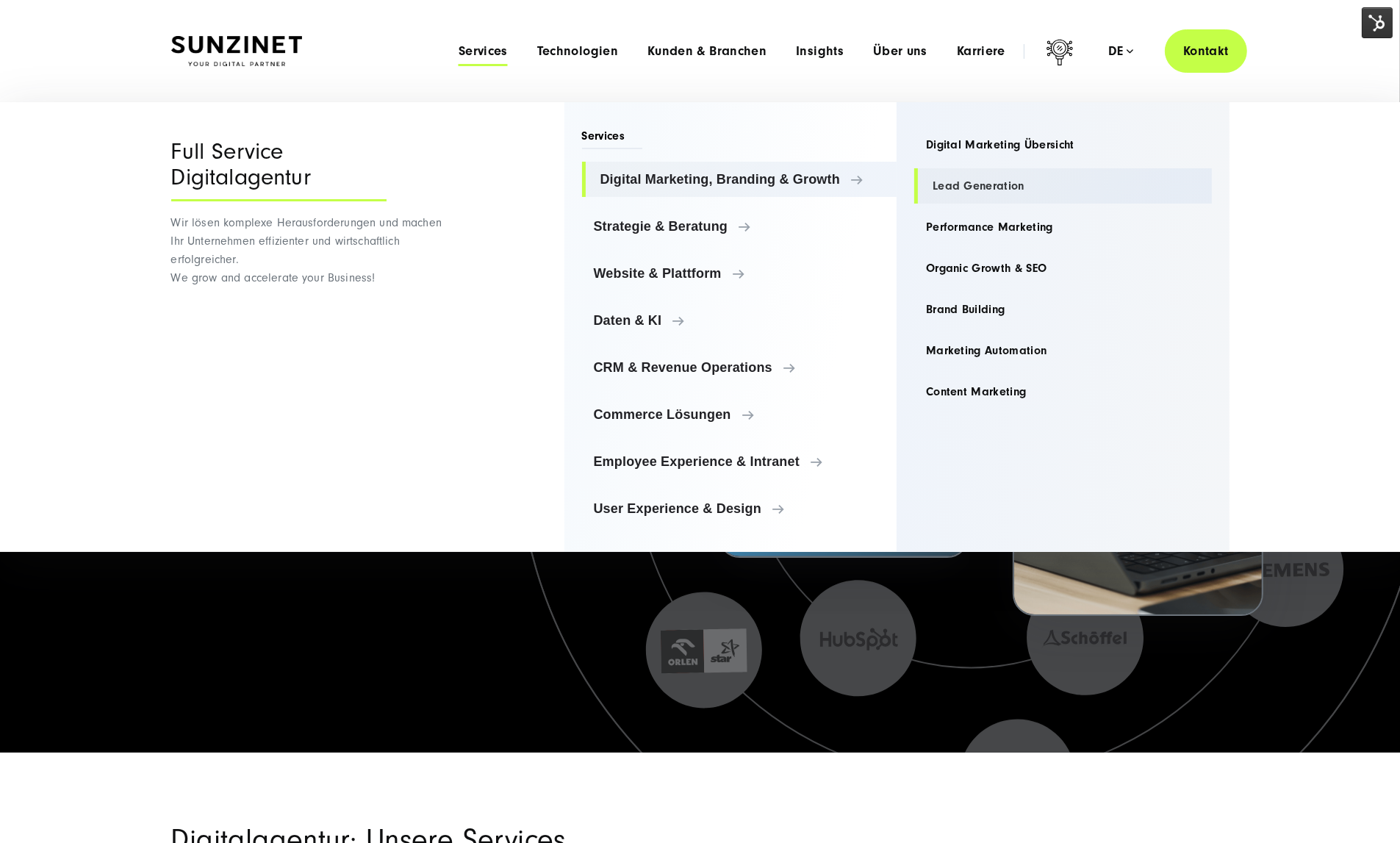
click at [978, 185] on link "Lead Generation" at bounding box center [1063, 186] width 298 height 35
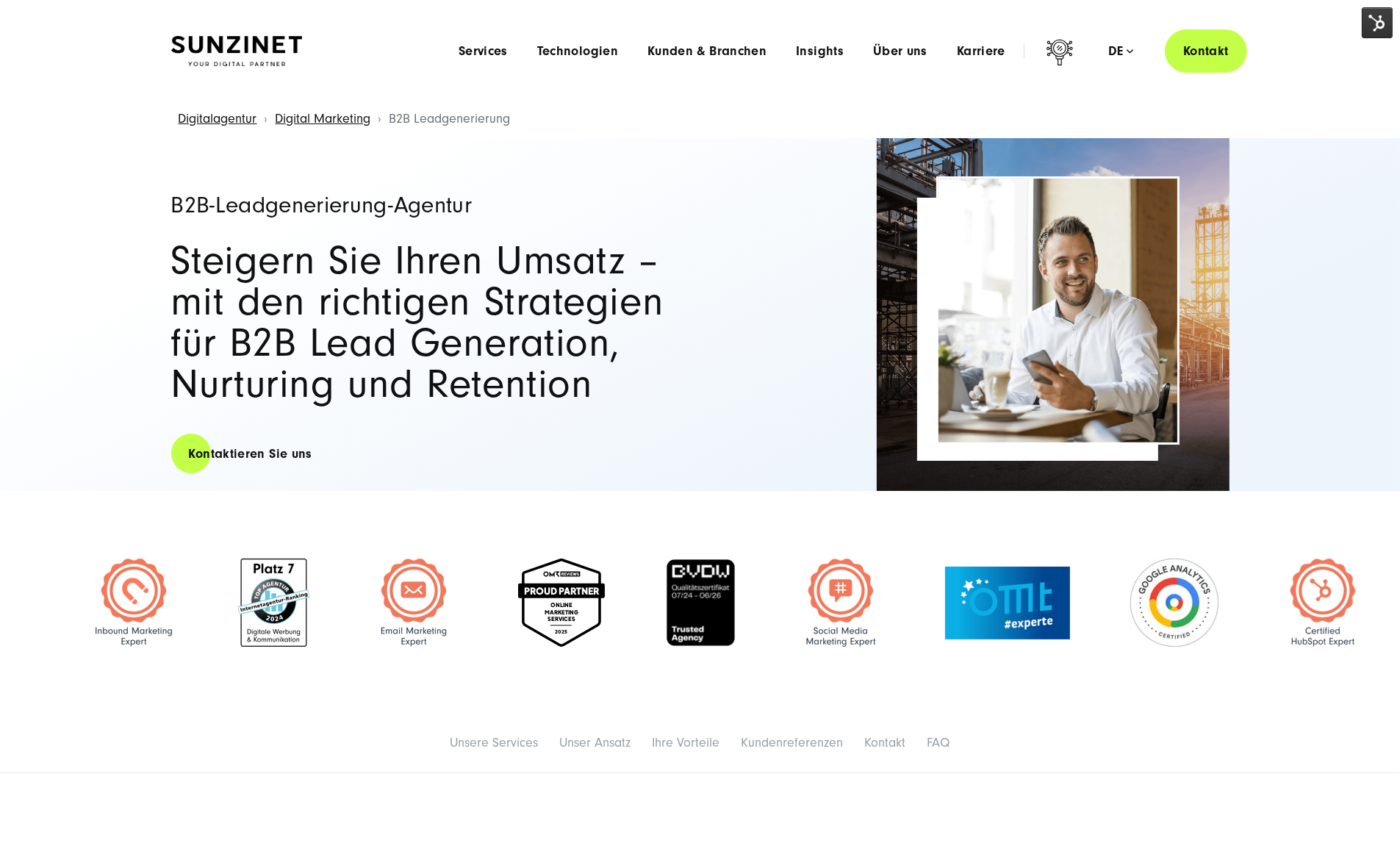
click at [344, 209] on h1 "B2B-Leadgenerierung-Agentur" at bounding box center [428, 205] width 515 height 23
click at [382, 278] on h2 "Steigern Sie Ihren Umsatz – mit den richtigen Strategien für B2B Lead Generatio…" at bounding box center [428, 323] width 515 height 165
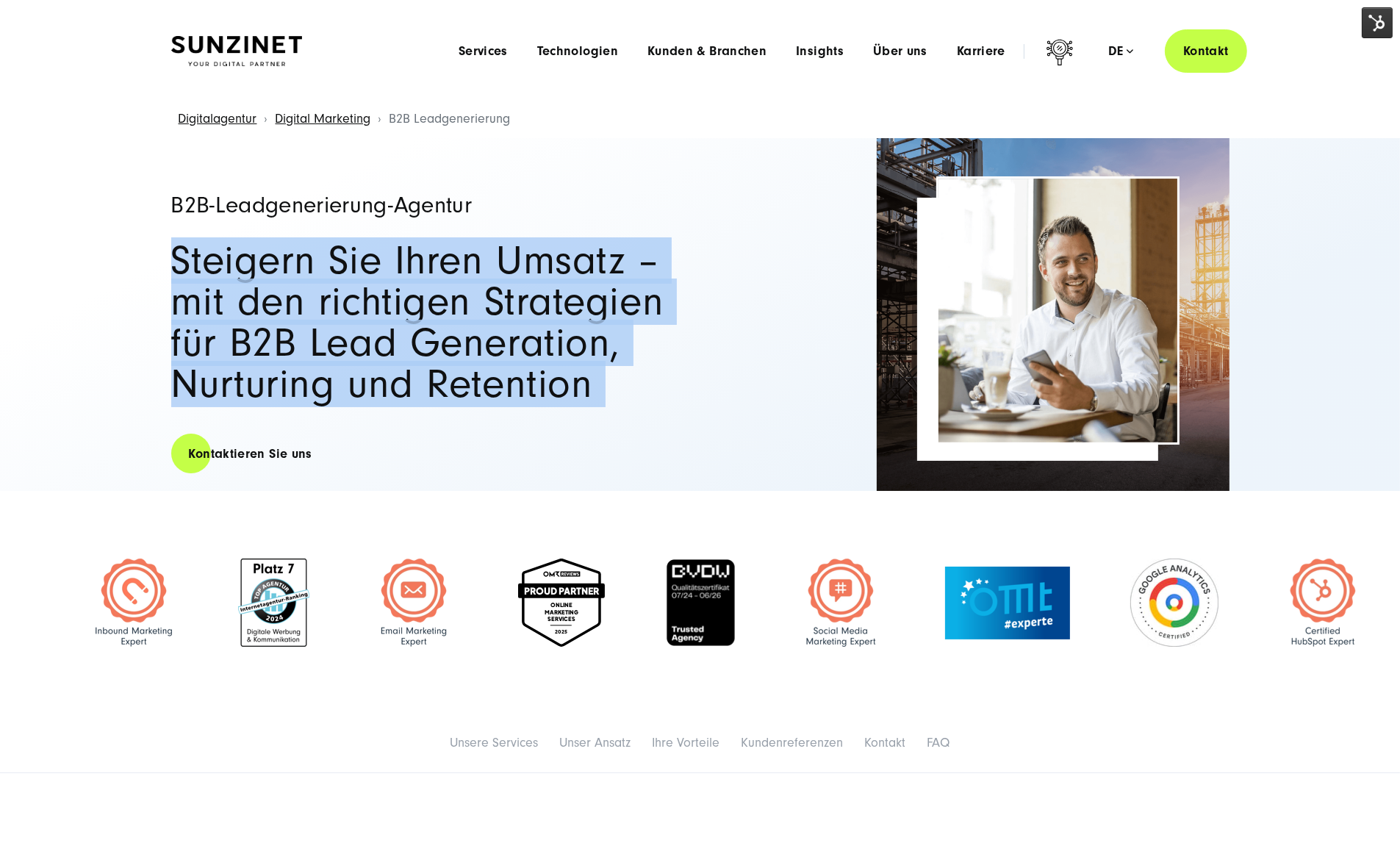
click at [382, 278] on h2 "Steigern Sie Ihren Umsatz – mit den richtigen Strategien für B2B Lead Generatio…" at bounding box center [428, 323] width 515 height 165
click at [459, 52] on span "Services" at bounding box center [483, 52] width 49 height 15
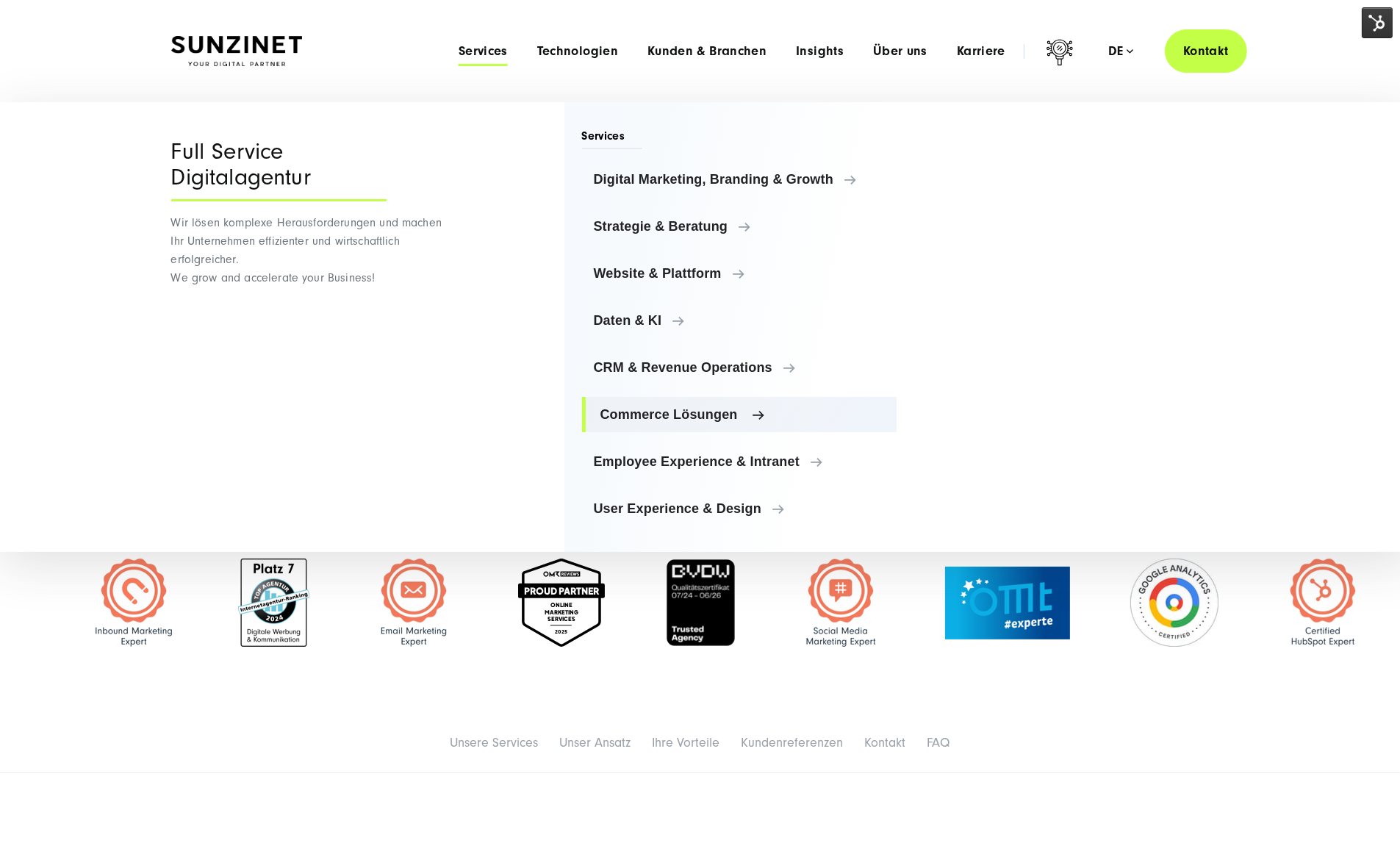
click at [703, 404] on link "Commerce Lösungen" at bounding box center [740, 415] width 315 height 35
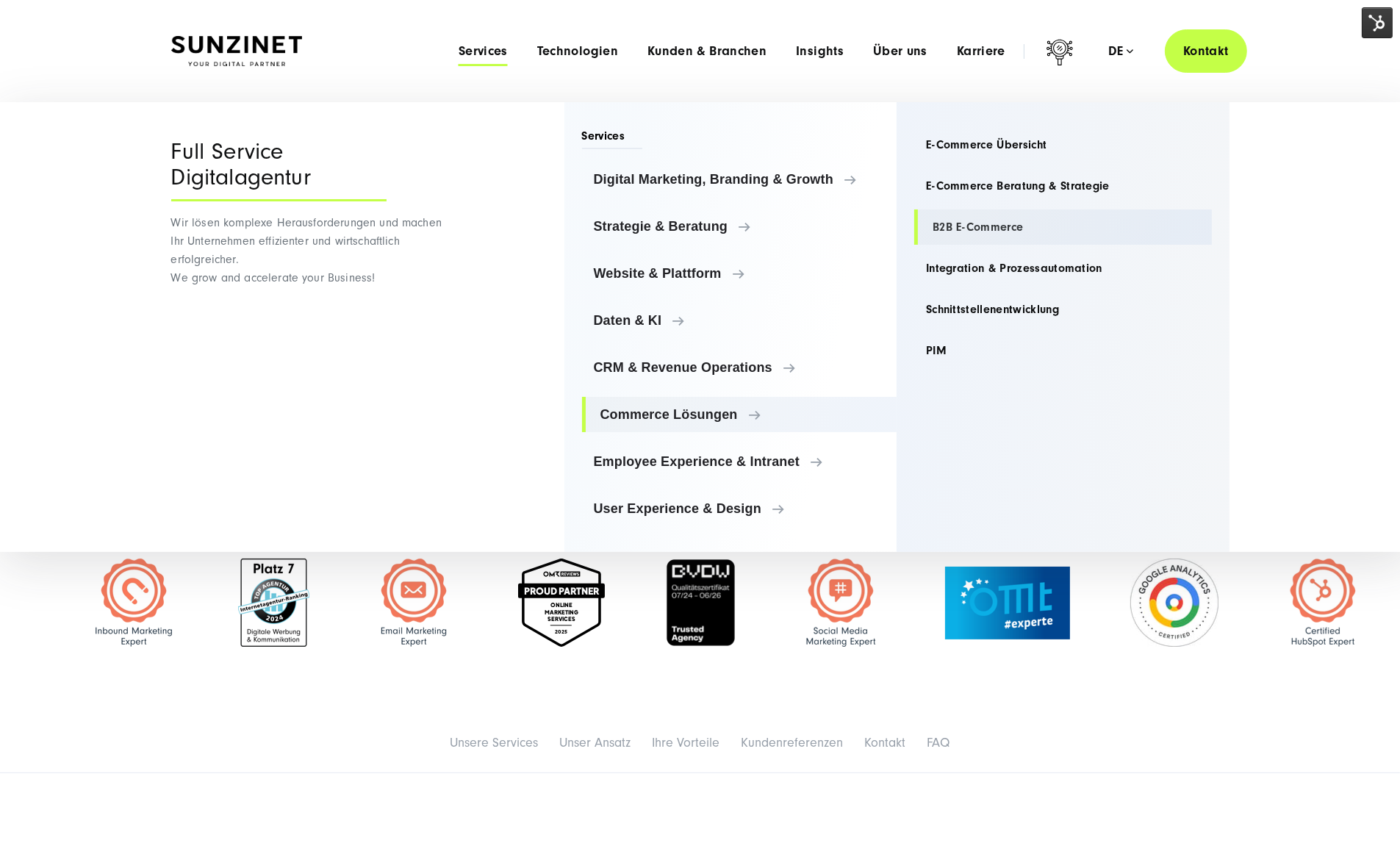
click at [965, 215] on link "B2B E-Commerce" at bounding box center [1063, 227] width 298 height 35
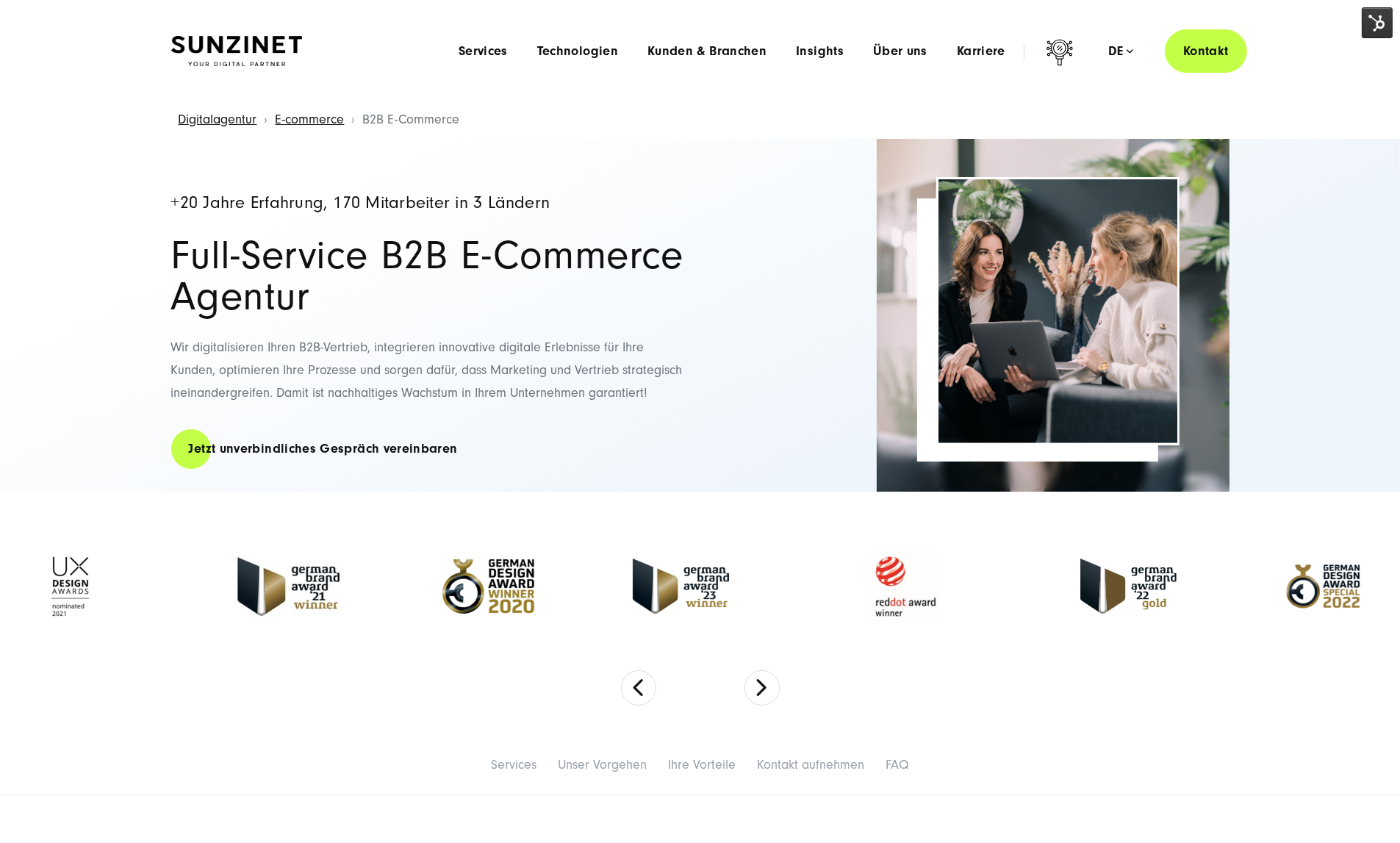
click at [354, 215] on div "+20 Jahre Erfahrung, 170 Mitarbeiter in 3 Ländern Full-Service B2B E-Commerce A…" at bounding box center [428, 315] width 515 height 353
click at [459, 53] on span "Services" at bounding box center [483, 52] width 49 height 15
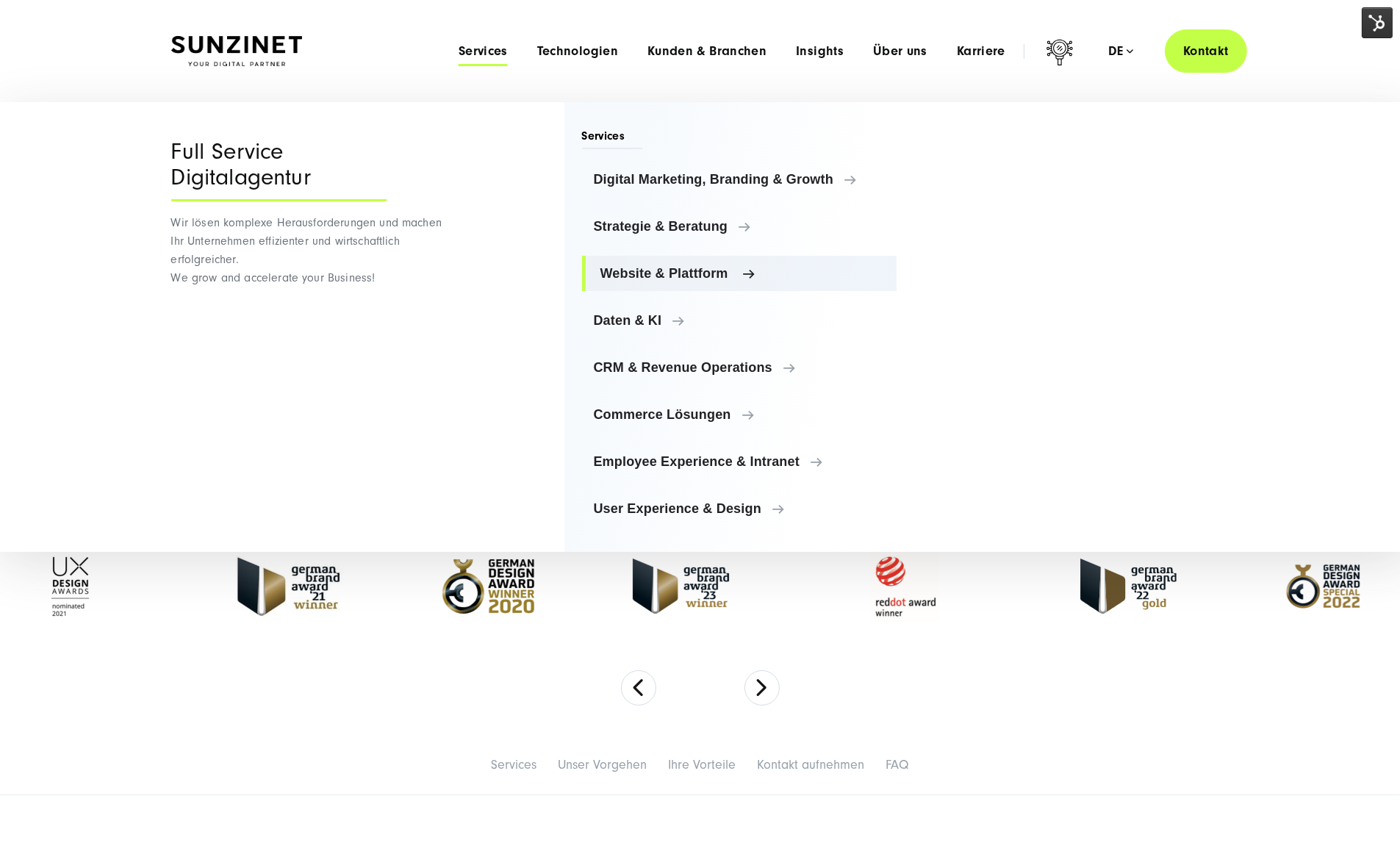
click at [663, 262] on link "Website & Plattform" at bounding box center [740, 273] width 315 height 35
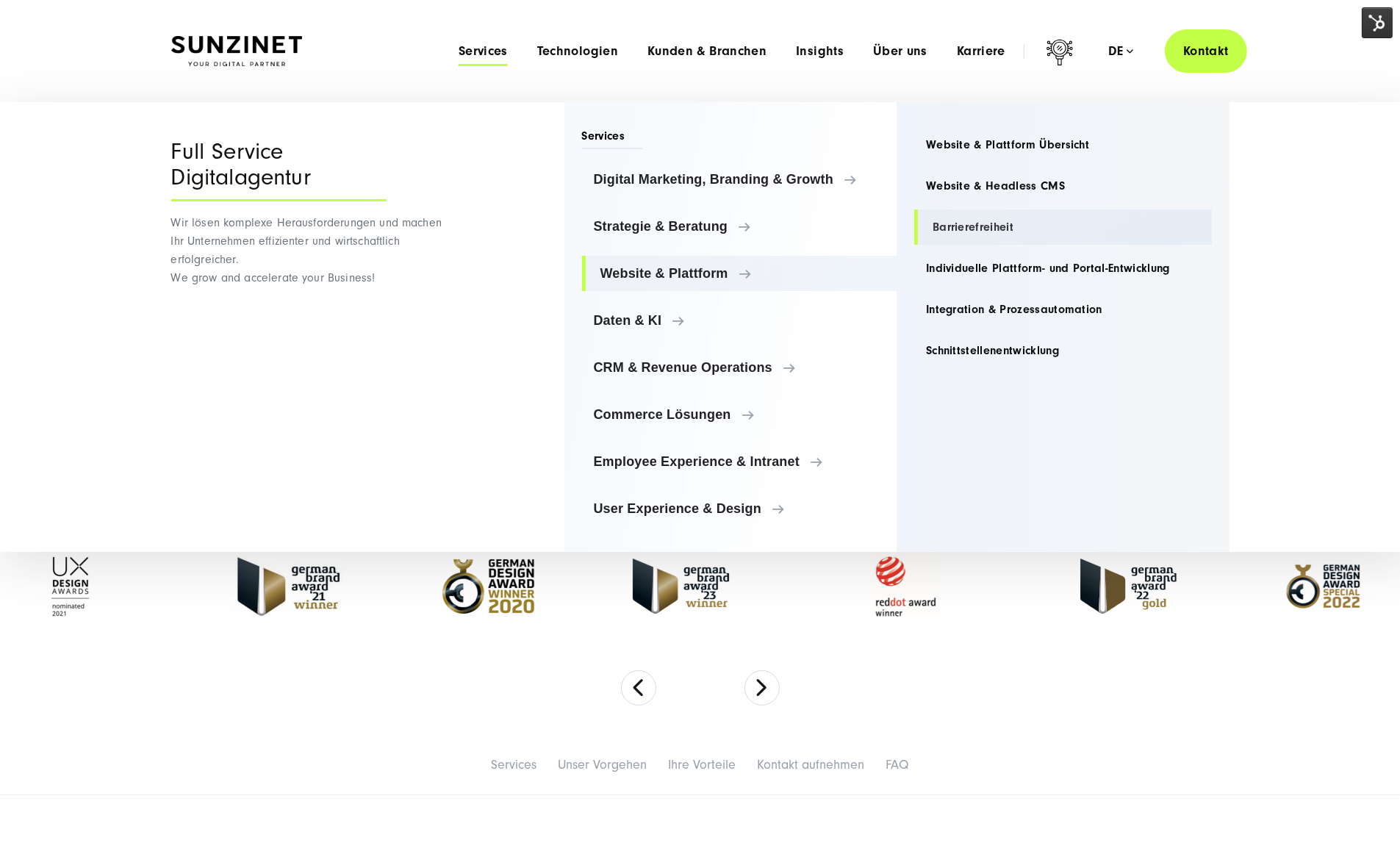
click at [994, 223] on link "Barrierefreiheit" at bounding box center [1063, 227] width 298 height 35
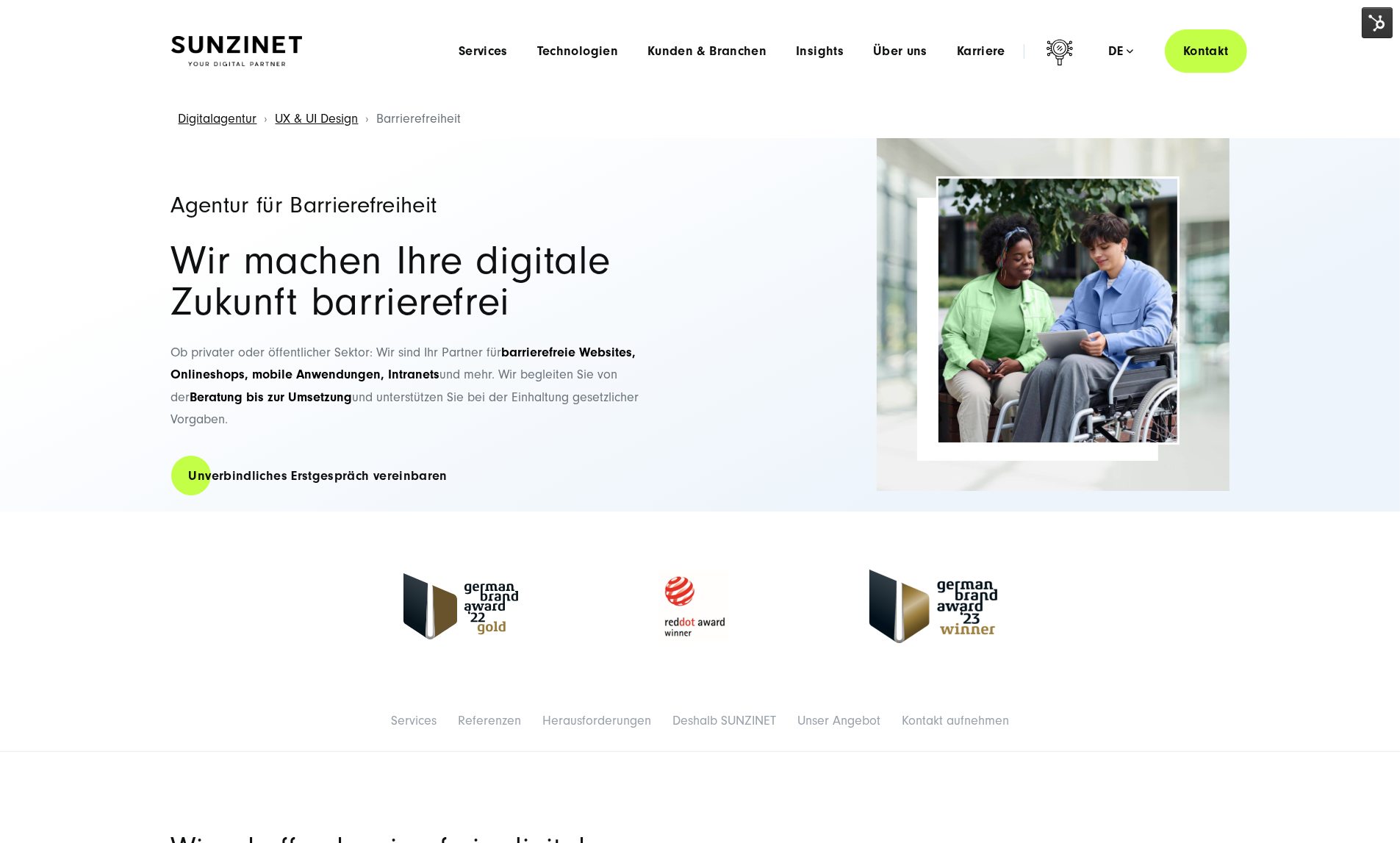
click at [377, 213] on h1 "Agentur für Barrierefreiheit" at bounding box center [428, 205] width 515 height 23
click at [376, 211] on h1 "Agentur für Barrierefreiheit" at bounding box center [428, 205] width 515 height 23
drag, startPoint x: 472, startPoint y: 202, endPoint x: 148, endPoint y: 217, distance: 324.3
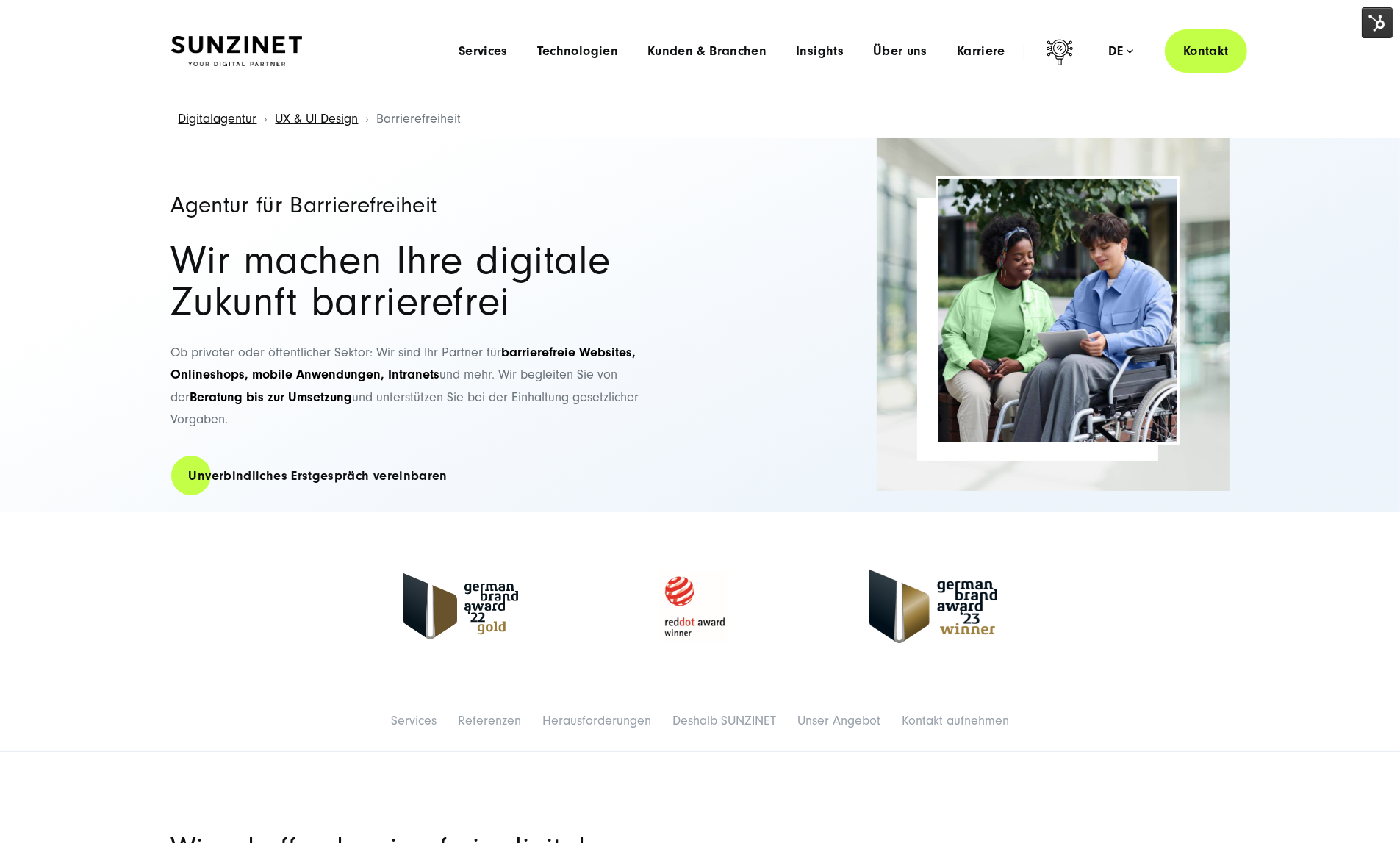
click at [148, 217] on div "Agentur für Barrierefreiheit Wir machen Ihre digitale Zukunft barrierefrei Ob p…" at bounding box center [700, 324] width 1117 height 374
click at [227, 188] on div "Agentur für Barrierefreiheit Wir machen Ihre digitale Zukunft barrierefrei Ob p…" at bounding box center [428, 324] width 515 height 374
click at [473, 256] on h2 "Wir machen Ihre digitale Zukunft barrierefrei" at bounding box center [428, 282] width 515 height 82
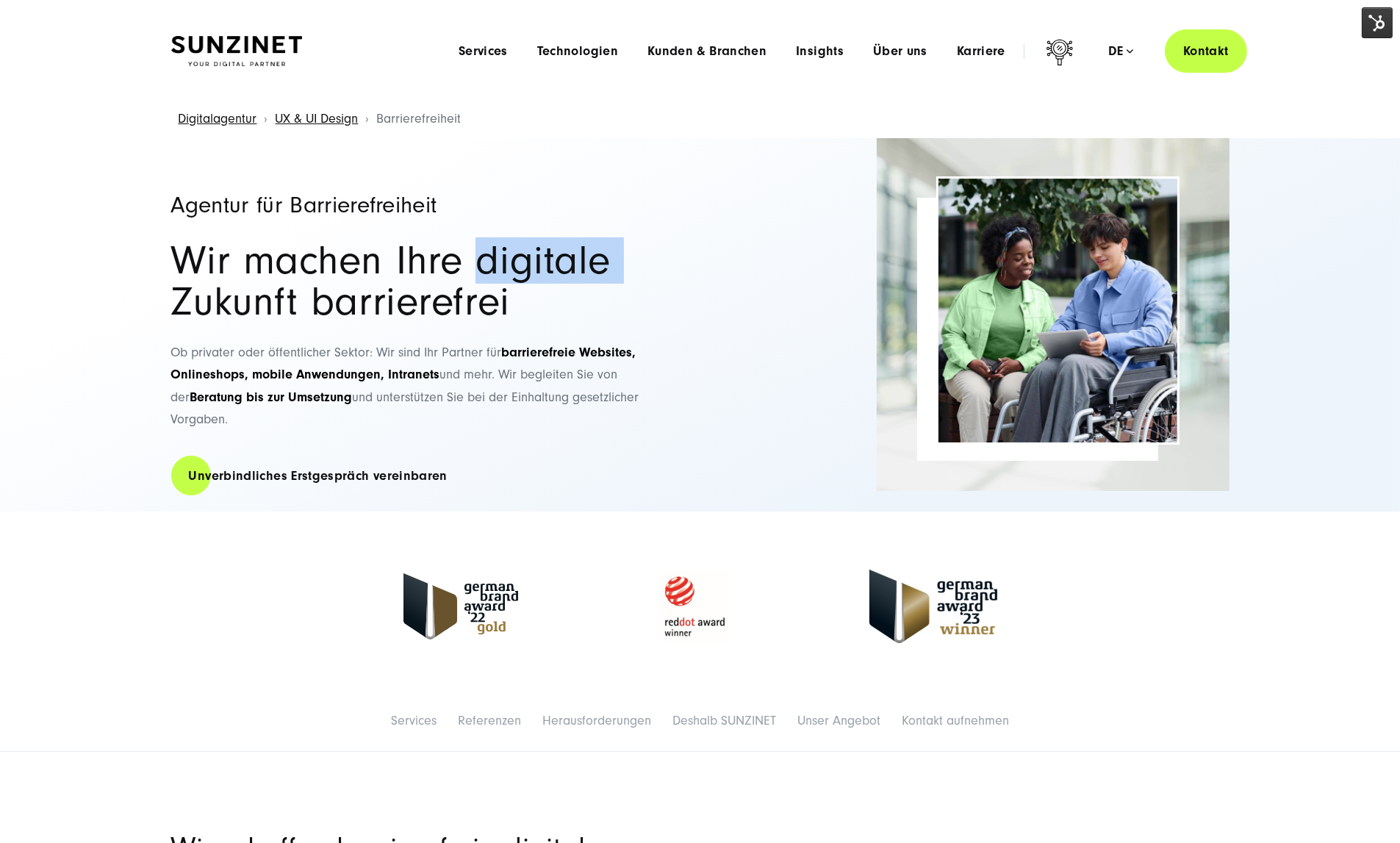
click at [473, 256] on h2 "Wir machen Ihre digitale Zukunft barrierefrei" at bounding box center [428, 282] width 515 height 82
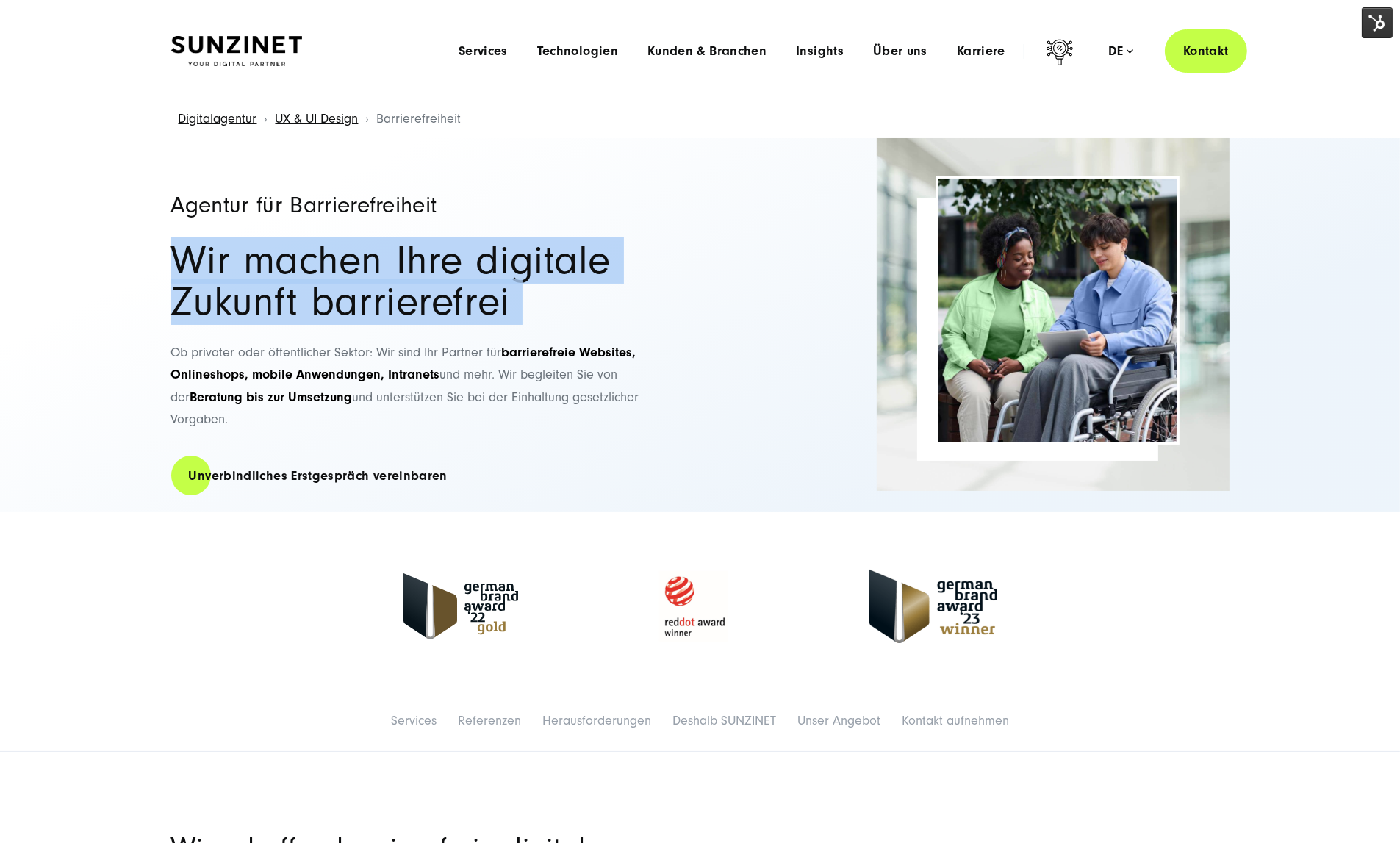
click at [473, 255] on h2 "Wir machen Ihre digitale Zukunft barrierefrei" at bounding box center [428, 282] width 515 height 82
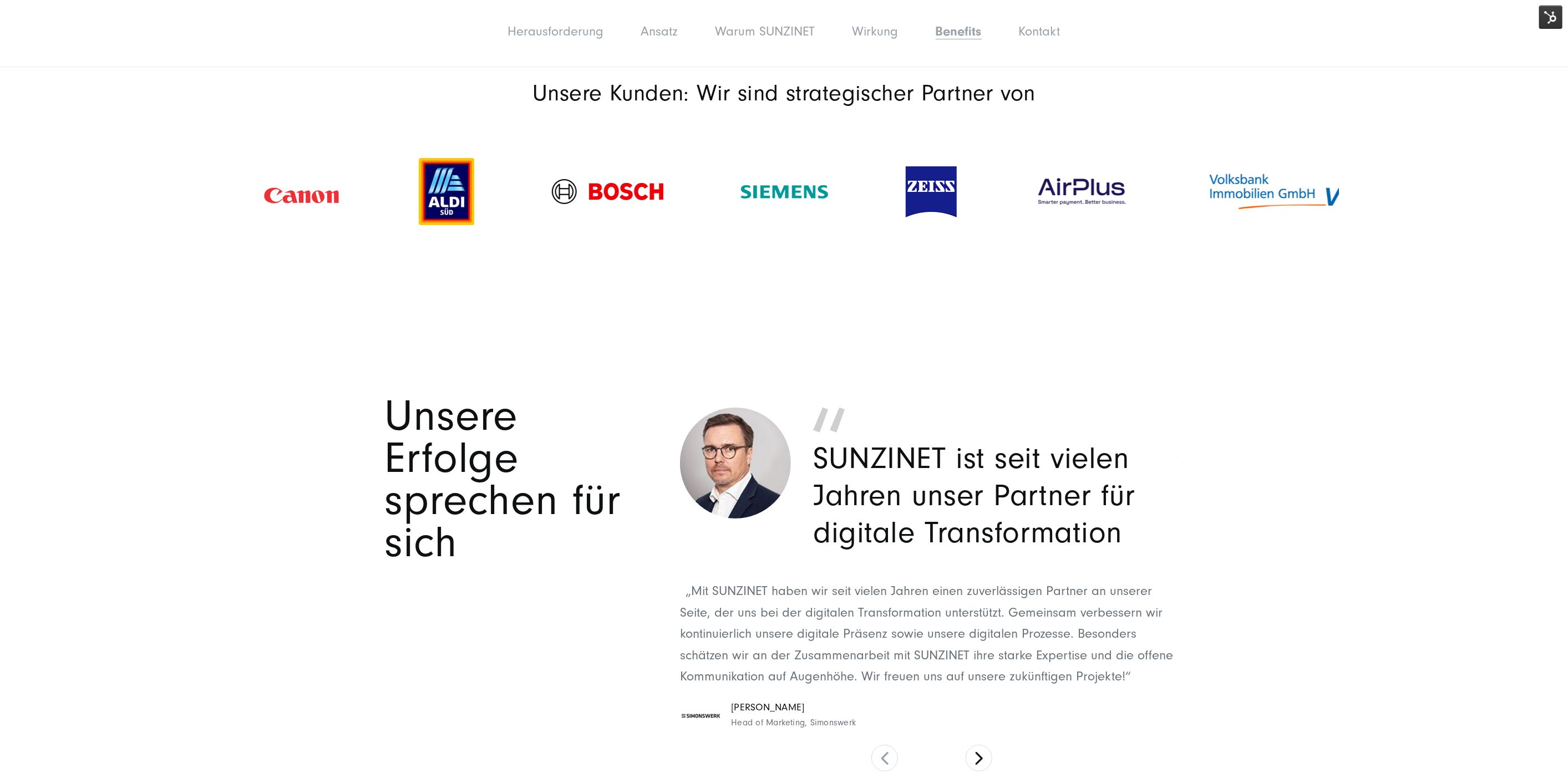
scroll to position [3757, 0]
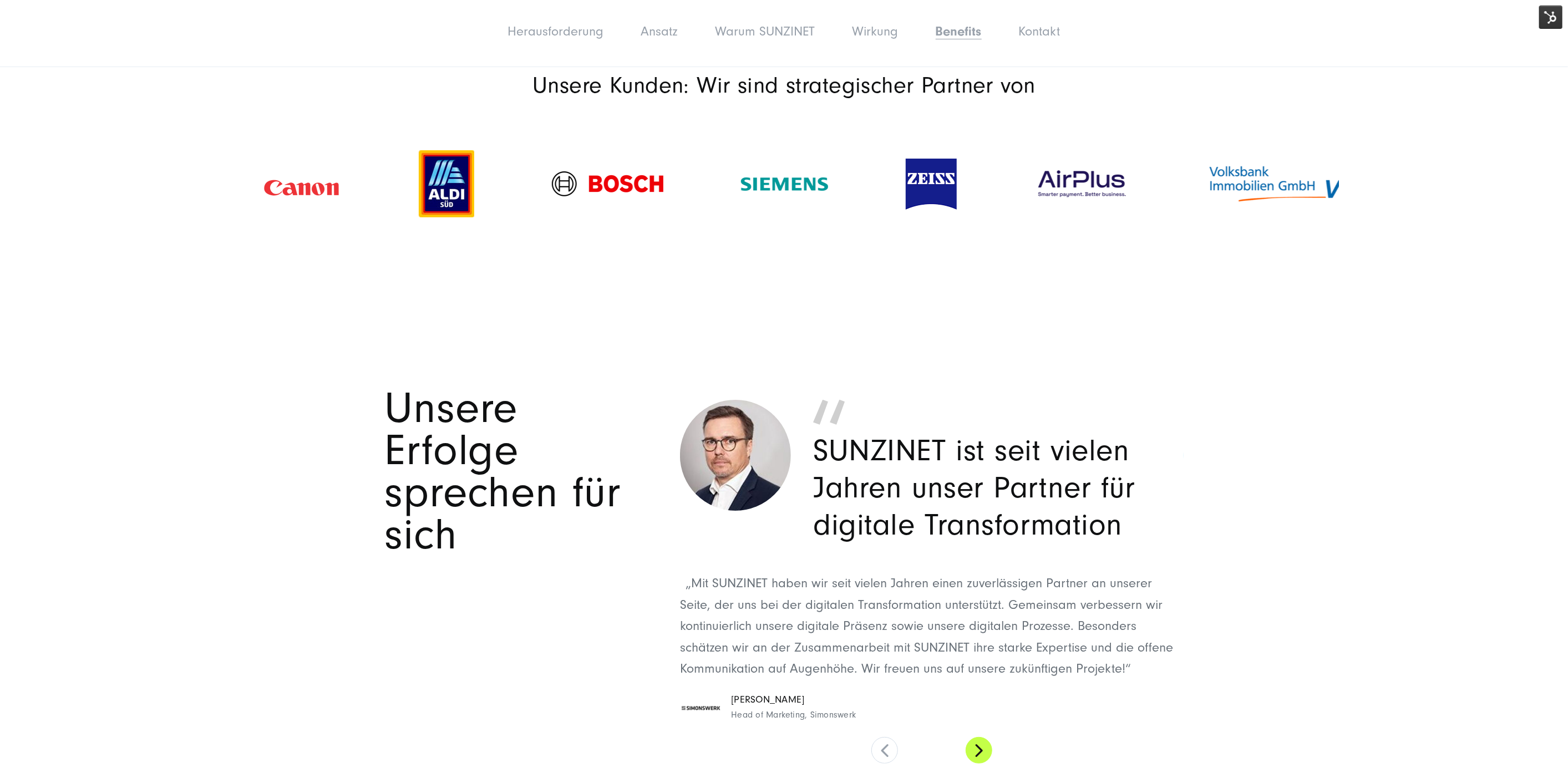
click at [987, 737] on button at bounding box center [979, 750] width 27 height 27
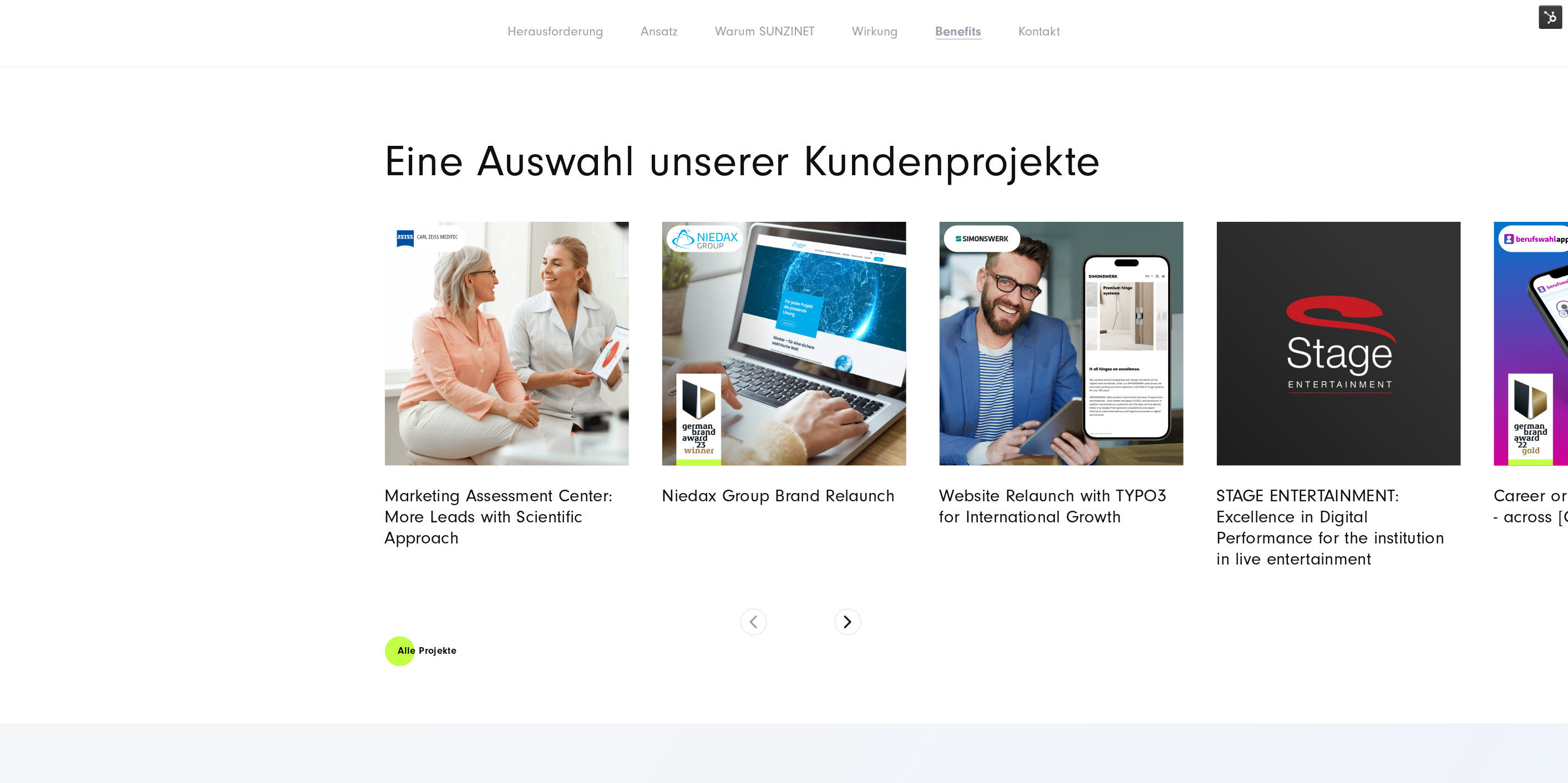
scroll to position [5420, 0]
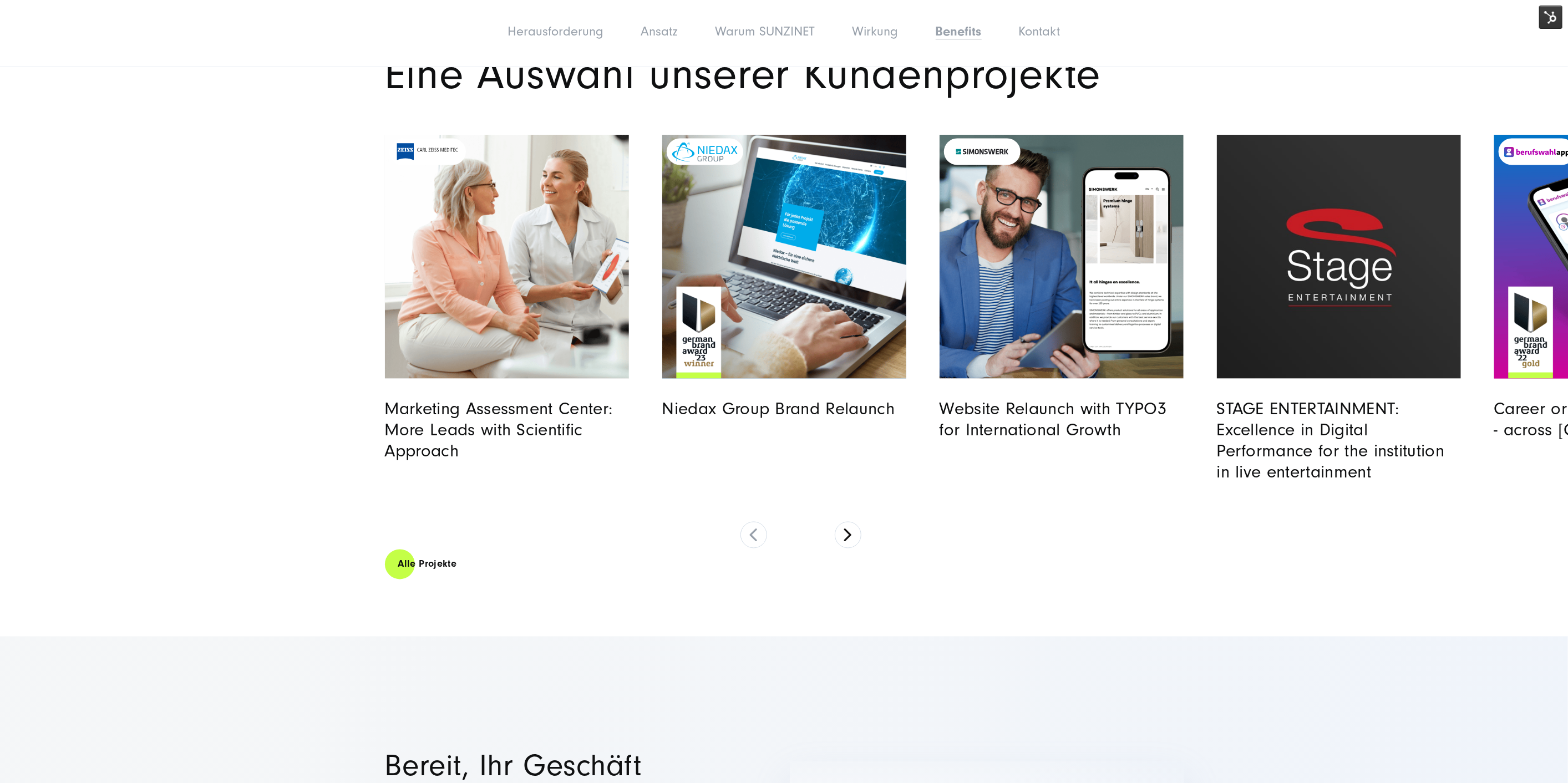
drag, startPoint x: 1001, startPoint y: 419, endPoint x: 1007, endPoint y: 422, distance: 6.7
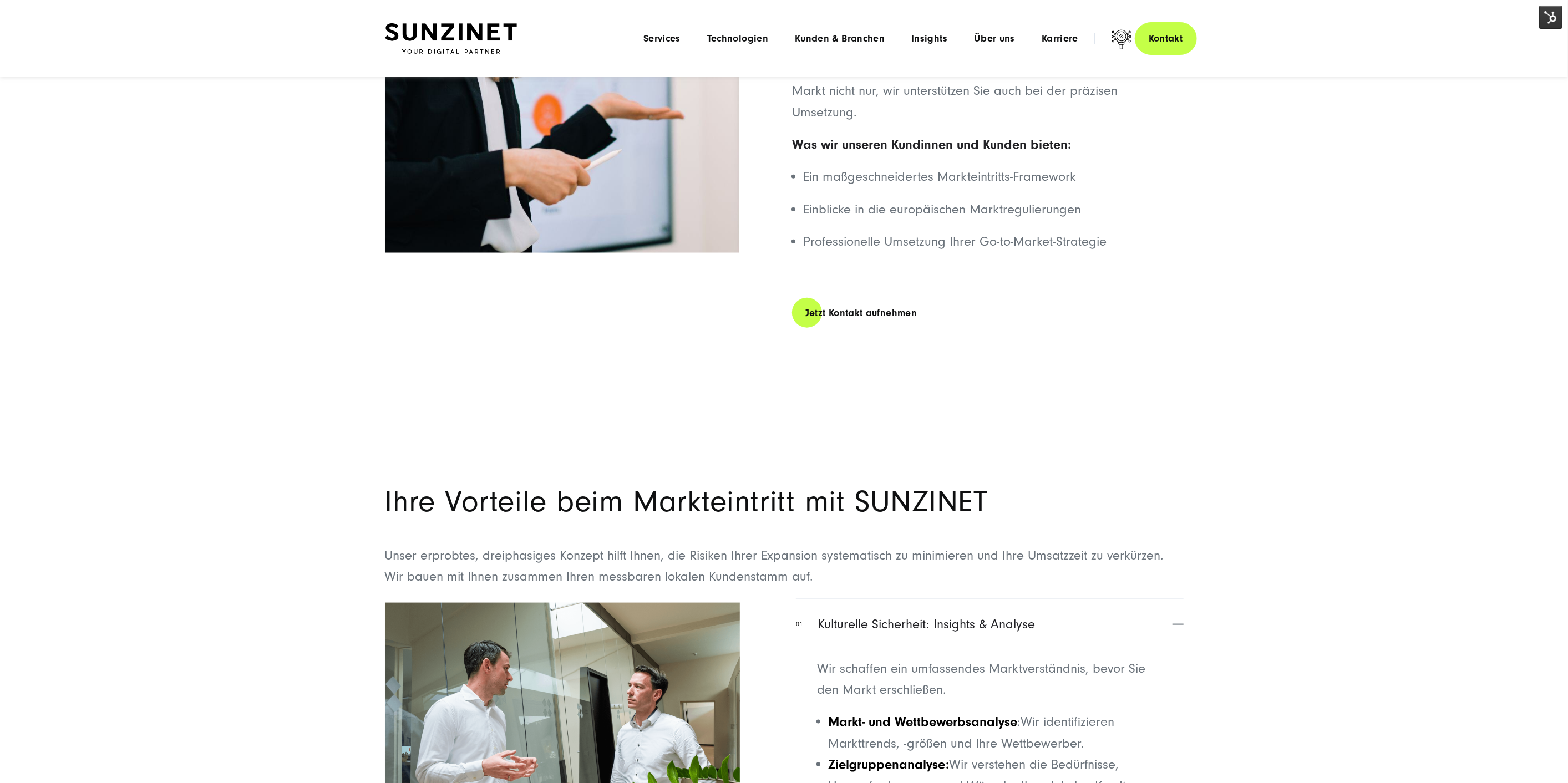
scroll to position [0, 0]
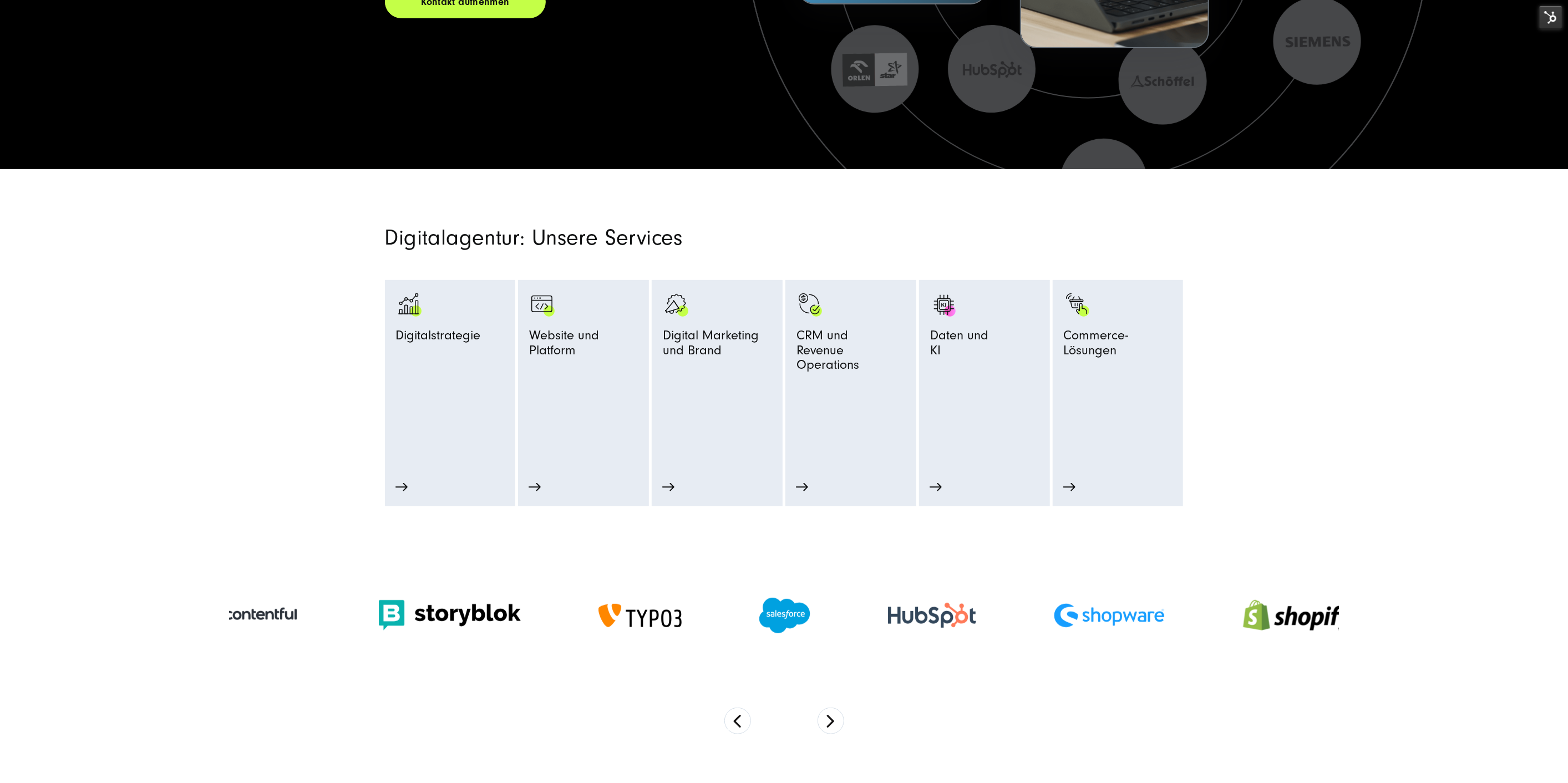
scroll to position [431, 0]
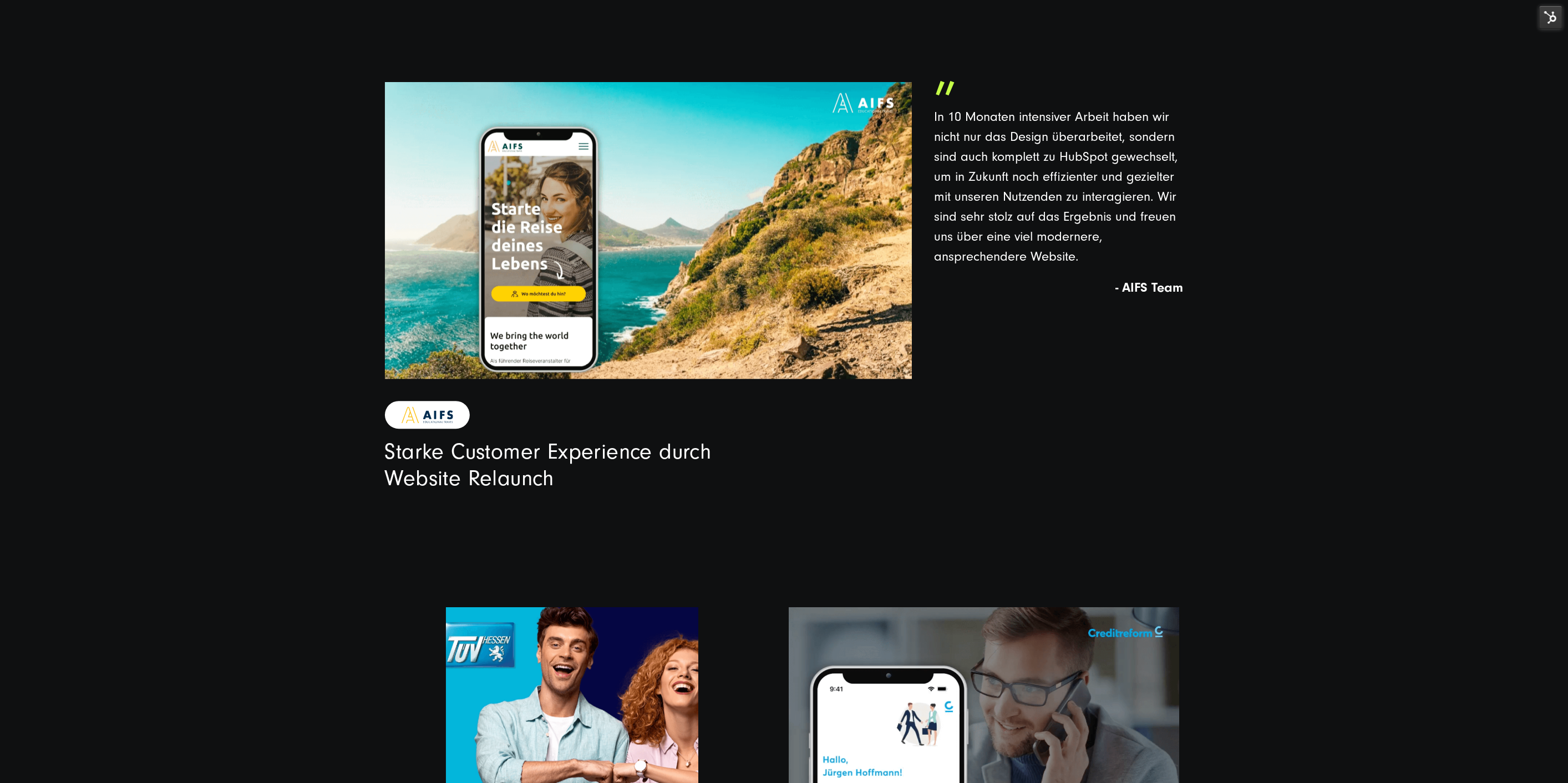
drag, startPoint x: 998, startPoint y: 506, endPoint x: 945, endPoint y: 398, distance: 120.3
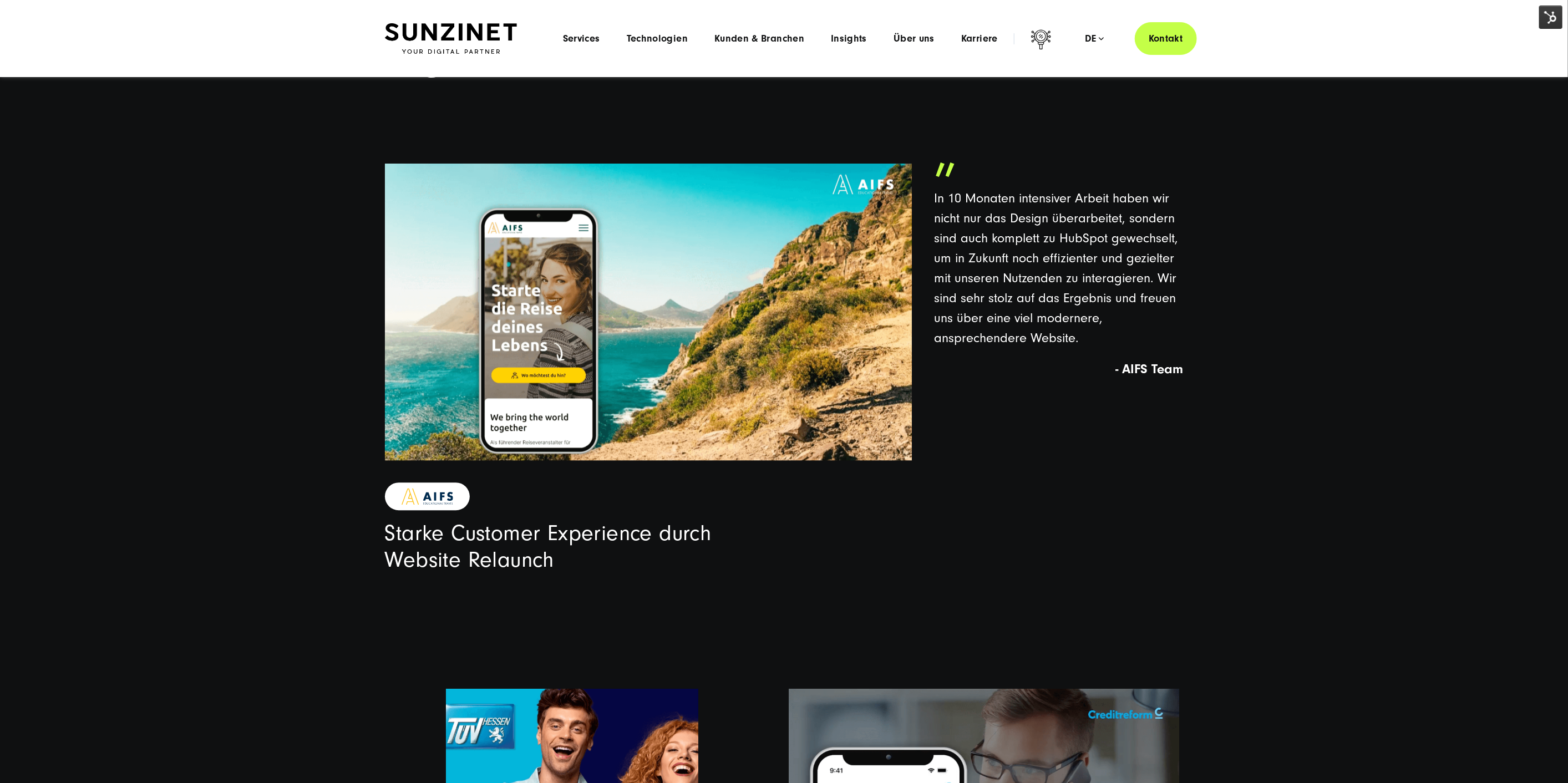
scroll to position [0, 0]
